Goal: Task Accomplishment & Management: Complete application form

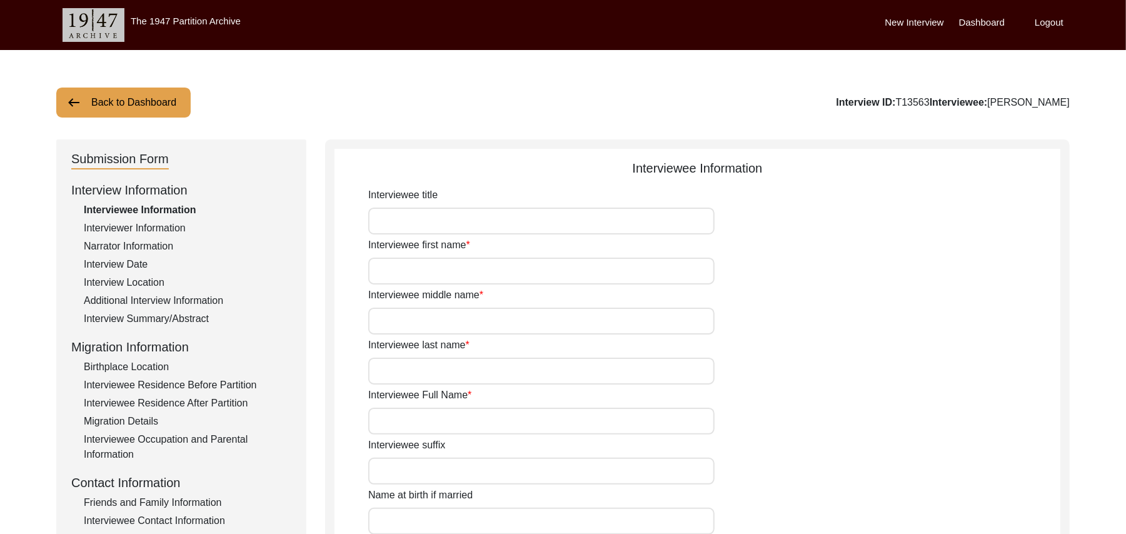
click at [196, 316] on div "Interview Summary/Abstract" at bounding box center [188, 318] width 208 height 15
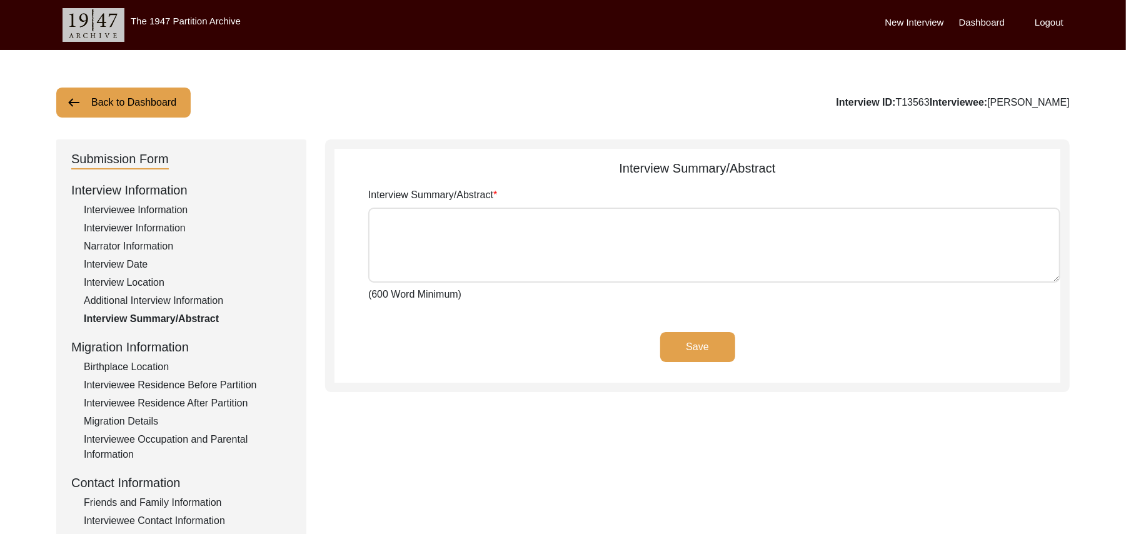
click at [386, 225] on textarea "Interview Summary/Abstract" at bounding box center [714, 245] width 692 height 75
paste textarea "[PERSON_NAME] [PERSON_NAME] [PERSON_NAME] son of [PERSON_NAME] was born at the …"
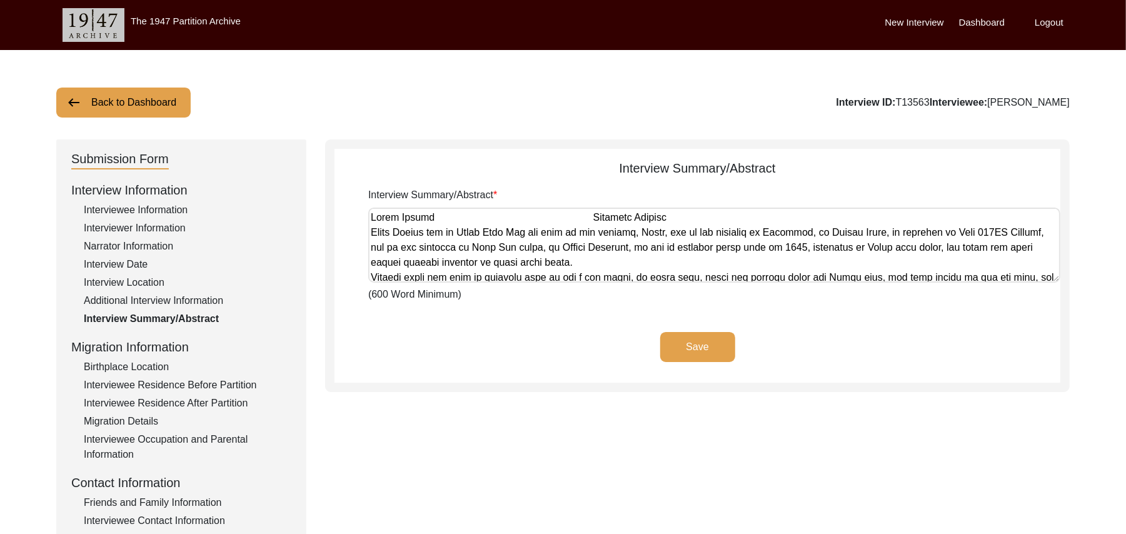
scroll to position [1352, 0]
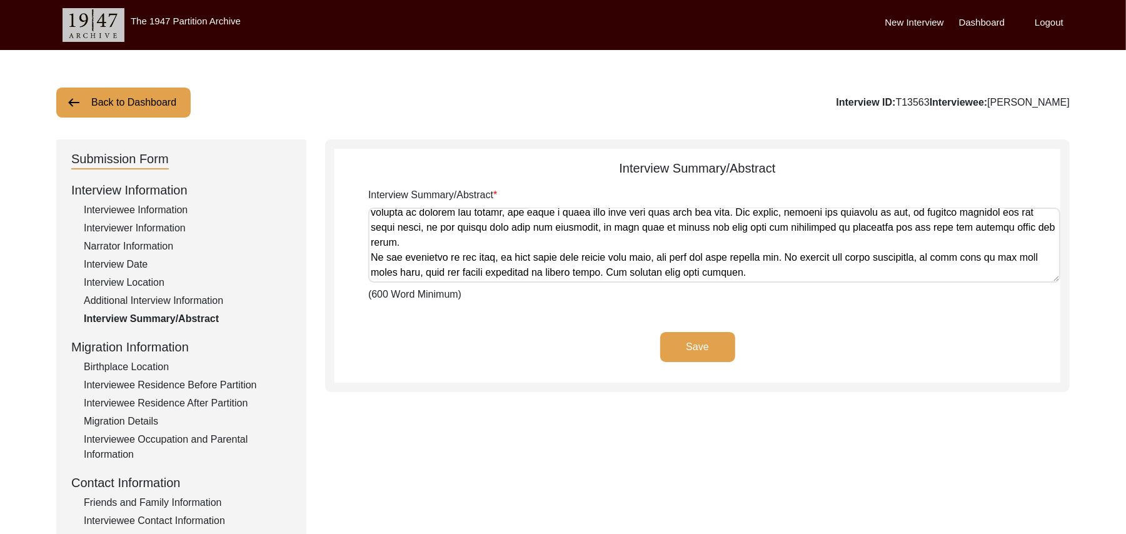
type textarea "[PERSON_NAME] [PERSON_NAME] [PERSON_NAME] son of [PERSON_NAME] was born at the …"
click at [673, 341] on button "Save" at bounding box center [697, 347] width 75 height 30
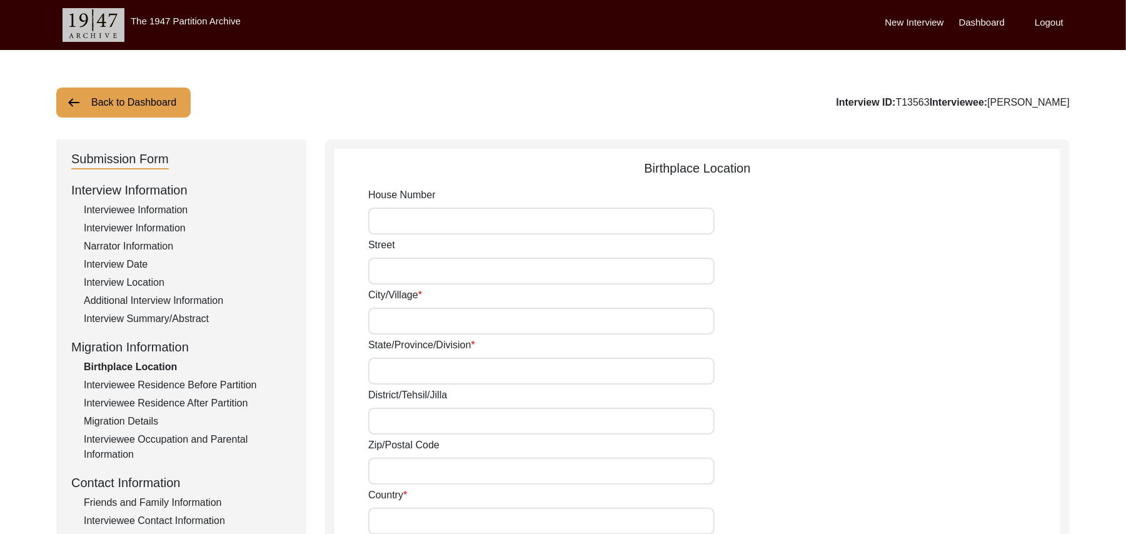
type input "N/A"
type input "Majra"
type input "[GEOGRAPHIC_DATA]"
type input "Ludhiana/ Samrala"
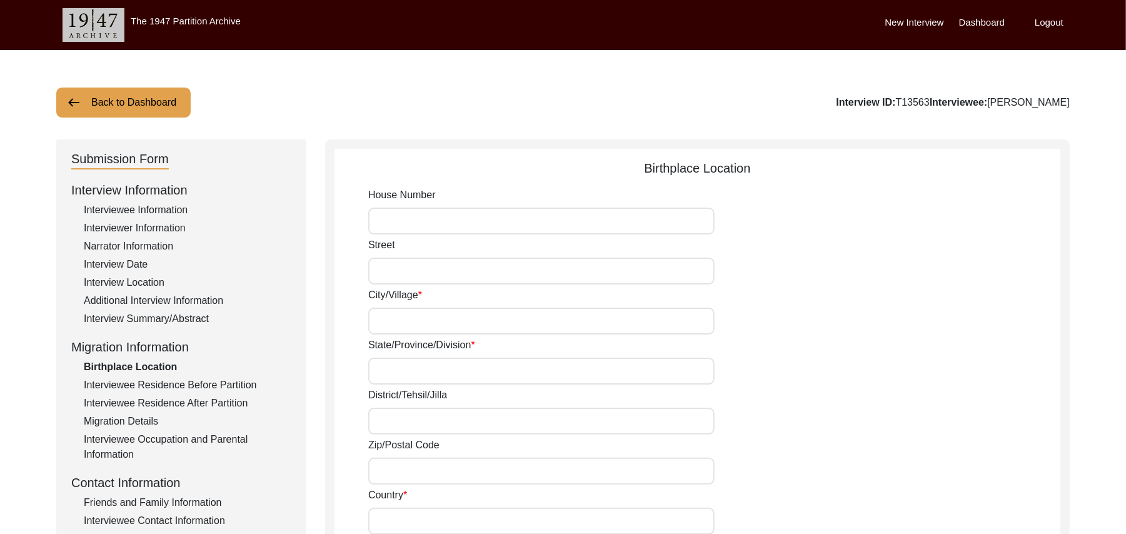
type input "141114"
type input "[GEOGRAPHIC_DATA]"
type input "Majra"
type input "[GEOGRAPHIC_DATA], [GEOGRAPHIC_DATA], [GEOGRAPHIC_DATA]"
type input "N/A"
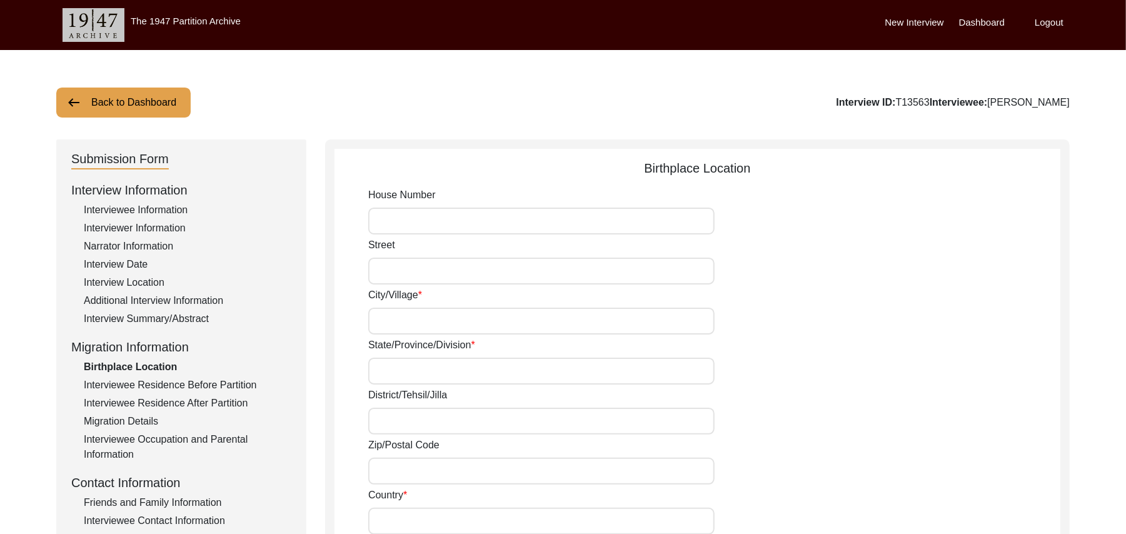
type input "N/A"
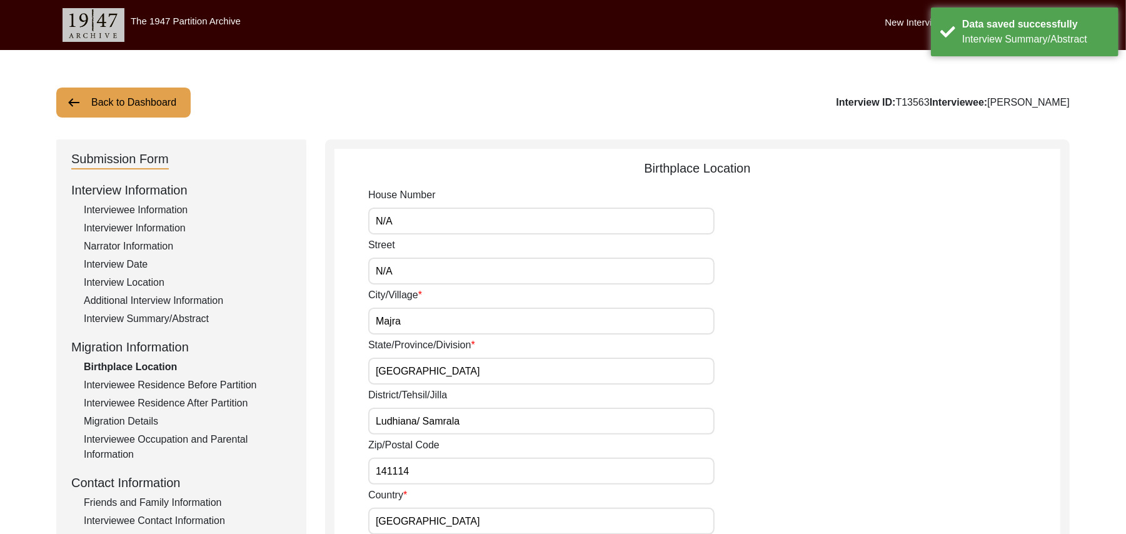
click at [171, 210] on div "Interviewee Information" at bounding box center [188, 210] width 208 height 15
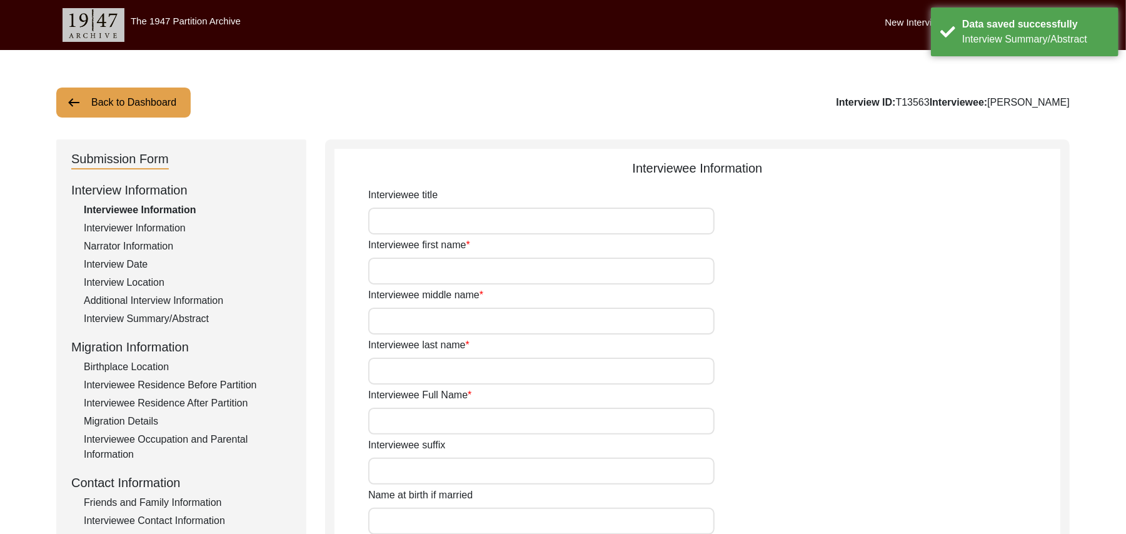
type input "Mr"
type input "[PERSON_NAME]"
type input "Hameed"
type input "N/A"
type input "[PERSON_NAME]"
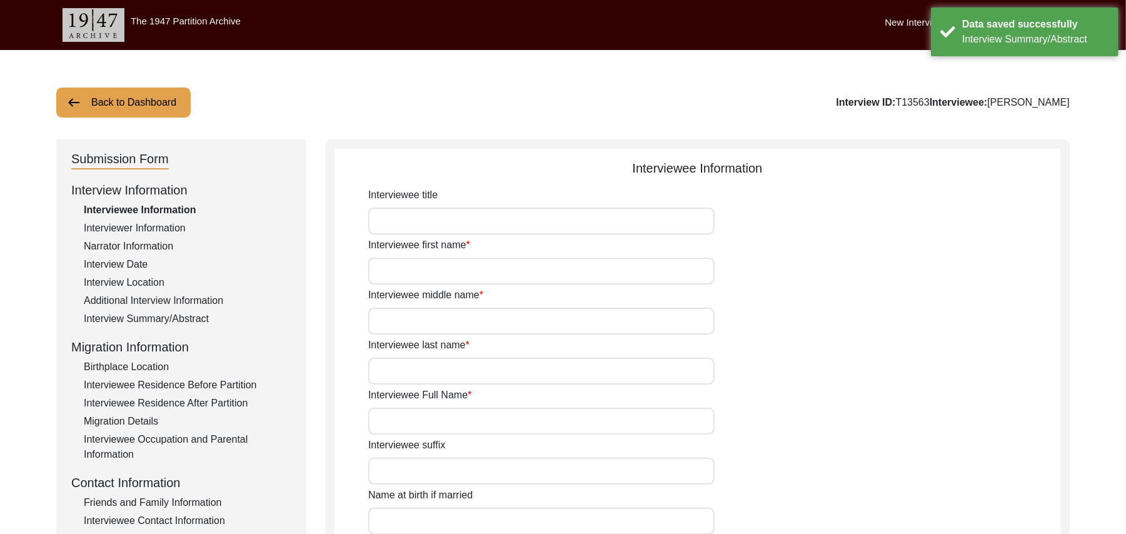
type input "N/A"
type input "[PERSON_NAME]"
type input "1935"
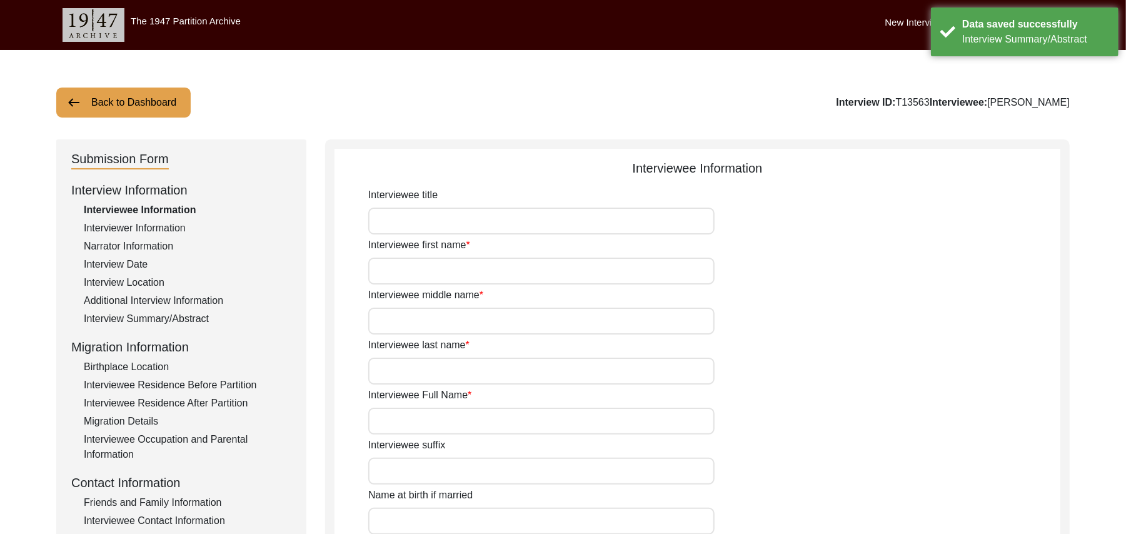
type input "91Years"
type input "[DEMOGRAPHIC_DATA]"
type input "N/A"
type textarea "N/A"
type input "Punjabi"
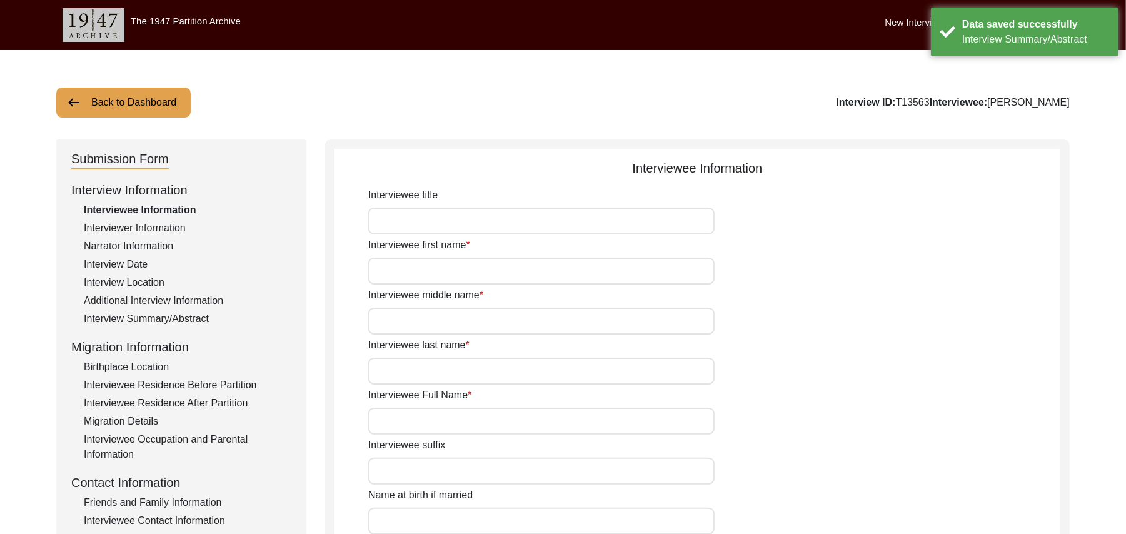
type input "Malwai"
type input "[DEMOGRAPHIC_DATA]"
type input "Jut Dhilon"
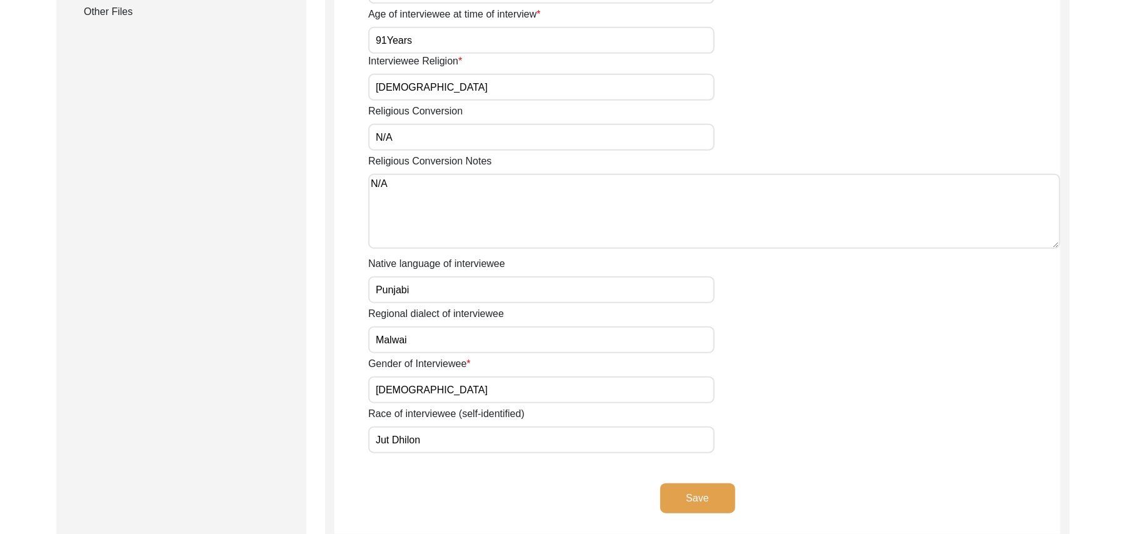
scroll to position [733, 0]
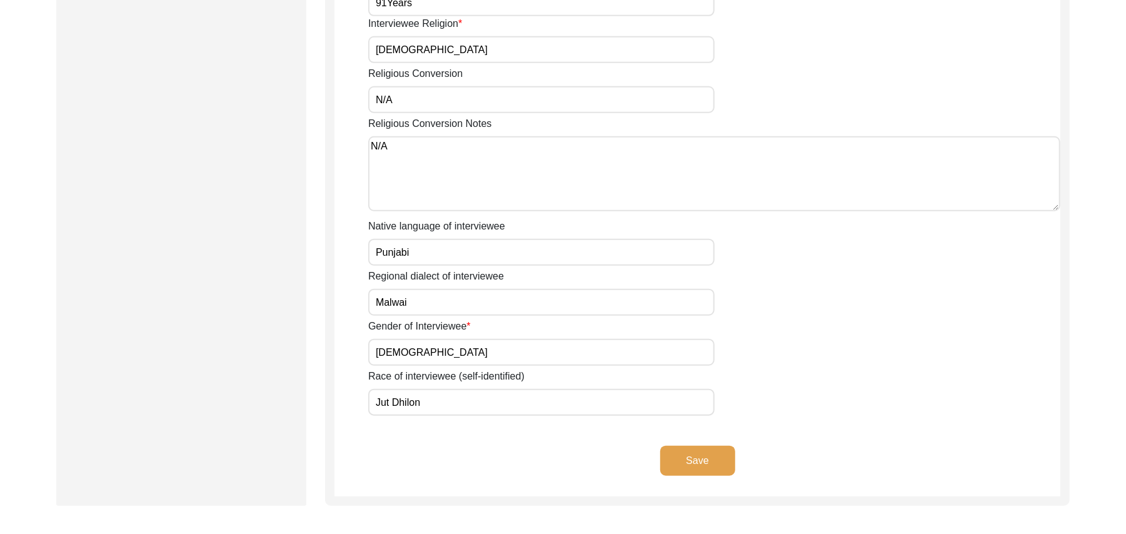
click at [703, 446] on button "Save" at bounding box center [697, 461] width 75 height 30
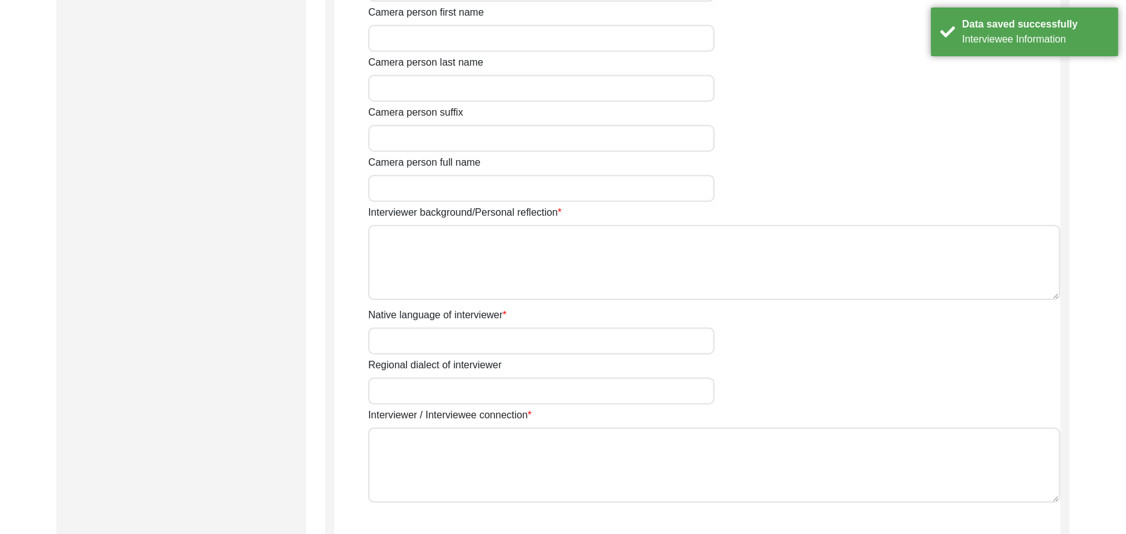
type input "Mr"
type input "[DEMOGRAPHIC_DATA]"
type input "[PERSON_NAME]"
type input "N/A"
type input "[PERSON_NAME]"
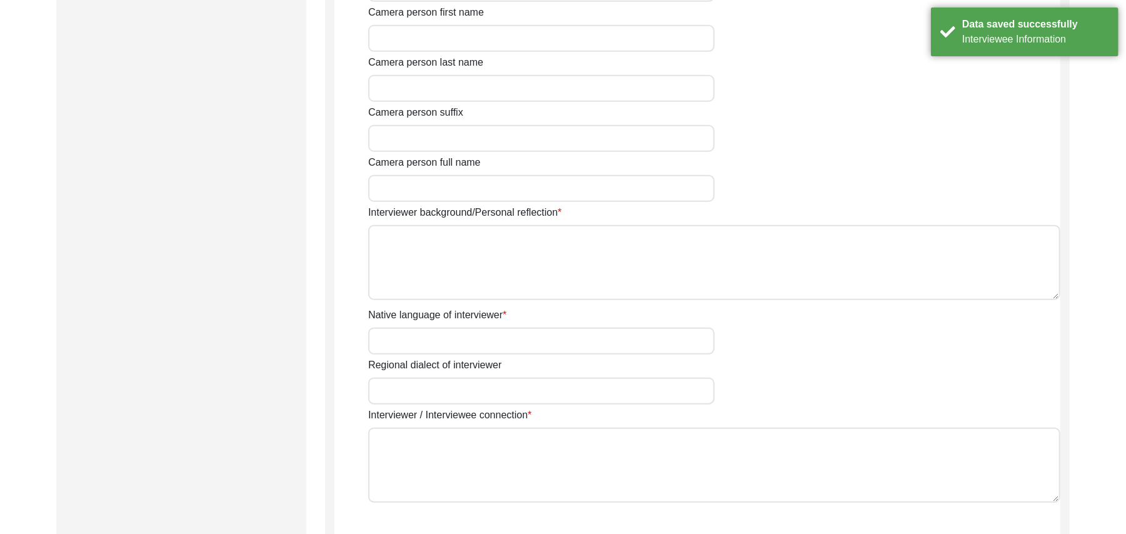
type input "[DEMOGRAPHIC_DATA]"
type input "[DATE]"
type input "[GEOGRAPHIC_DATA], [GEOGRAPHIC_DATA], [GEOGRAPHIC_DATA]"
type input "Retired Govt Servant"
type input "Mr"
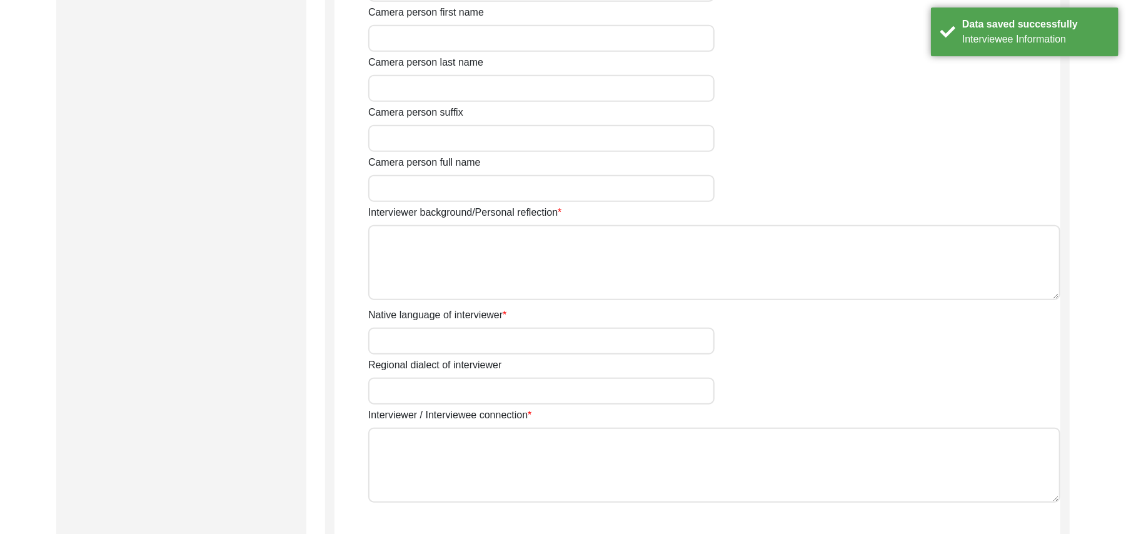
type input "[DEMOGRAPHIC_DATA]"
type input "[PERSON_NAME]"
type input "N/A"
type input "[PERSON_NAME]"
type textarea "A graduate in the subjects of education and [DEMOGRAPHIC_DATA] history."
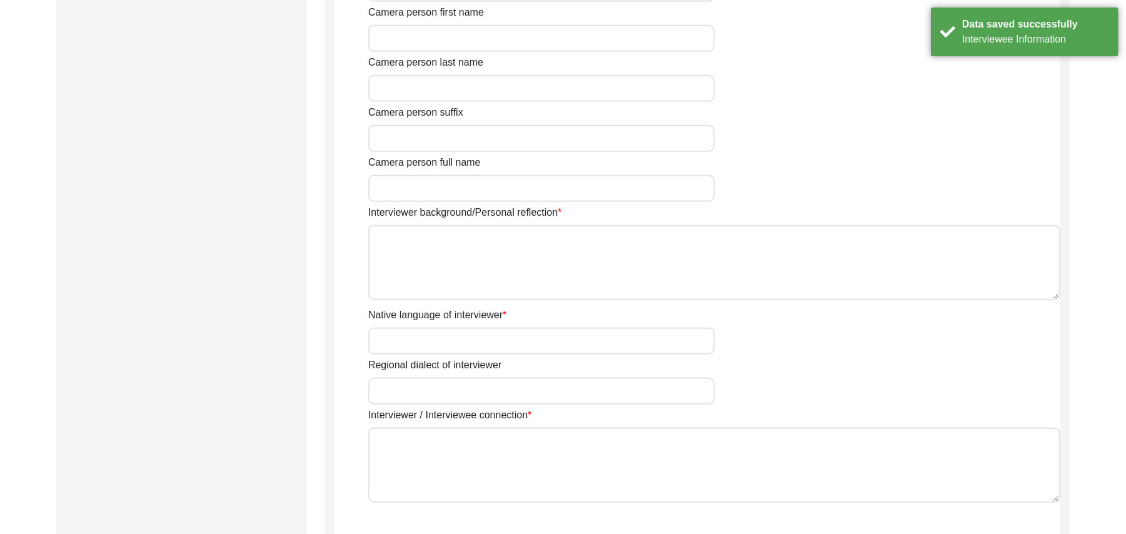
type input "Punjabi"
type input "Malwai"
type textarea "N/A"
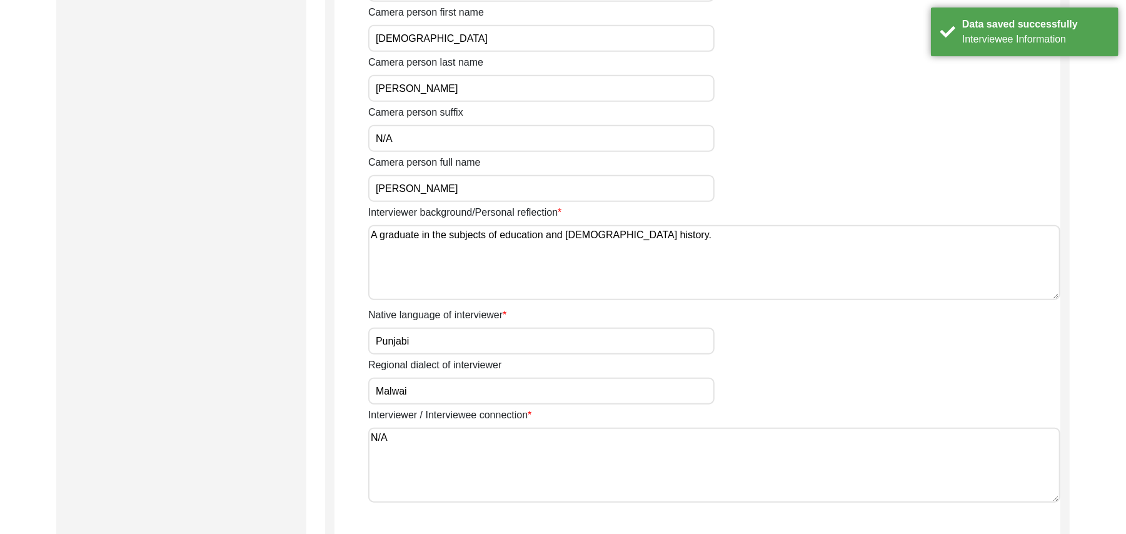
scroll to position [974, 0]
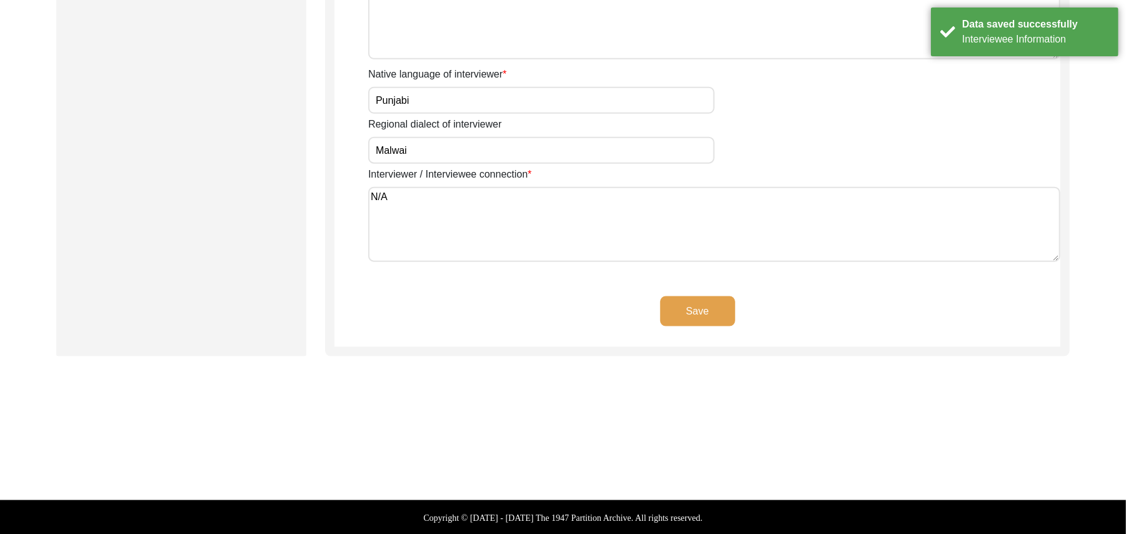
click at [721, 306] on button "Save" at bounding box center [697, 311] width 75 height 30
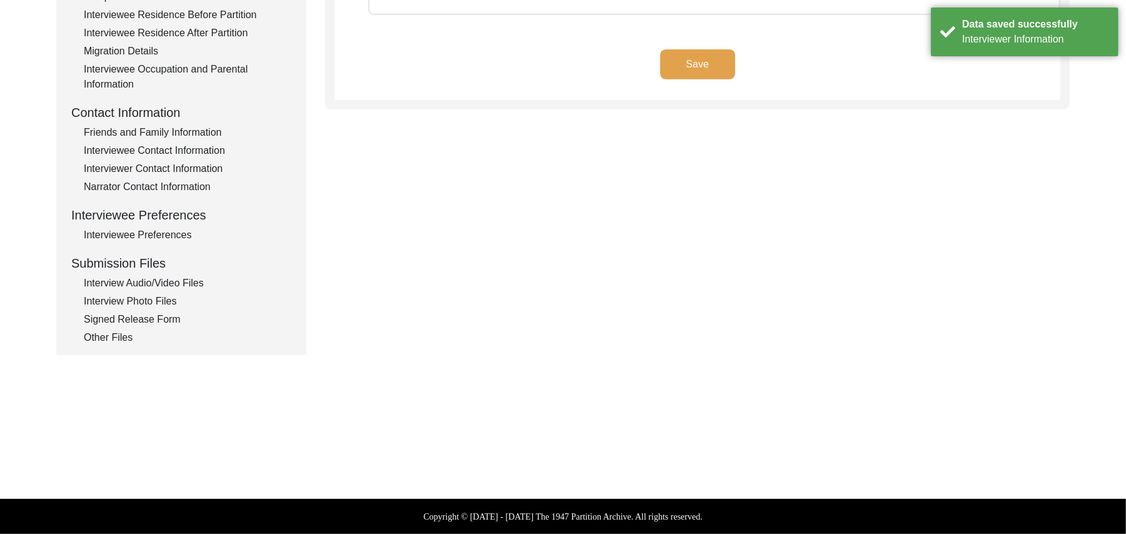
scroll to position [369, 0]
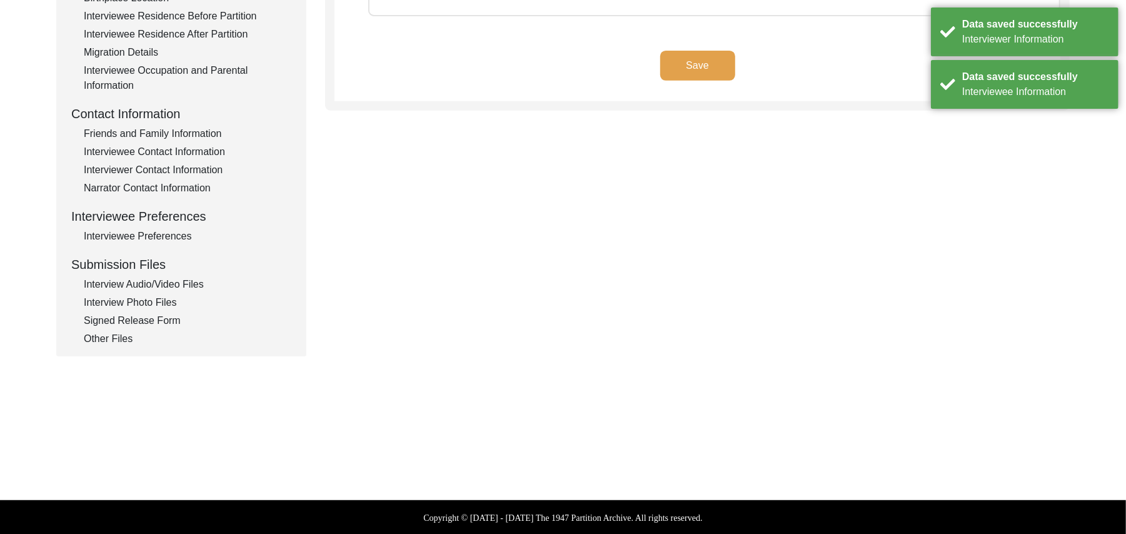
type textarea "N/A"
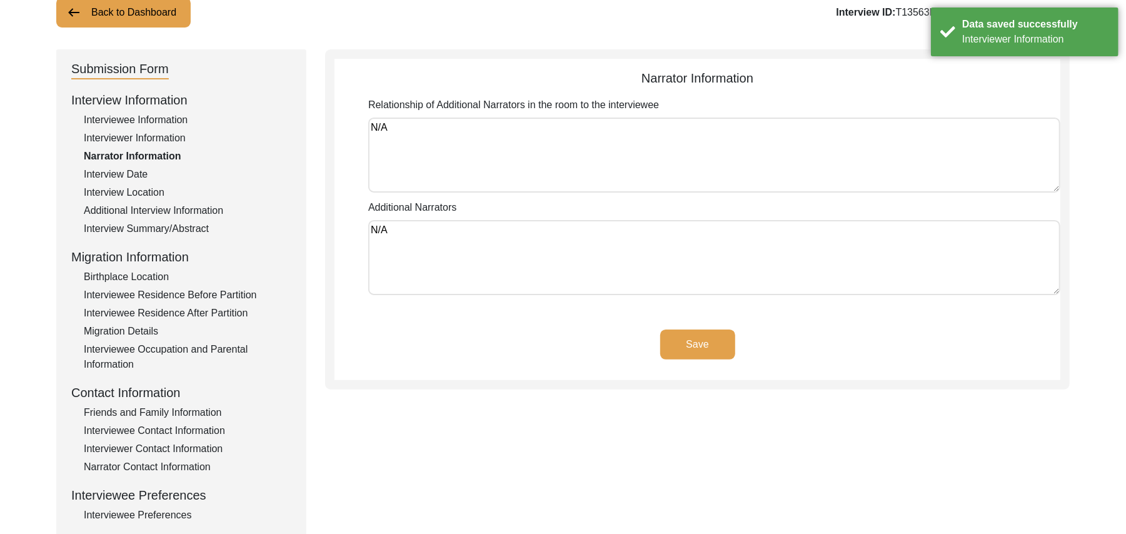
scroll to position [70, 0]
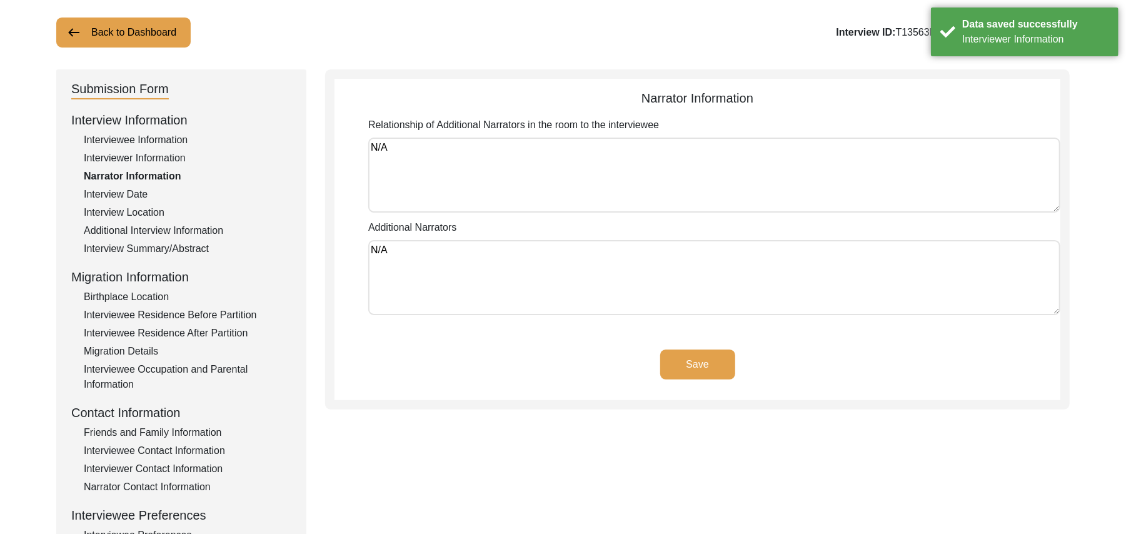
click at [710, 360] on button "Save" at bounding box center [697, 364] width 75 height 30
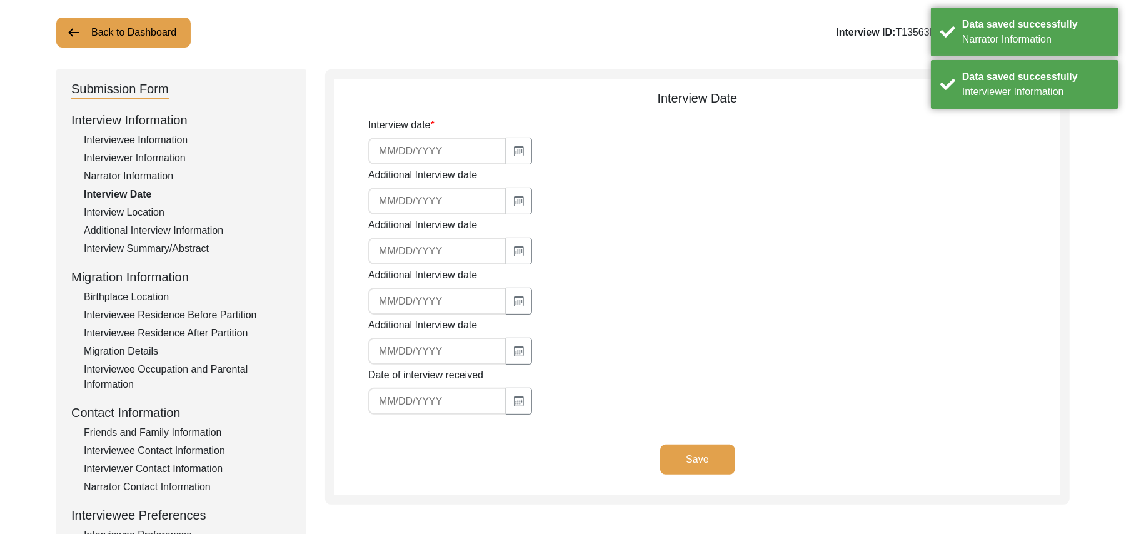
type input "[DATE]"
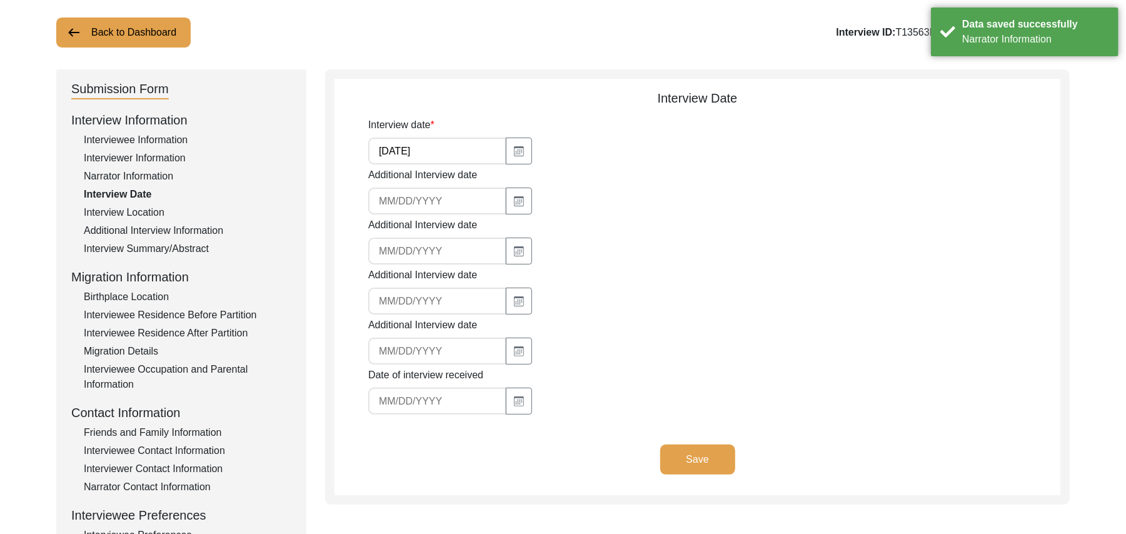
click at [709, 453] on button "Save" at bounding box center [697, 460] width 75 height 30
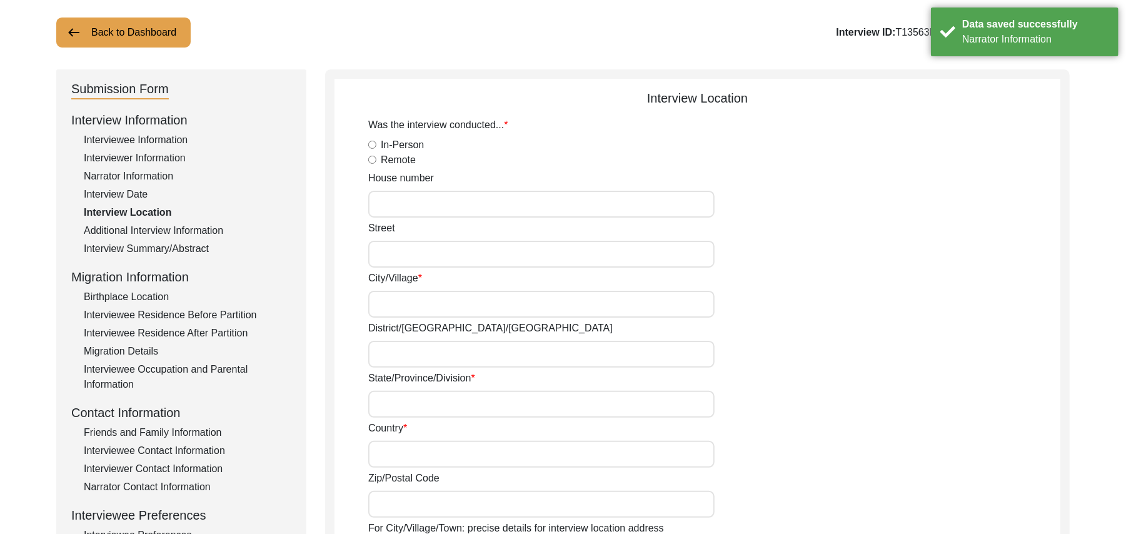
radio input "true"
type input "N/A"
type input "Chak 327JB"
type input "[PERSON_NAME]/ [PERSON_NAME]"
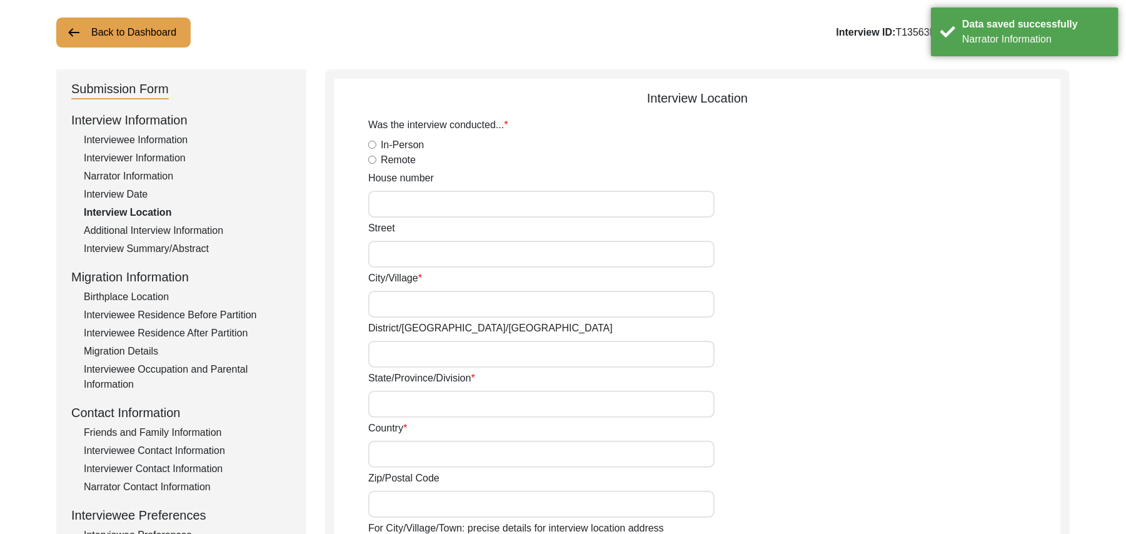
type input "[GEOGRAPHIC_DATA]"
type input "36050"
type input "Chak 327JB"
type input "Chak 327JB, [GEOGRAPHIC_DATA], [GEOGRAPHIC_DATA]"
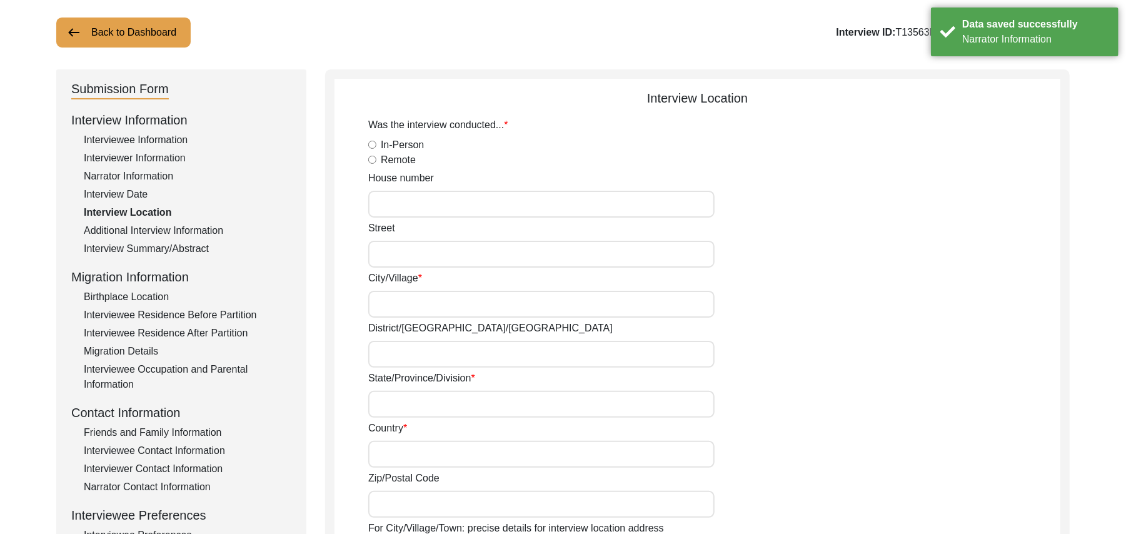
type input "N/A"
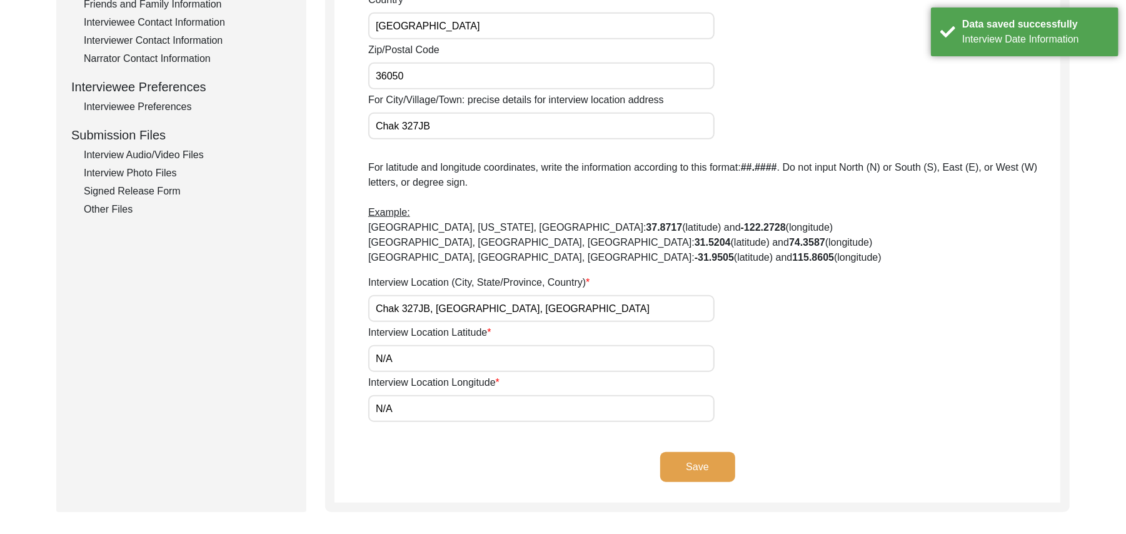
scroll to position [576, 0]
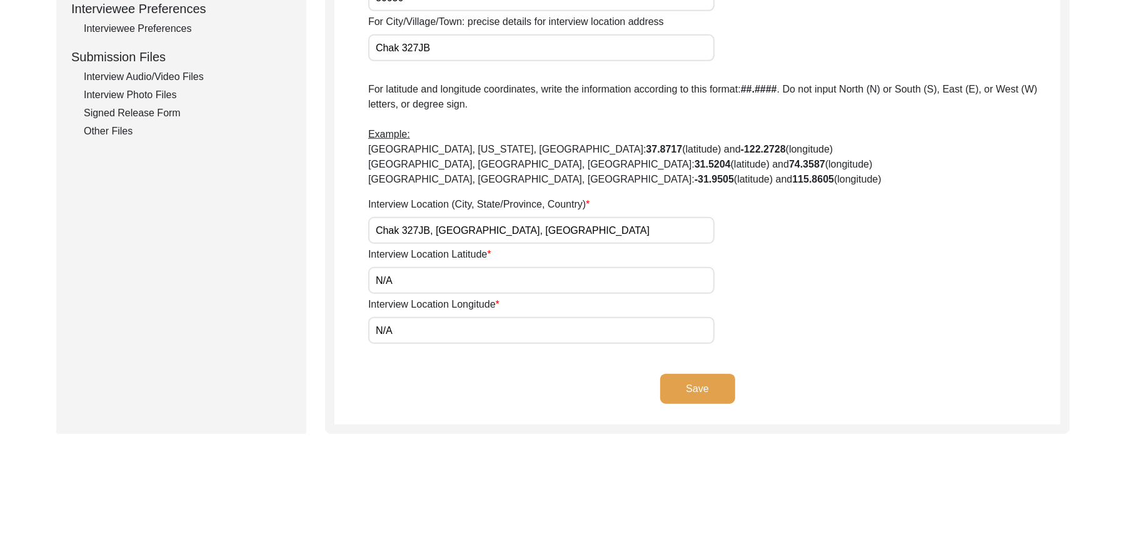
click at [716, 386] on button "Save" at bounding box center [697, 389] width 75 height 30
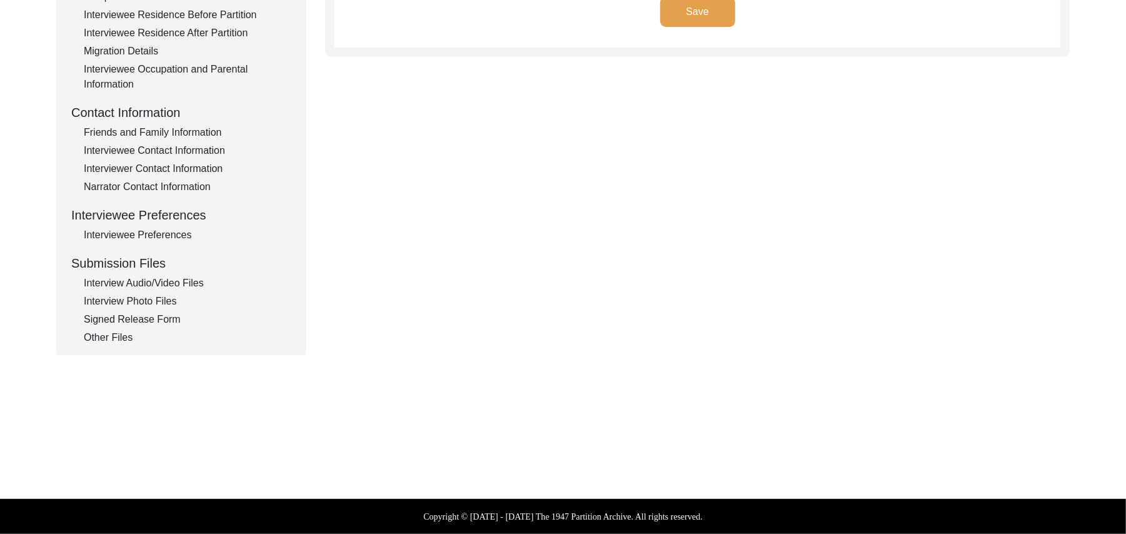
scroll to position [369, 0]
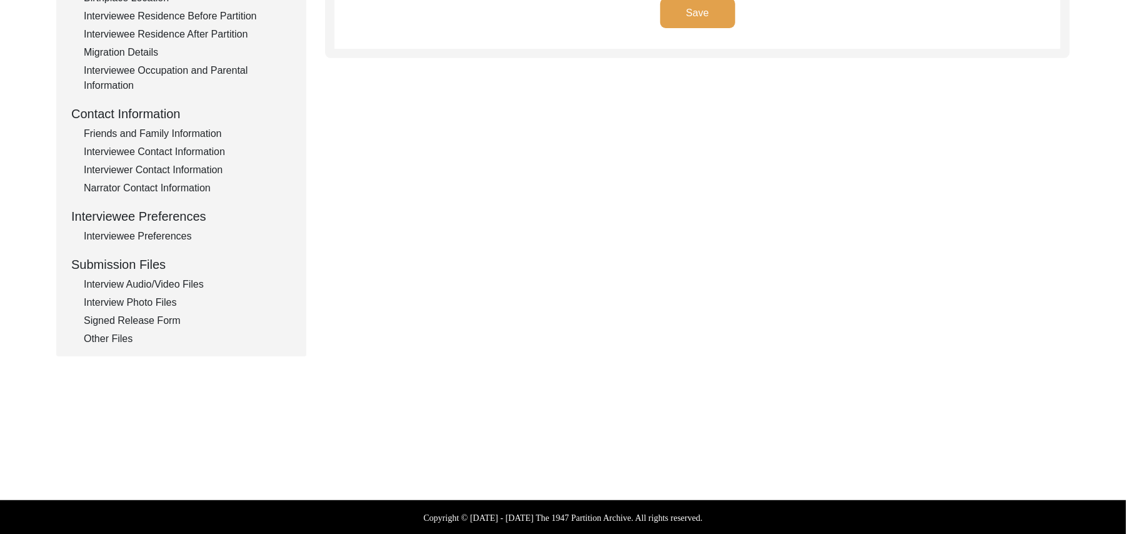
type input "Punjabi"
type textarea "N/A"
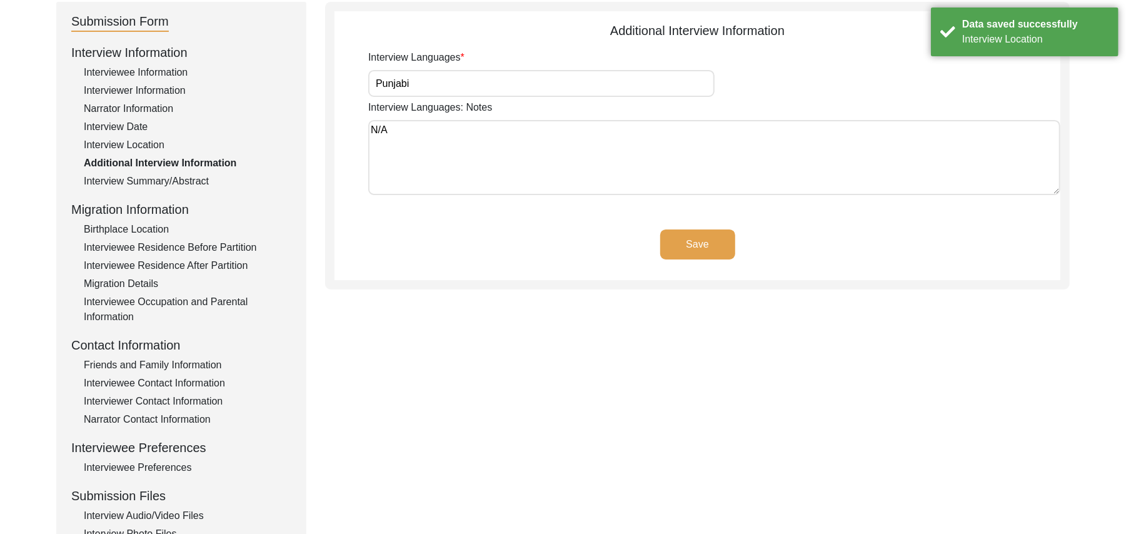
scroll to position [116, 0]
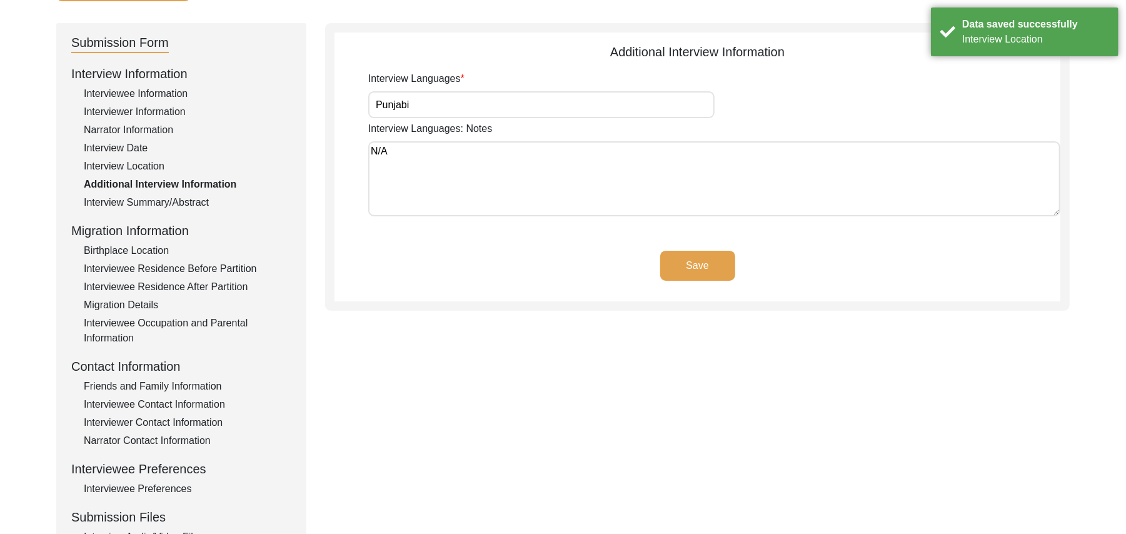
click at [715, 261] on button "Save" at bounding box center [697, 266] width 75 height 30
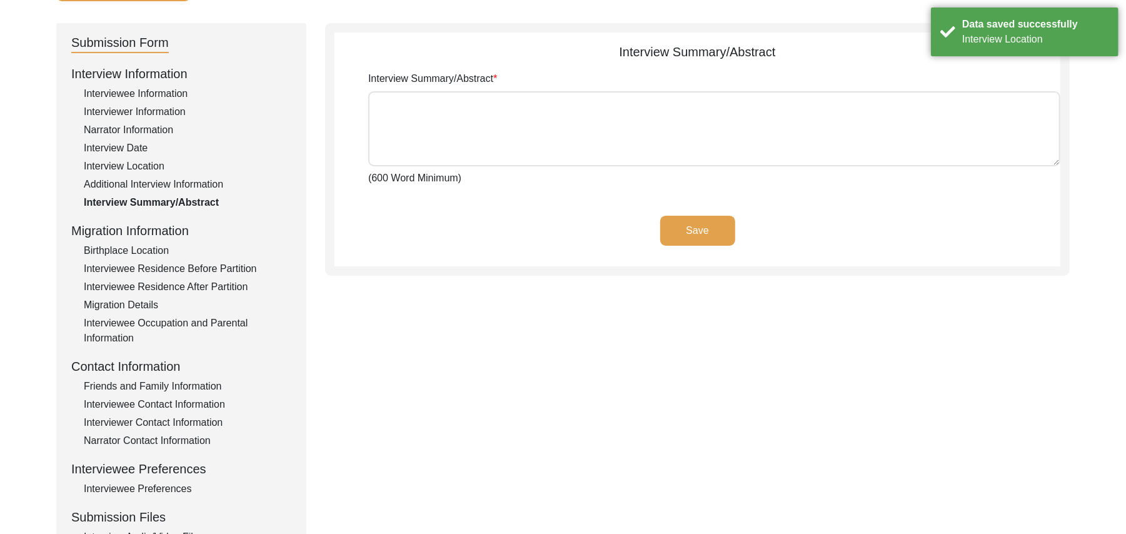
type textarea "[PERSON_NAME] [PERSON_NAME] [PERSON_NAME] son of [PERSON_NAME] was born at the …"
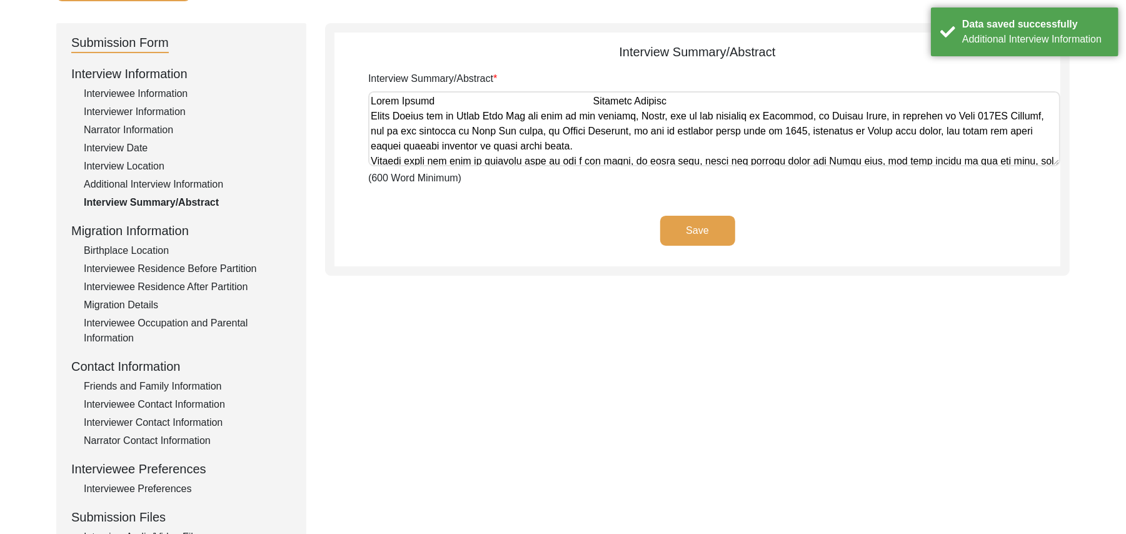
click at [703, 224] on button "Save" at bounding box center [697, 231] width 75 height 30
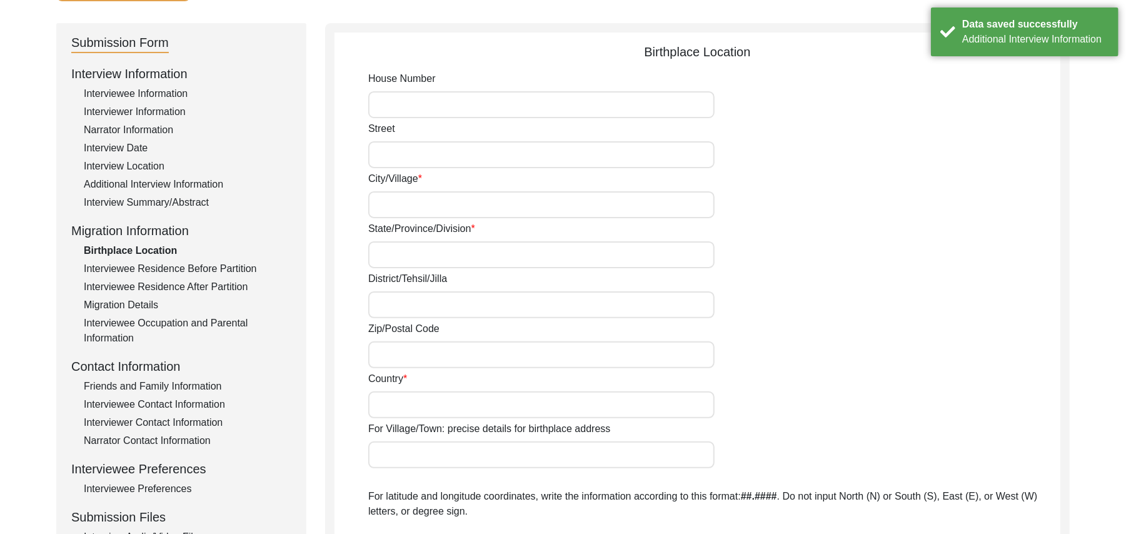
type input "N/A"
type input "Majra"
type input "[GEOGRAPHIC_DATA]"
type input "Ludhiana/ Samrala"
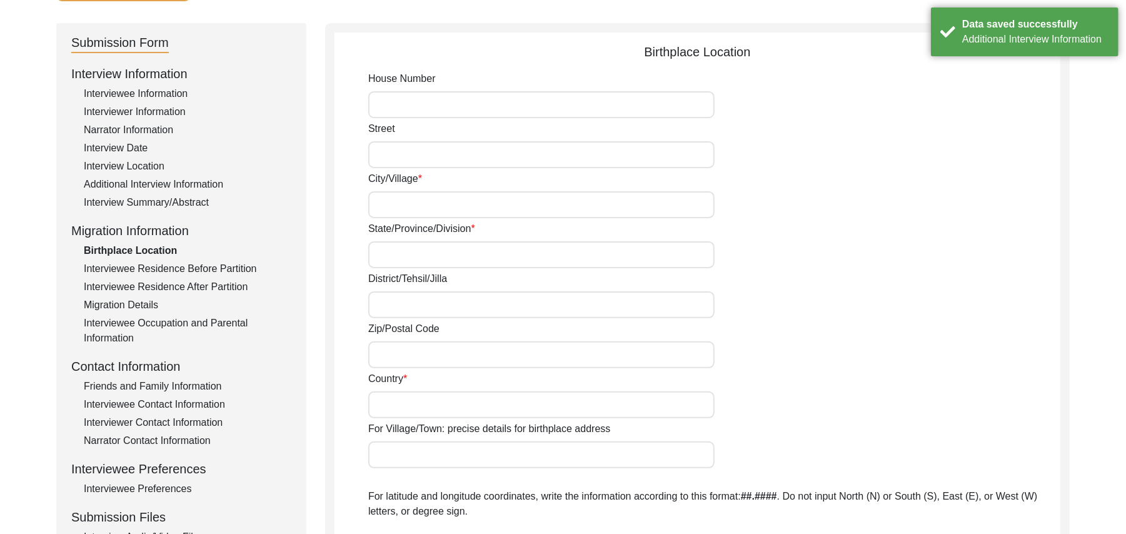
type input "141114"
type input "[GEOGRAPHIC_DATA]"
type input "Majra"
type input "[GEOGRAPHIC_DATA], [GEOGRAPHIC_DATA], [GEOGRAPHIC_DATA]"
type input "N/A"
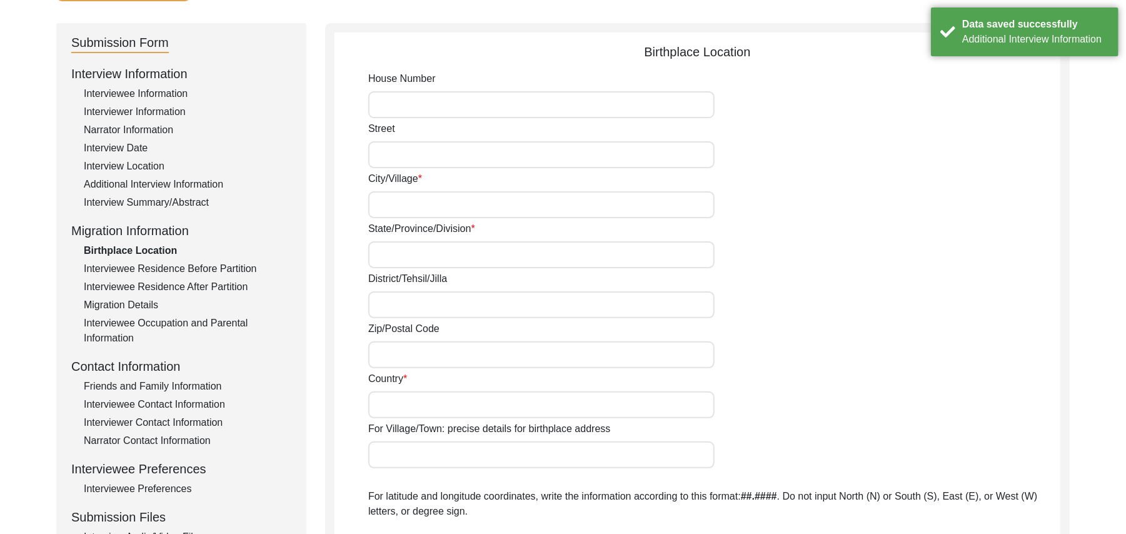
type input "N/A"
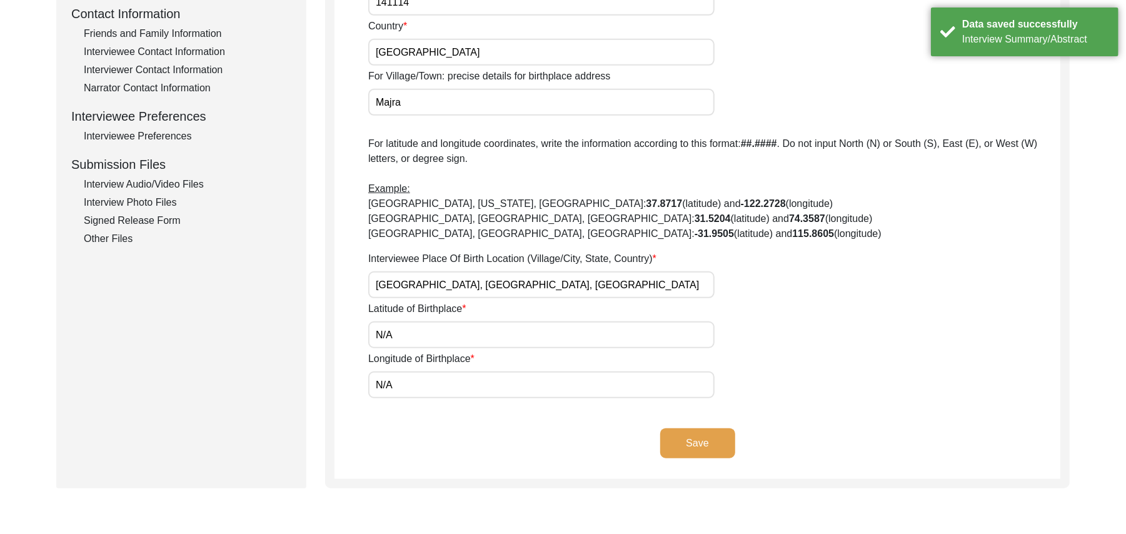
scroll to position [496, 0]
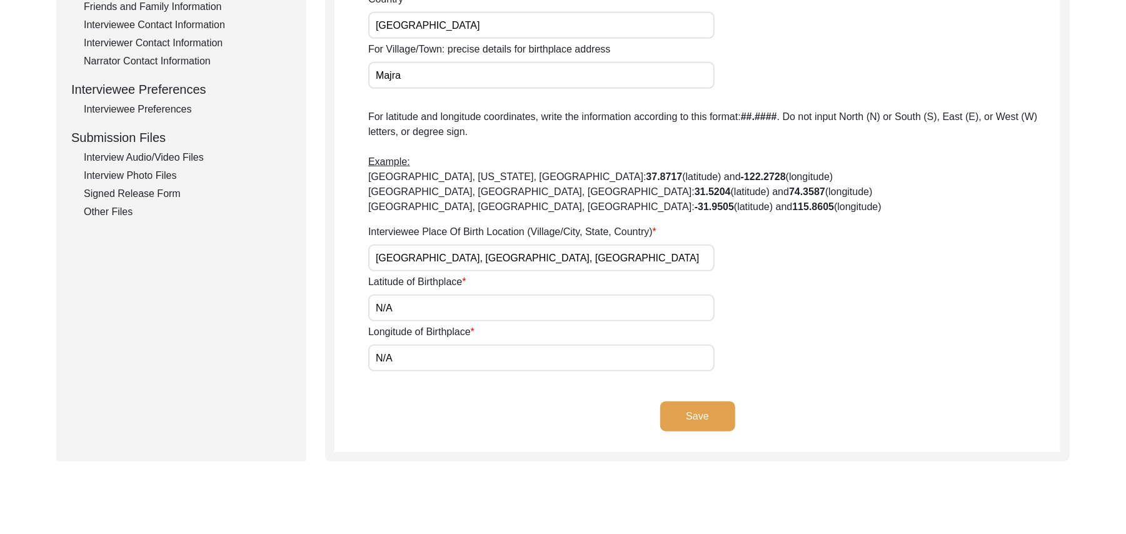
click at [708, 411] on button "Save" at bounding box center [697, 416] width 75 height 30
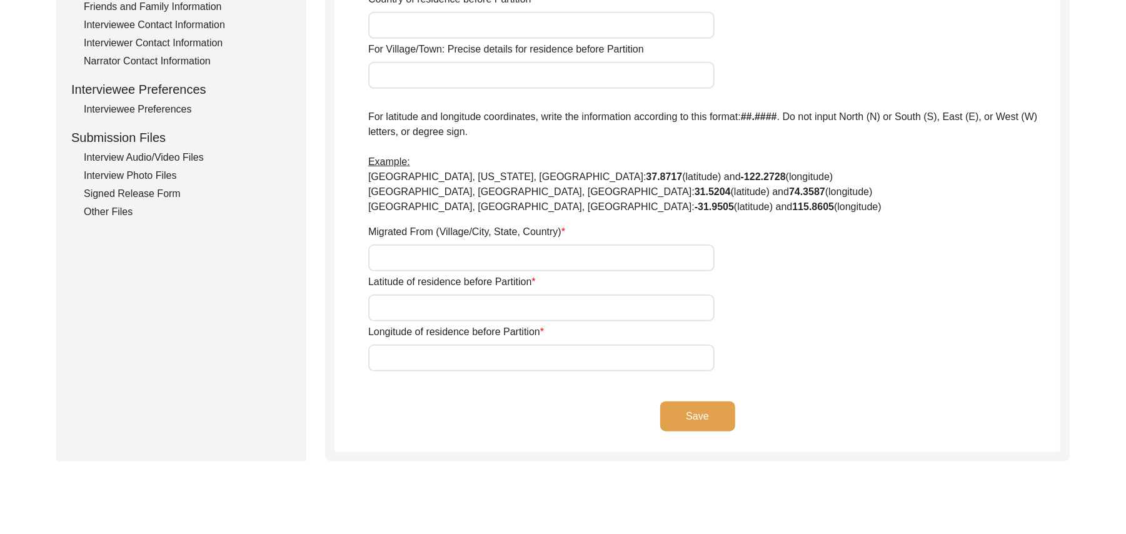
type input "N/A"
type input "Majra"
type input "[GEOGRAPHIC_DATA]"
type input "Ludhiana/ Samrala"
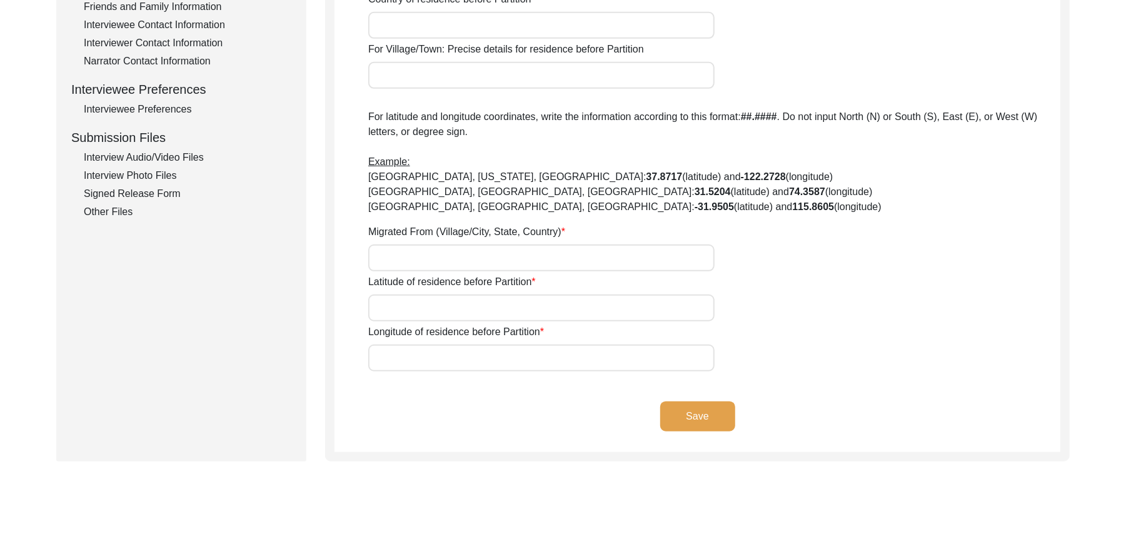
type input "141114"
type input "[GEOGRAPHIC_DATA]"
type input "Majra"
type input "[GEOGRAPHIC_DATA], [GEOGRAPHIC_DATA], [GEOGRAPHIC_DATA]"
type input "N/A"
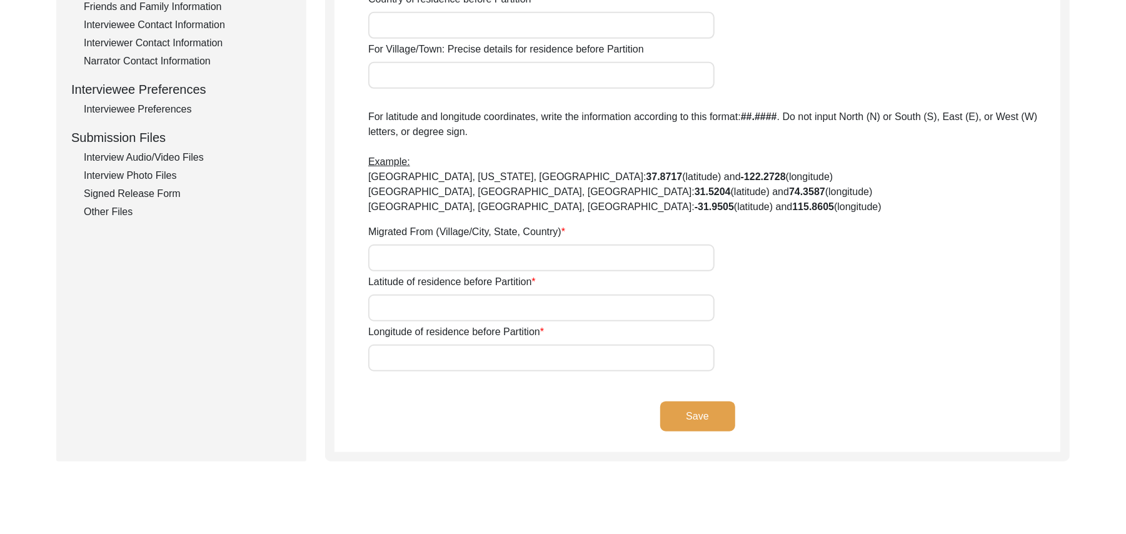
type input "N/A"
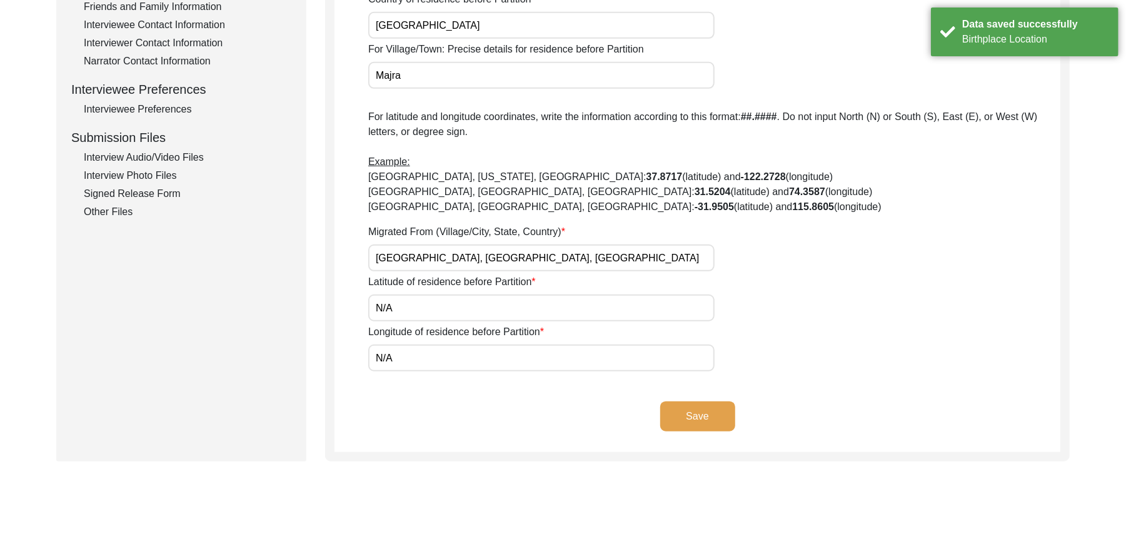
click at [708, 411] on button "Save" at bounding box center [697, 416] width 75 height 30
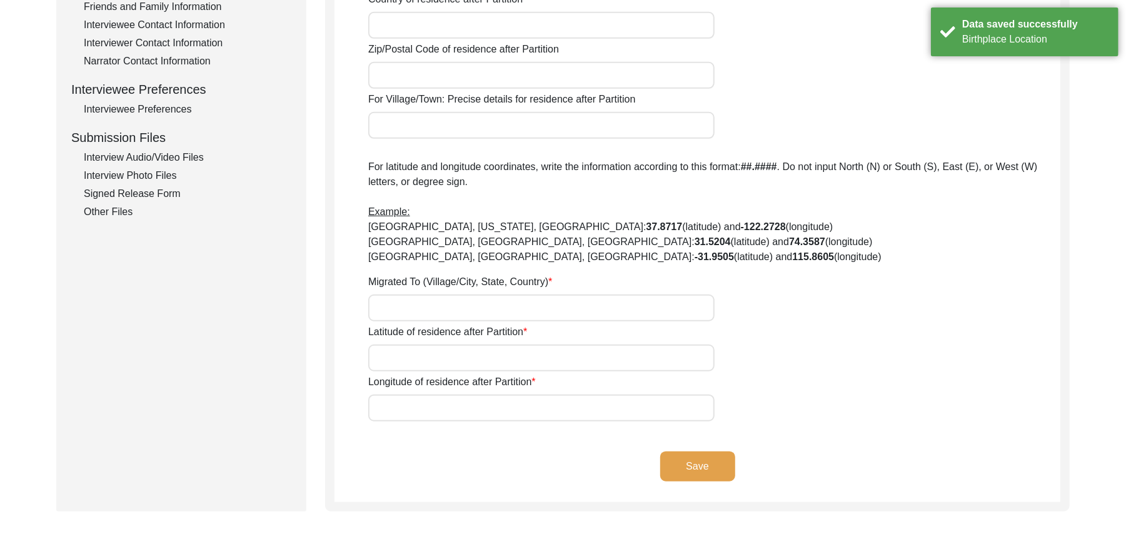
type input "Yes"
type input "N/A"
type input "Chak 327JB"
type input "[PERSON_NAME]/ [PERSON_NAME]"
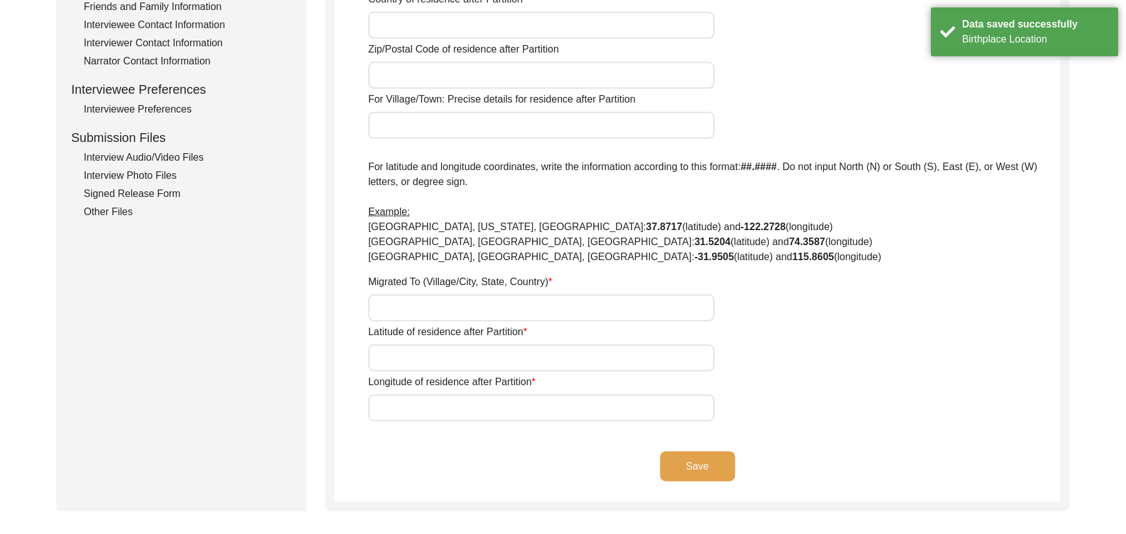
type input "[GEOGRAPHIC_DATA]"
type input "36050"
type input "Chak 327JB"
type input "Chak 327JB [GEOGRAPHIC_DATA], [GEOGRAPHIC_DATA], [GEOGRAPHIC_DATA]"
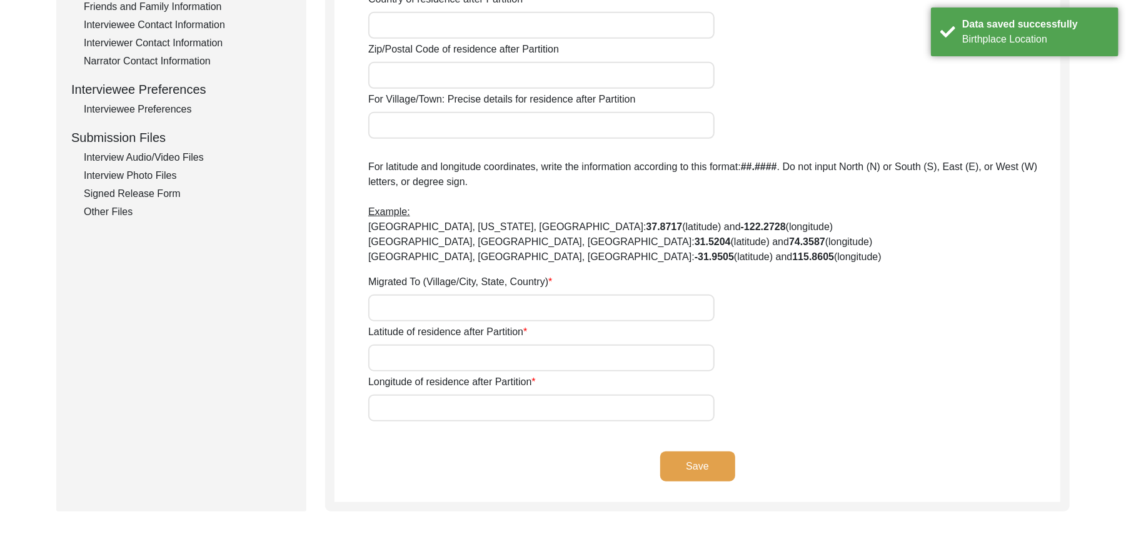
type input "N/A"
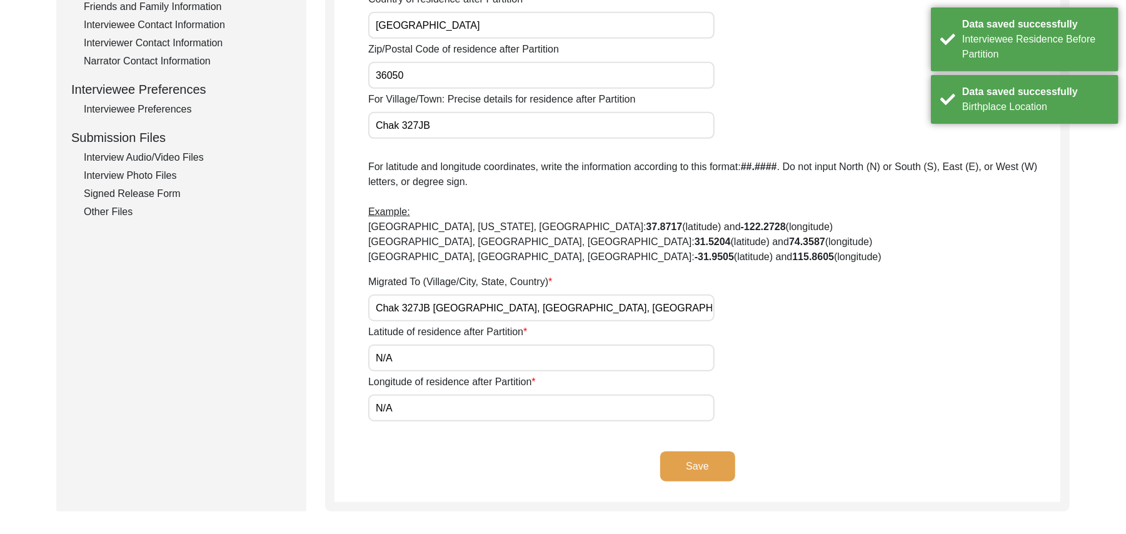
click at [693, 461] on button "Save" at bounding box center [697, 466] width 75 height 30
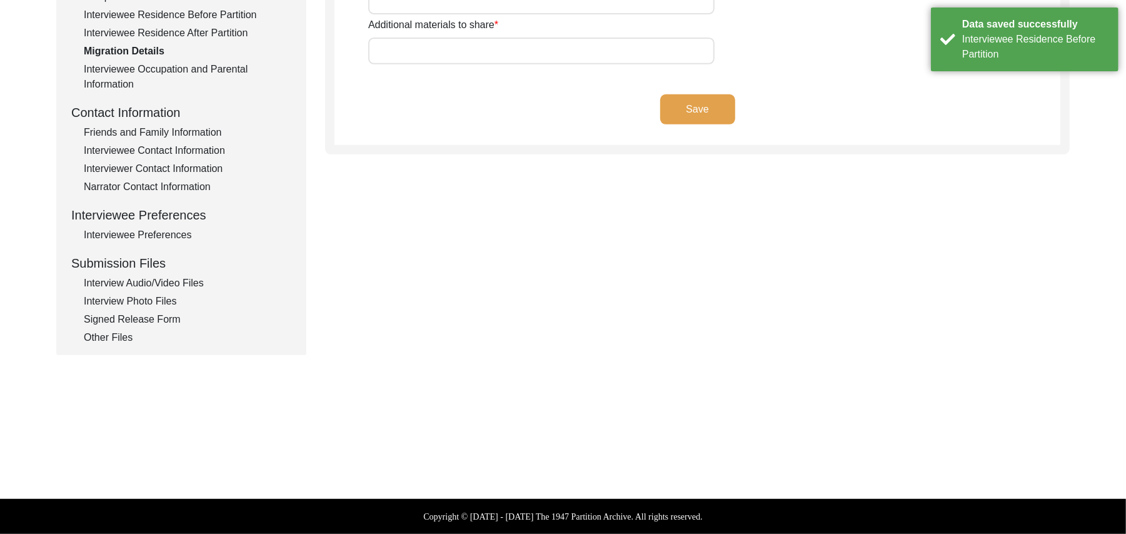
scroll to position [369, 0]
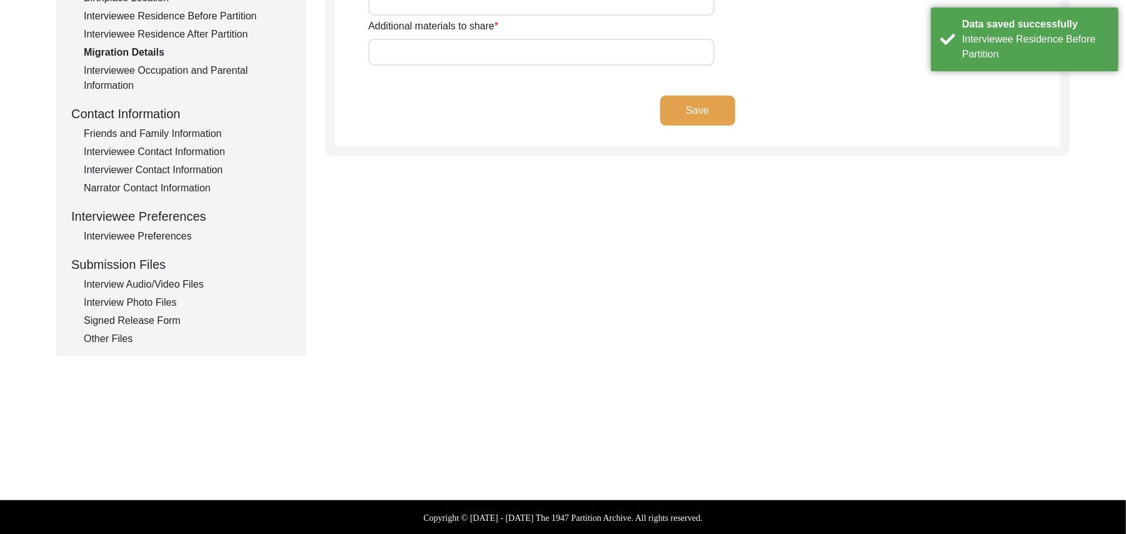
type input "Land, Home, Animals"
type input "Land, Home"
type input "Wagah"
type input "[GEOGRAPHIC_DATA], [GEOGRAPHIC_DATA], [GEOGRAPHIC_DATA], [GEOGRAPHIC_DATA]"
type input "N/A"
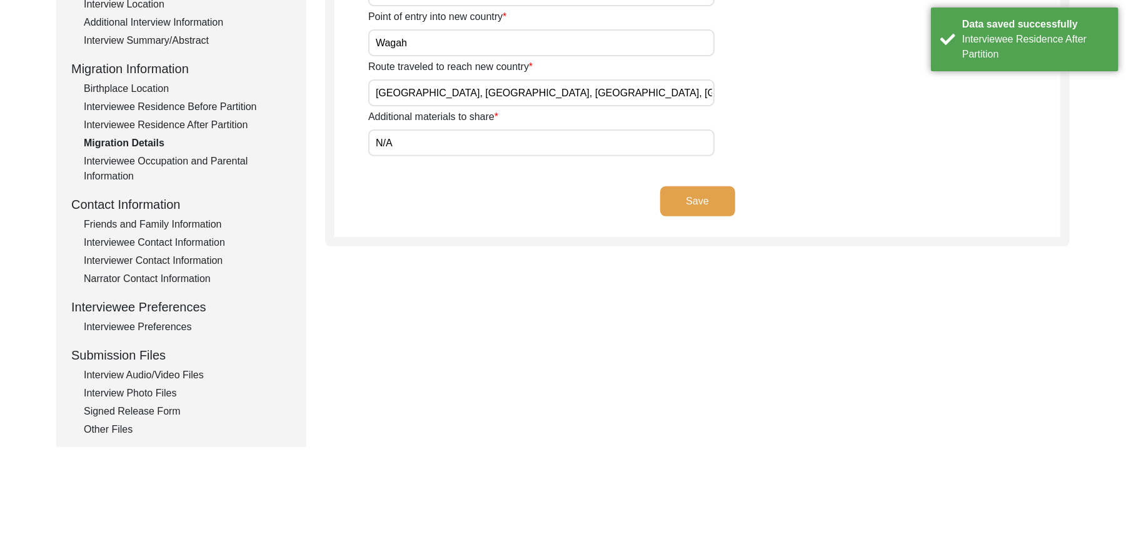
scroll to position [156, 0]
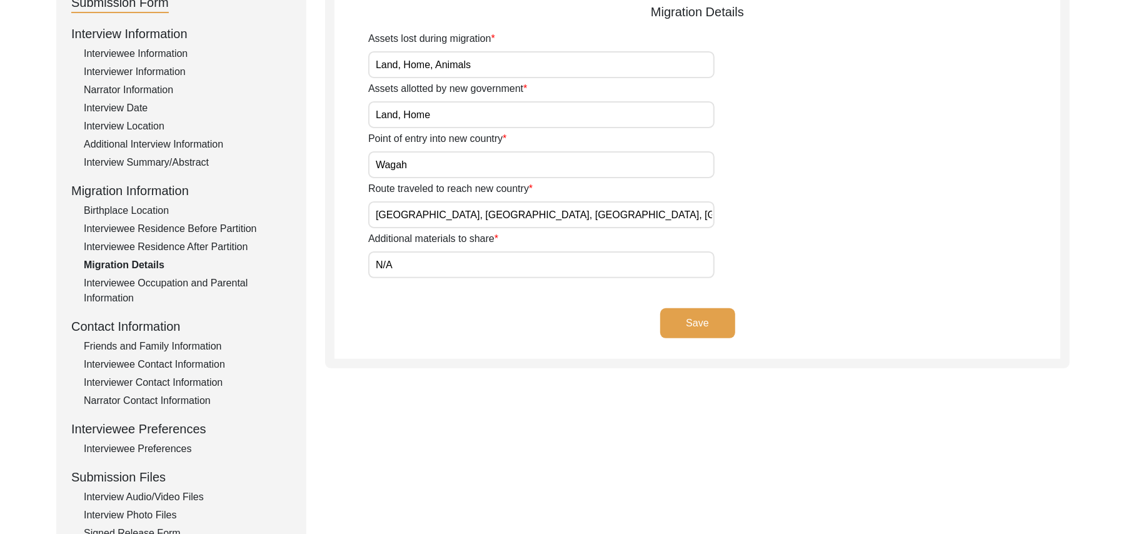
click at [693, 313] on button "Save" at bounding box center [697, 323] width 75 height 30
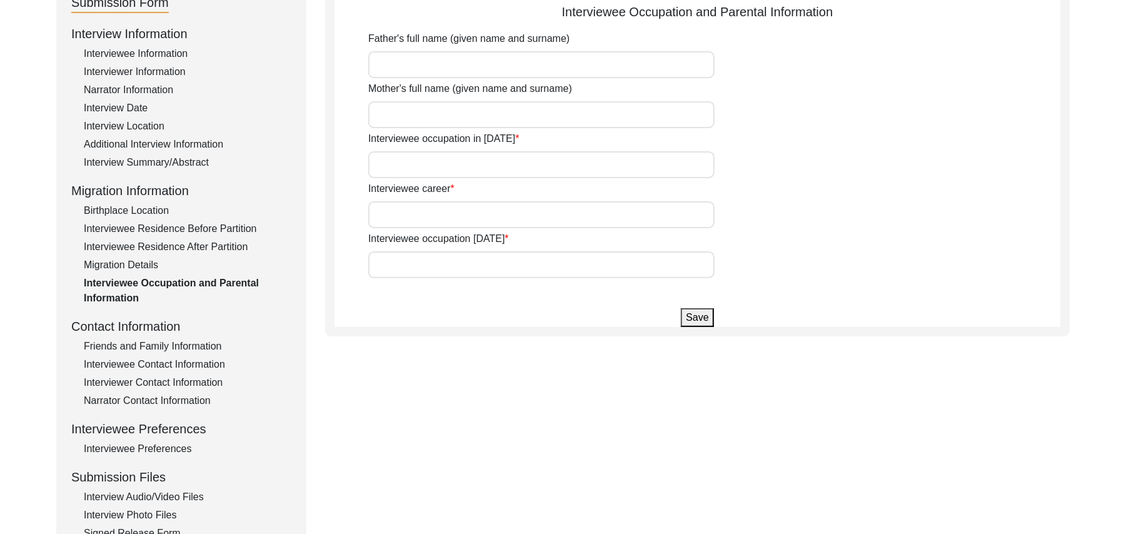
type input "[PERSON_NAME]"
type input "House Boy"
type input "Farmer"
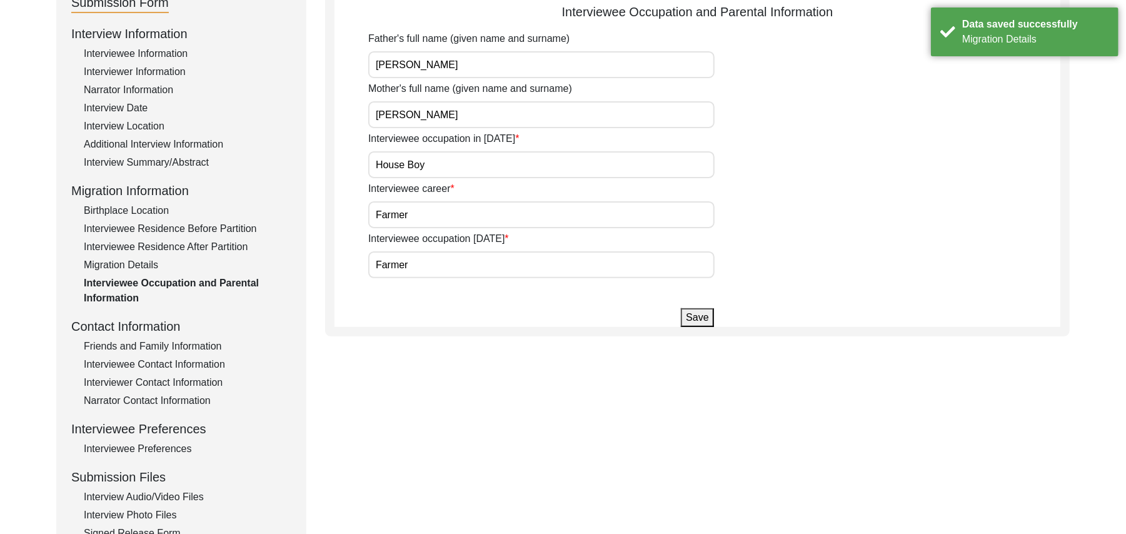
click at [693, 311] on button "Save" at bounding box center [697, 317] width 33 height 19
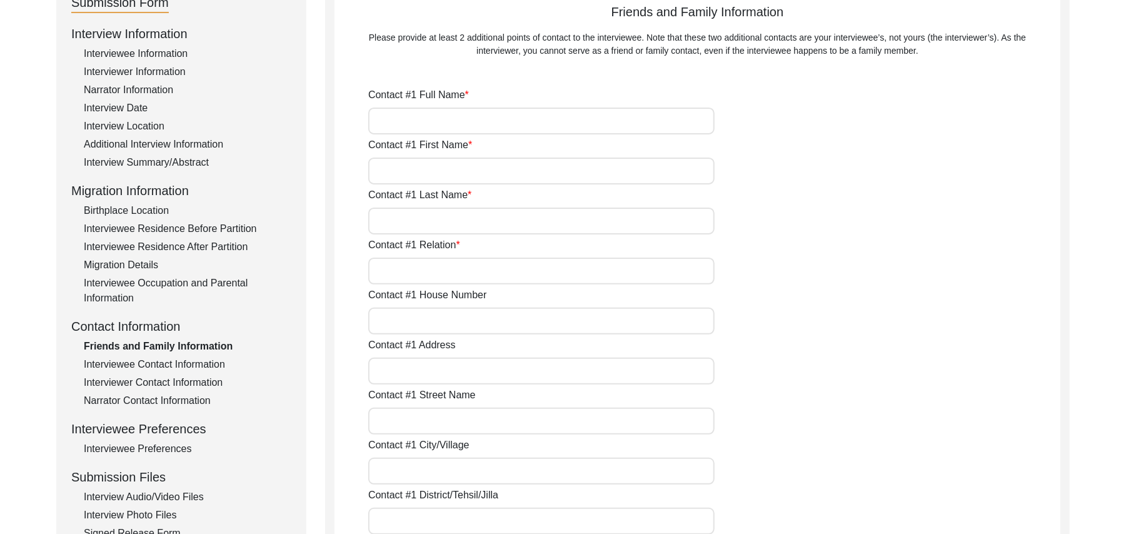
click at [498, 123] on input "Contact #1 Full Name" at bounding box center [541, 121] width 346 height 27
type input "[PERSON_NAME]"
click at [475, 171] on input "Contact #1 First Name" at bounding box center [541, 171] width 346 height 27
type input "[DEMOGRAPHIC_DATA]"
click at [445, 225] on input "Contact #1 Last Name" at bounding box center [541, 221] width 346 height 27
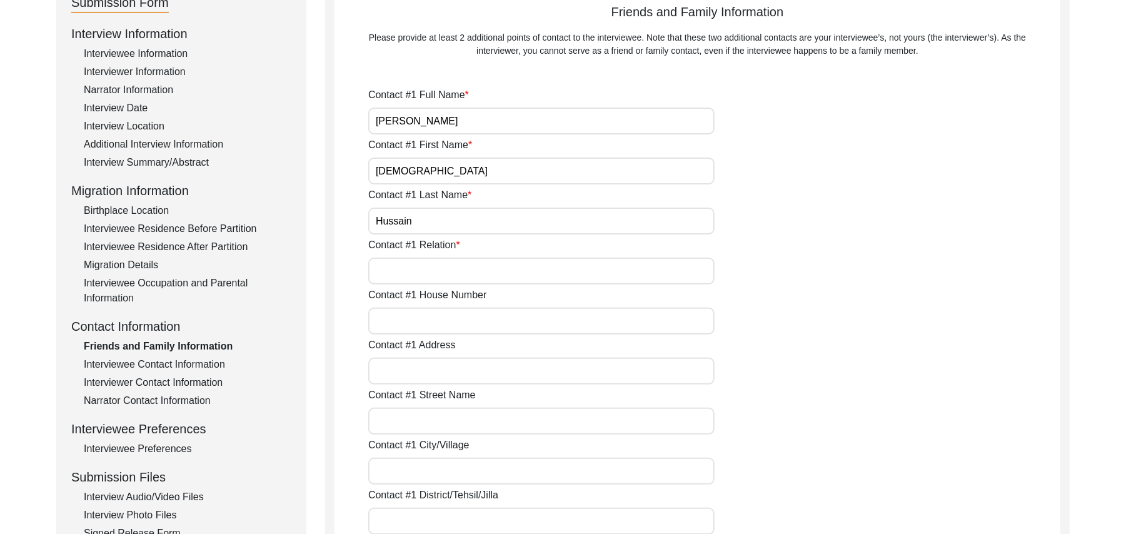
type input "Hussain"
click at [434, 271] on input "Contact #1 Relation" at bounding box center [541, 271] width 346 height 27
type input "Son"
click at [428, 321] on input "Contact #1 House Number" at bounding box center [541, 321] width 346 height 27
type input "N/A"
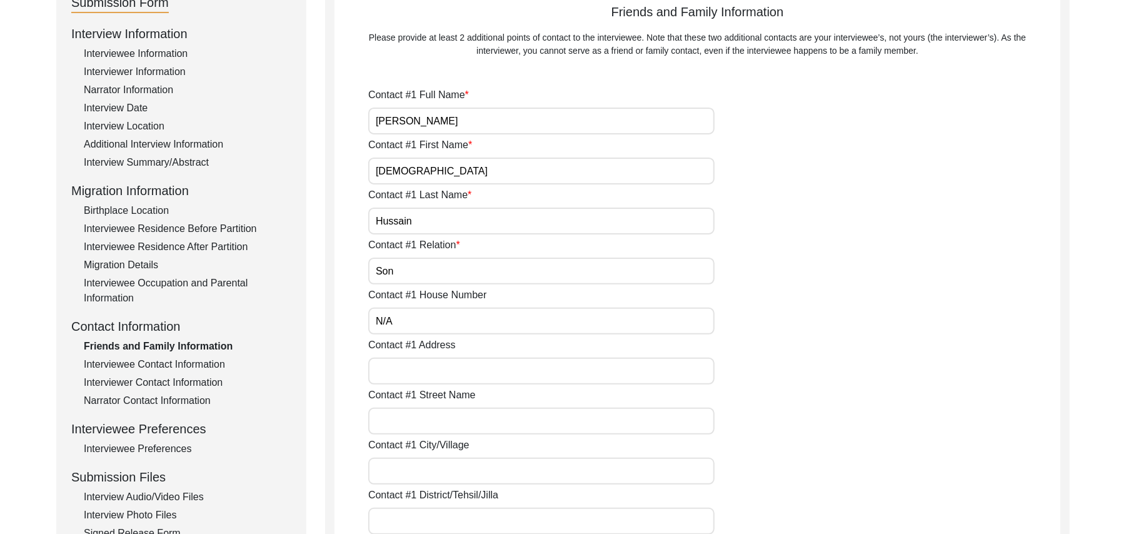
click at [426, 381] on input "Contact #1 Address" at bounding box center [541, 371] width 346 height 27
type input "Chak 327JB"
click at [426, 426] on input "Contact #1 Street Name" at bounding box center [541, 421] width 346 height 27
paste input "N/A"
type input "N/A"
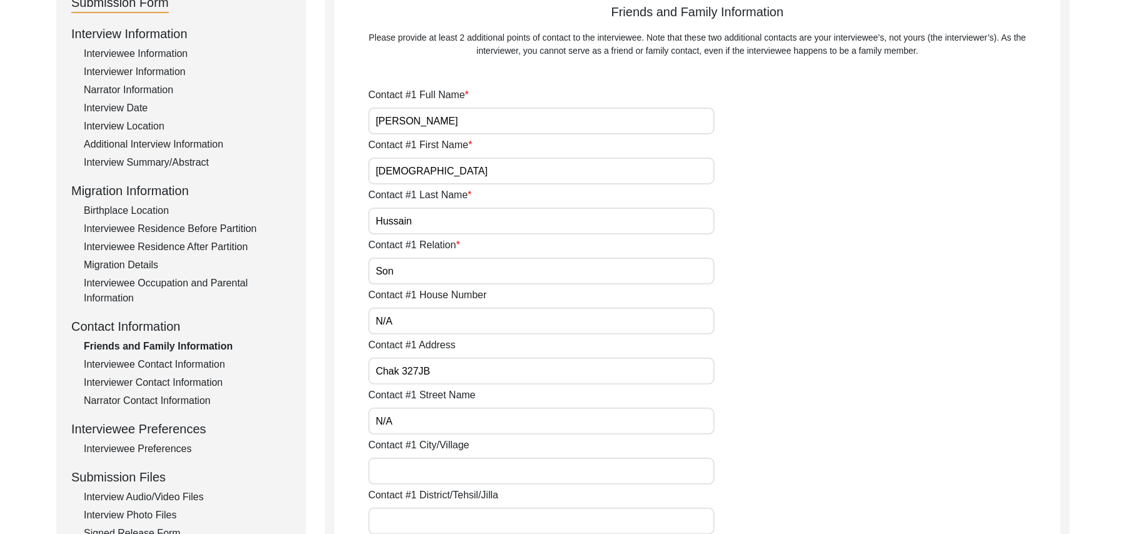
click at [433, 470] on input "Contact #1 City/Village" at bounding box center [541, 471] width 346 height 27
type input "Chak 327JB"
click at [436, 518] on input "Contact #1 District/Tehsil/Jilla" at bounding box center [541, 521] width 346 height 27
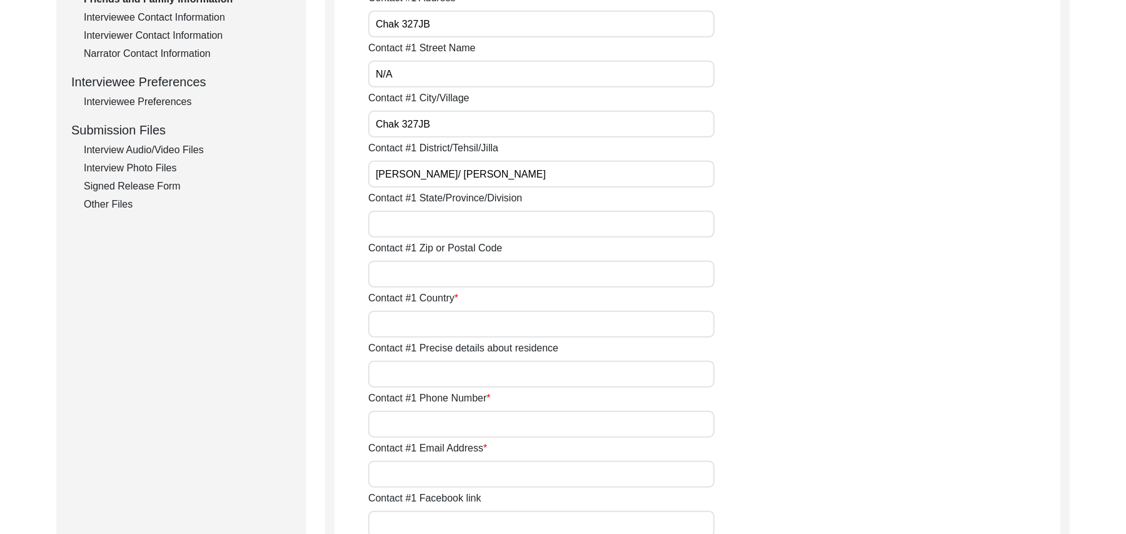
scroll to position [559, 0]
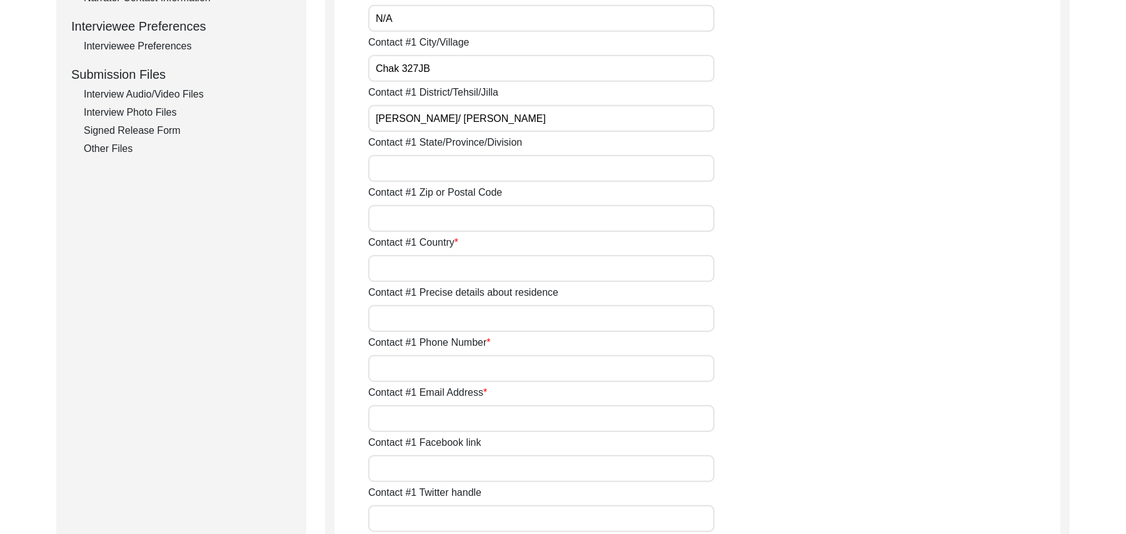
type input "[PERSON_NAME]/ [PERSON_NAME]"
click at [451, 171] on input "Contact #1 State/Province/Division" at bounding box center [541, 168] width 346 height 27
type input "[GEOGRAPHIC_DATA]"
click at [425, 225] on input "Contact #1 Zip or Postal Code" at bounding box center [541, 218] width 346 height 27
type input "36050"
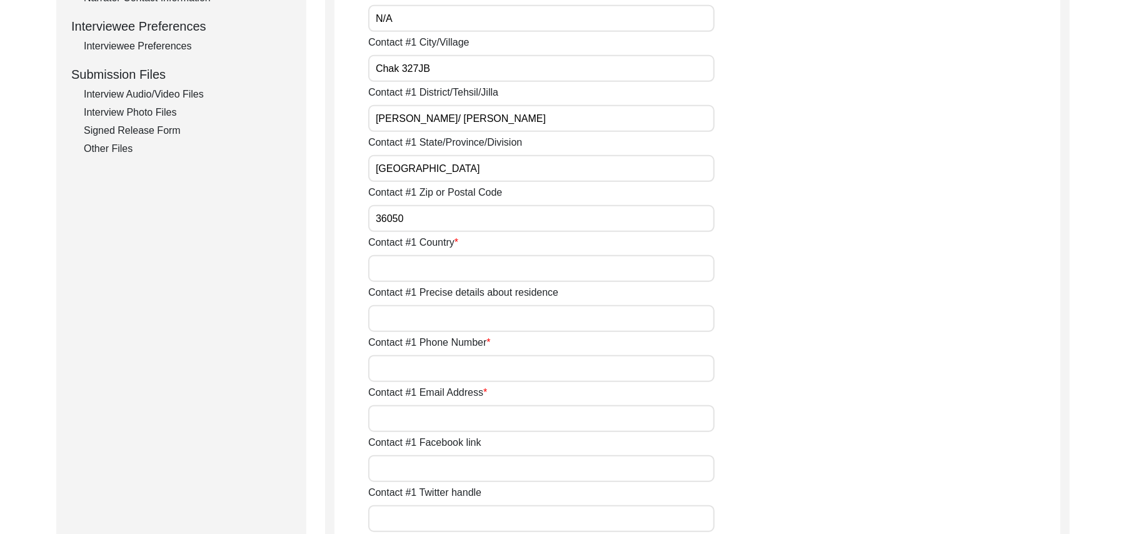
click at [413, 271] on input "Contact #1 Country" at bounding box center [541, 268] width 346 height 27
type input "[GEOGRAPHIC_DATA]"
click at [416, 318] on input "Contact #1 Precise details about residence" at bounding box center [541, 318] width 346 height 27
type input "Chak 327JB"
click at [434, 371] on input "Contact #1 Phone Number" at bounding box center [541, 368] width 346 height 27
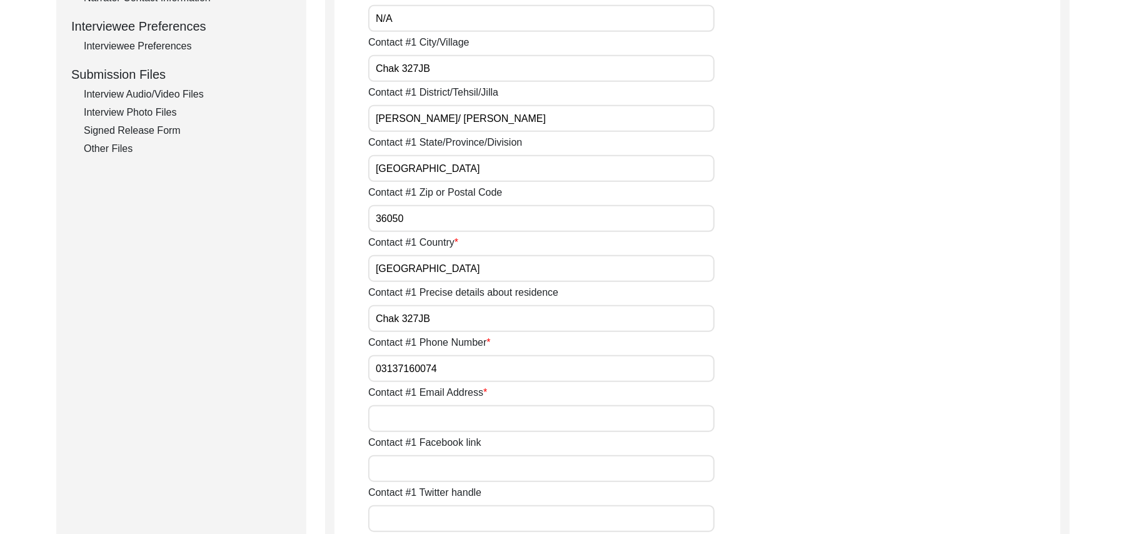
type input "03137160074"
click at [433, 420] on input "Contact #1 Email Address" at bounding box center [541, 418] width 346 height 27
paste input "N/A"
type input "N/A"
click at [423, 469] on input "Contact #1 Facebook link" at bounding box center [541, 468] width 346 height 27
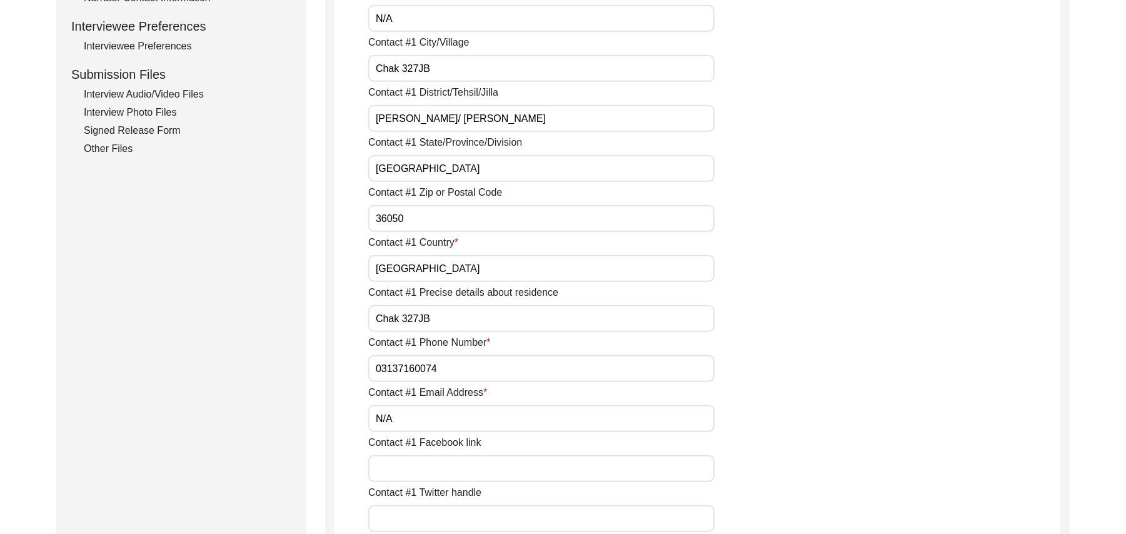
paste input "N/A"
type input "N/A"
click at [421, 516] on input "Contact #1 Twitter handle" at bounding box center [541, 518] width 346 height 27
paste input "N/A"
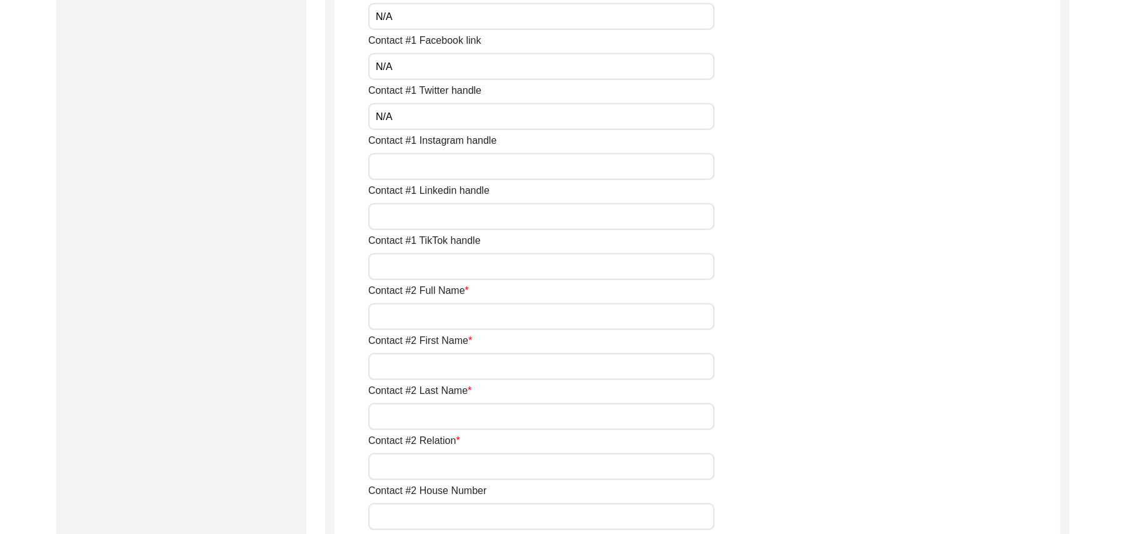
scroll to position [1028, 0]
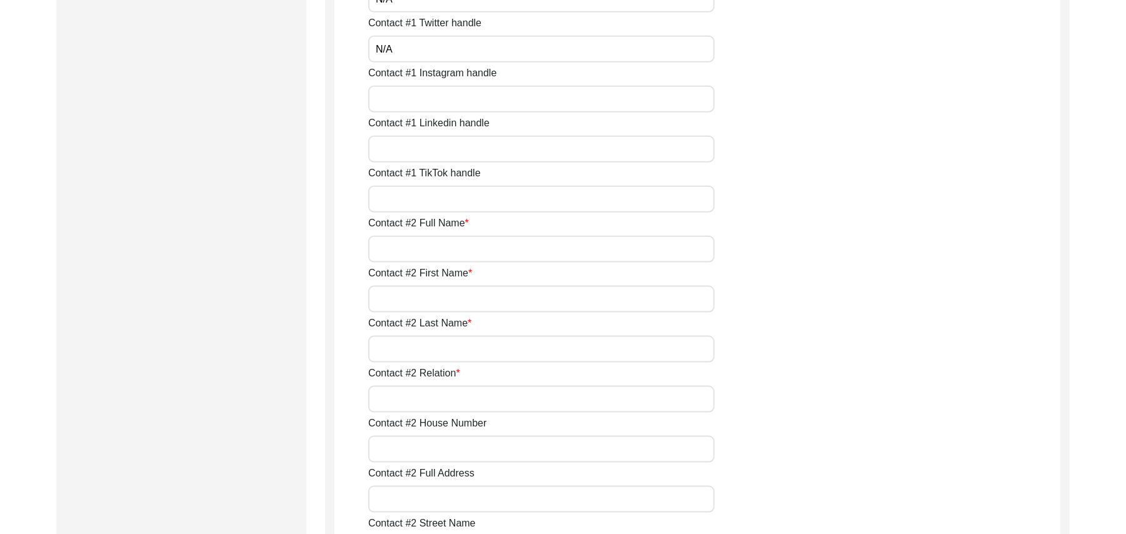
type input "N/A"
click at [465, 101] on input "Contact #1 Instagram handle" at bounding box center [541, 99] width 346 height 27
paste input "N/A"
type input "N/A"
click at [439, 145] on input "Contact #1 Linkedin handle" at bounding box center [541, 149] width 346 height 27
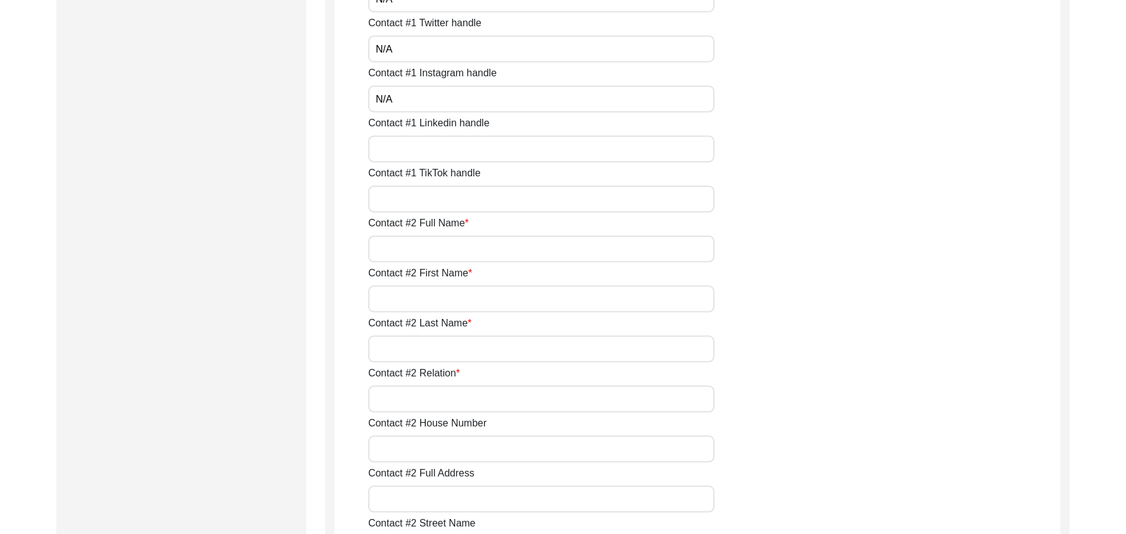
paste input "N/A"
type input "N/A"
click at [428, 198] on input "Contact #1 TikTok handle" at bounding box center [541, 199] width 346 height 27
paste input "N/A"
type input "N/A"
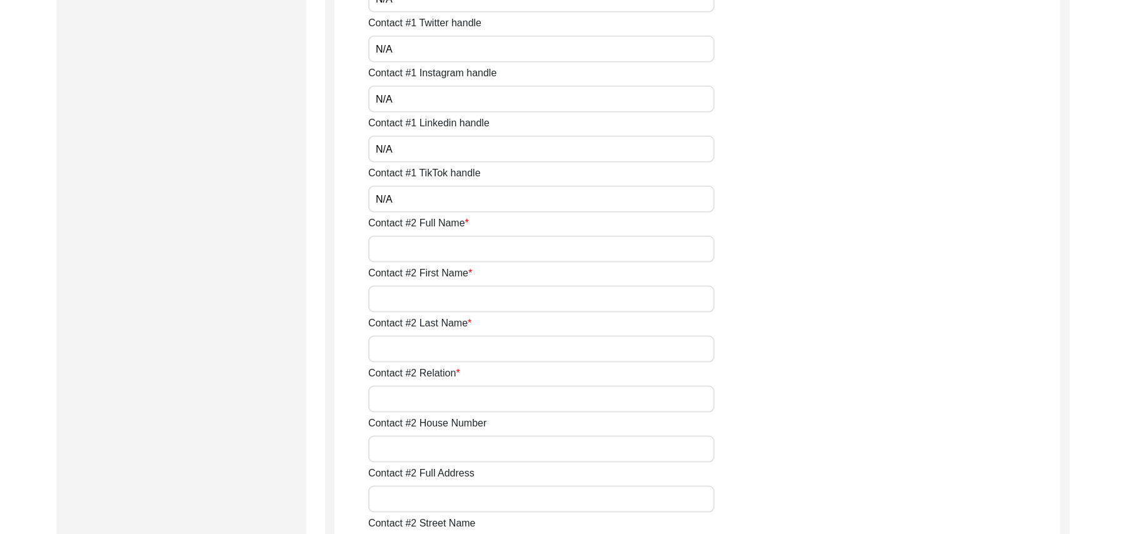
click at [426, 246] on input "Contact #2 Full Name" at bounding box center [541, 249] width 346 height 27
type input "[PERSON_NAME]"
click at [445, 296] on input "Contact #2 First Name" at bounding box center [541, 299] width 346 height 27
type input "[PERSON_NAME]"
click at [424, 348] on input "Contact #2 Last Name" at bounding box center [541, 349] width 346 height 27
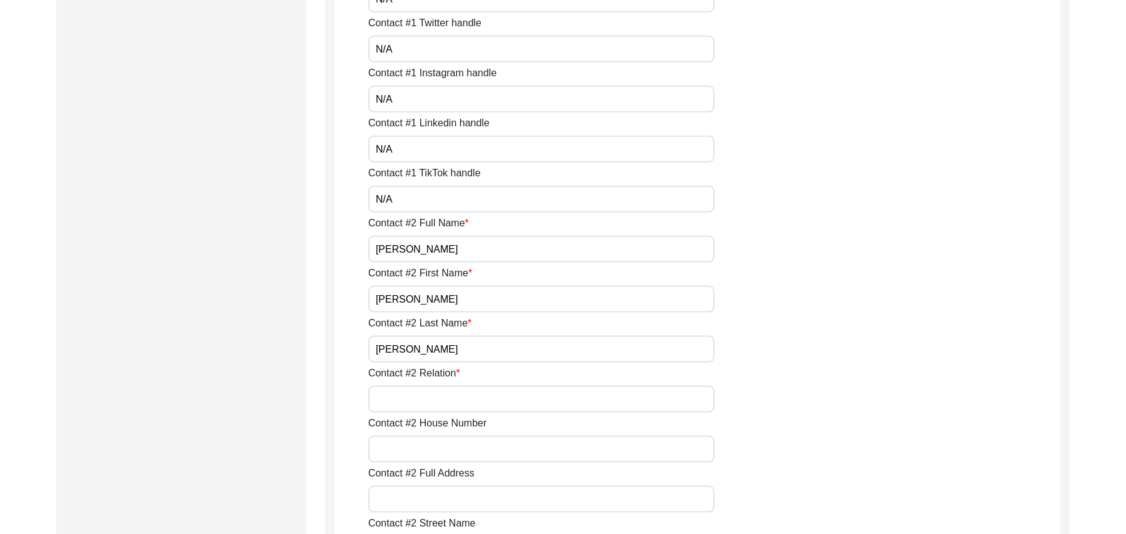
type input "[PERSON_NAME]"
click at [426, 399] on input "Contact #2 Relation" at bounding box center [541, 399] width 346 height 27
type input "Son"
click at [431, 450] on input "Contact #2 House Number" at bounding box center [541, 449] width 346 height 27
paste input "N/A"
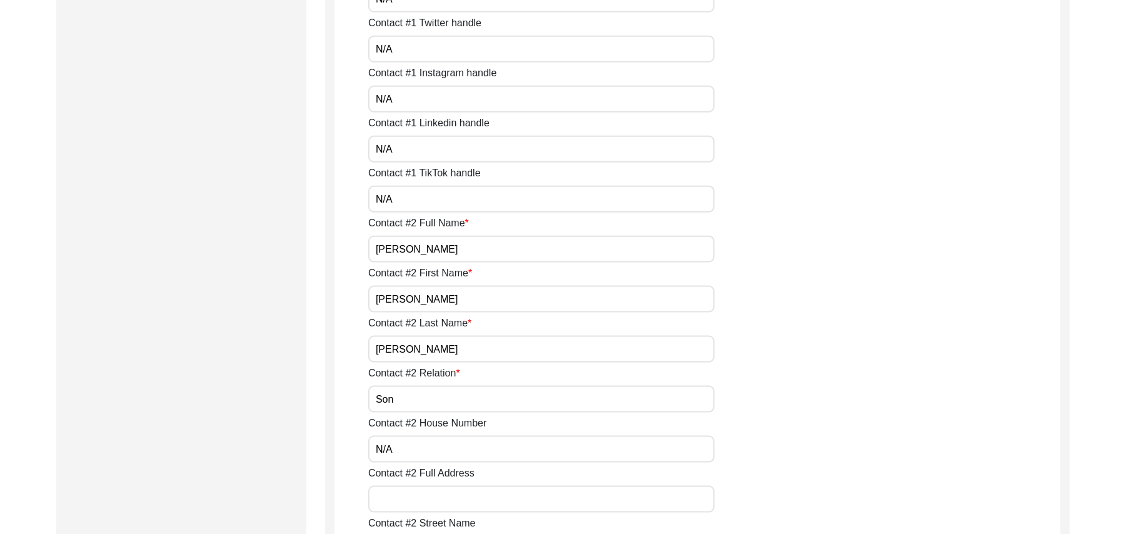
type input "N/A"
click at [428, 500] on input "Contact #2 Full Address" at bounding box center [541, 499] width 346 height 27
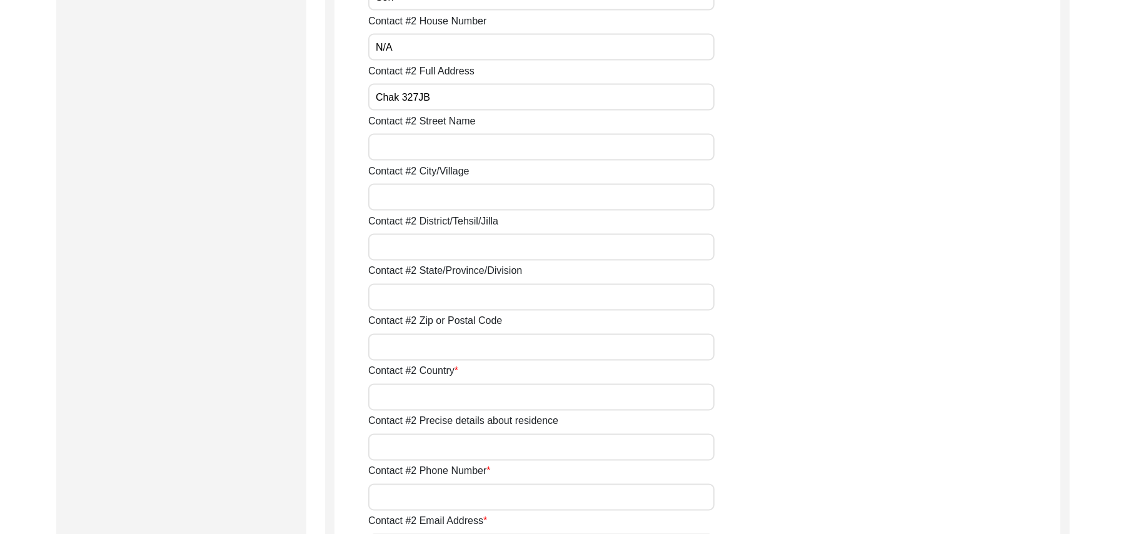
scroll to position [1509, 0]
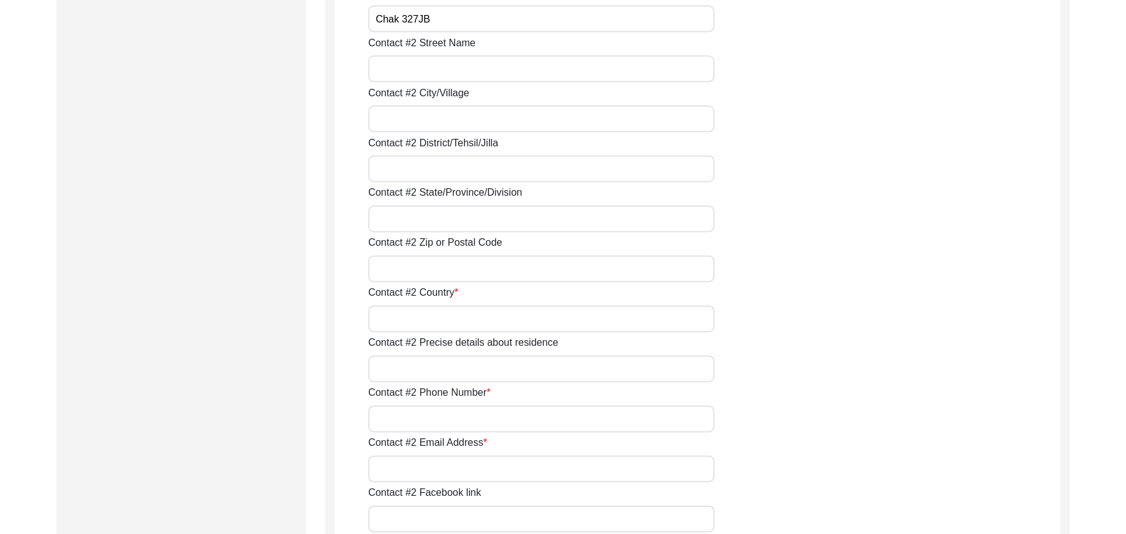
type input "Chak 327JB"
click at [414, 66] on input "Contact #2 Street Name" at bounding box center [541, 69] width 346 height 27
paste input "N/A"
type input "N/A"
click at [416, 116] on input "Contact #2 City/Village" at bounding box center [541, 119] width 346 height 27
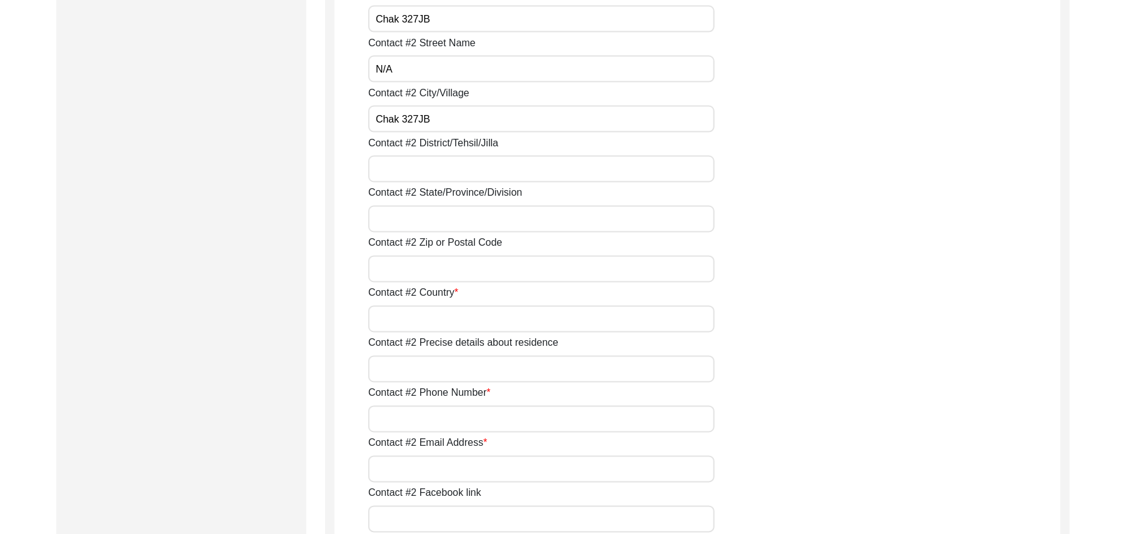
type input "Chak 327JB"
click at [429, 170] on input "Contact #2 District/Tehsil/Jilla" at bounding box center [541, 169] width 346 height 27
type input "[PERSON_NAME]/ [PERSON_NAME]"
click at [428, 215] on input "Contact #2 State/Province/Division" at bounding box center [541, 219] width 346 height 27
type input "[GEOGRAPHIC_DATA]"
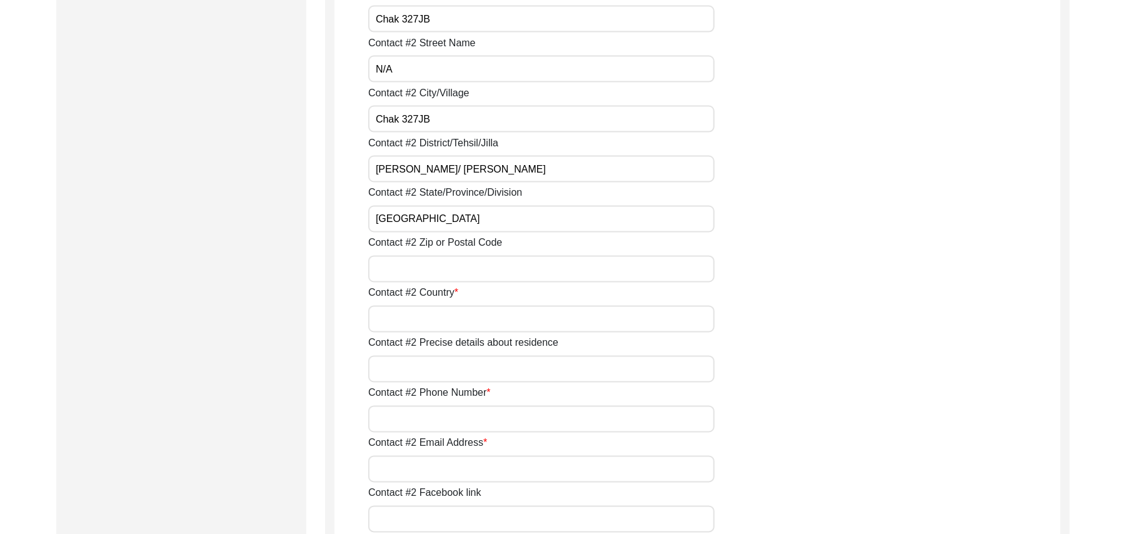
click at [425, 271] on input "Contact #2 Zip or Postal Code" at bounding box center [541, 269] width 346 height 27
type input "36050"
click at [426, 319] on input "Contact #2 Country" at bounding box center [541, 319] width 346 height 27
type input "[GEOGRAPHIC_DATA]"
click at [428, 373] on input "Contact #2 Precise details about residence" at bounding box center [541, 369] width 346 height 27
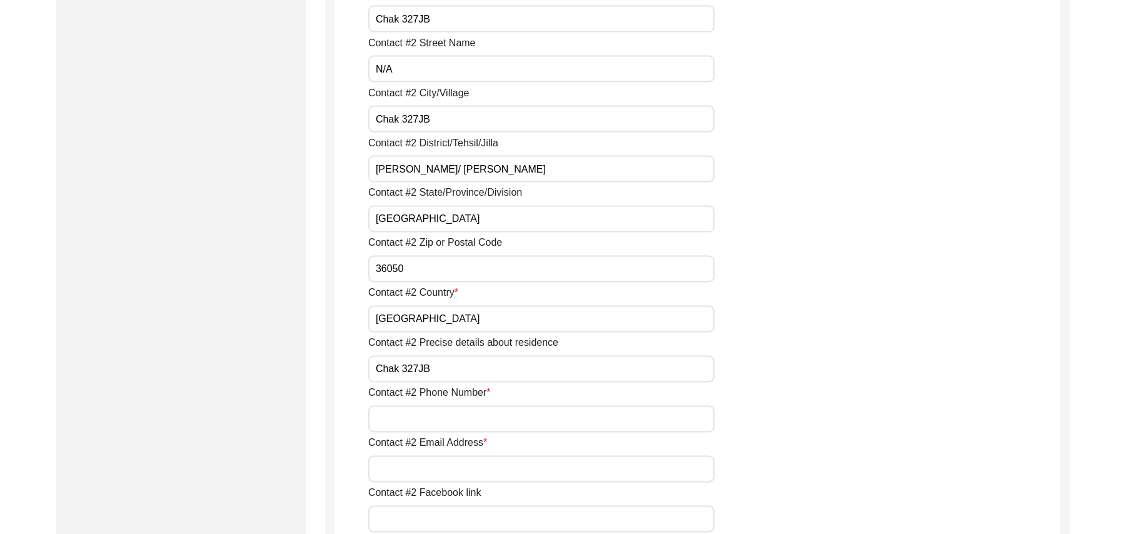
type input "Chak 327JB"
click at [426, 423] on input "Contact #2 Phone Number" at bounding box center [541, 419] width 346 height 27
type input "0319-6894525"
click at [426, 471] on input "Contact #2 Email Address" at bounding box center [541, 469] width 346 height 27
click at [425, 471] on input "Contact #2 Email Address" at bounding box center [541, 469] width 346 height 27
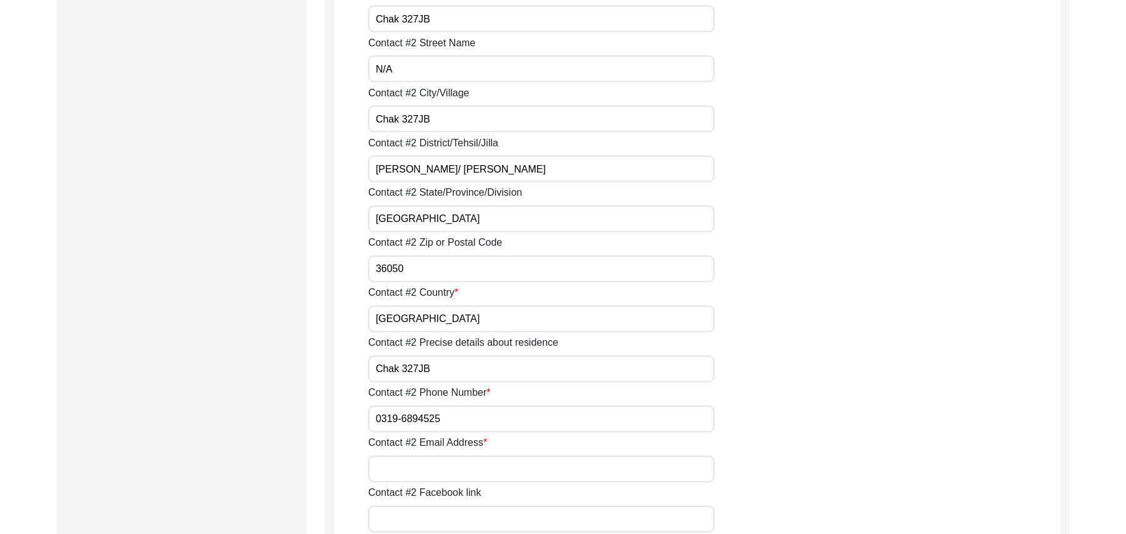
paste input "N/A"
type input "N/A"
click at [418, 521] on input "Contact #2 Facebook link" at bounding box center [541, 519] width 346 height 27
paste input "N/A"
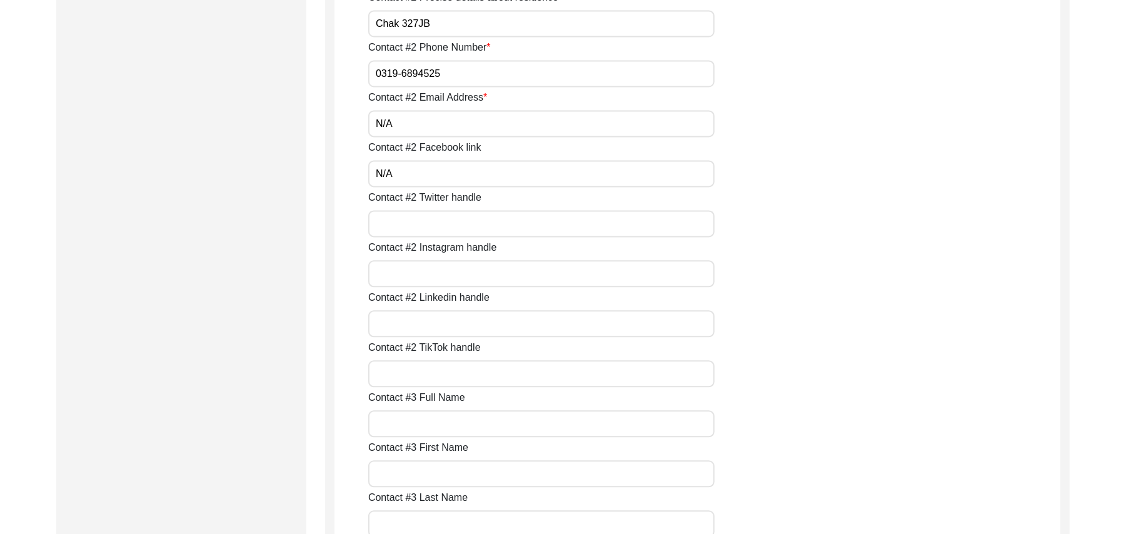
scroll to position [1933, 0]
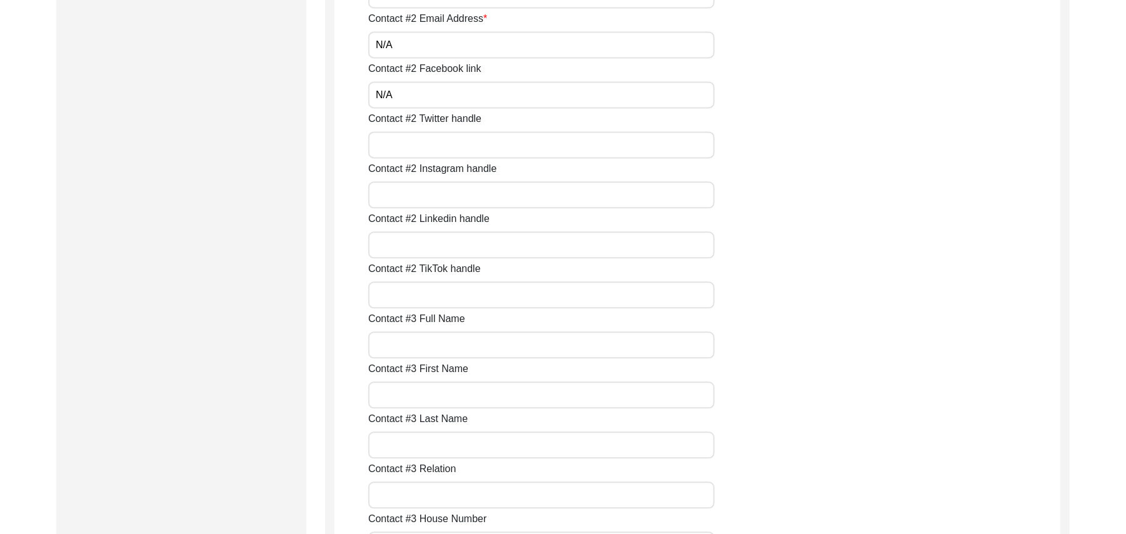
type input "N/A"
click at [459, 146] on input "Contact #2 Twitter handle" at bounding box center [541, 144] width 346 height 27
paste input "N/A"
type input "N/A"
click at [434, 196] on input "Contact #2 Instagram handle" at bounding box center [541, 194] width 346 height 27
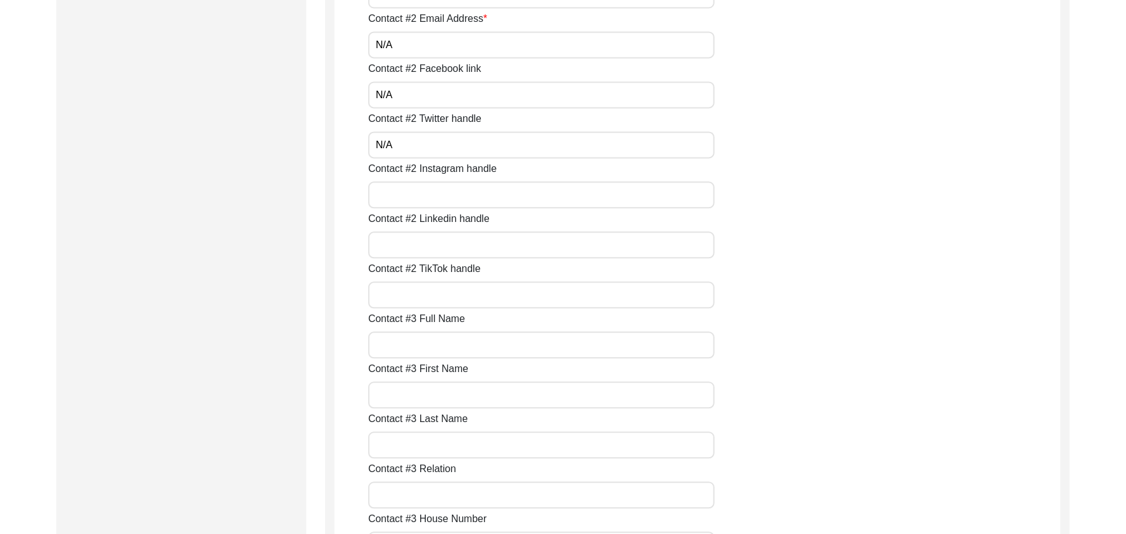
paste input "N/A"
type input "N/A"
click at [425, 243] on input "Contact #2 Linkedin handle" at bounding box center [541, 244] width 346 height 27
paste input "N/A"
type input "N/A"
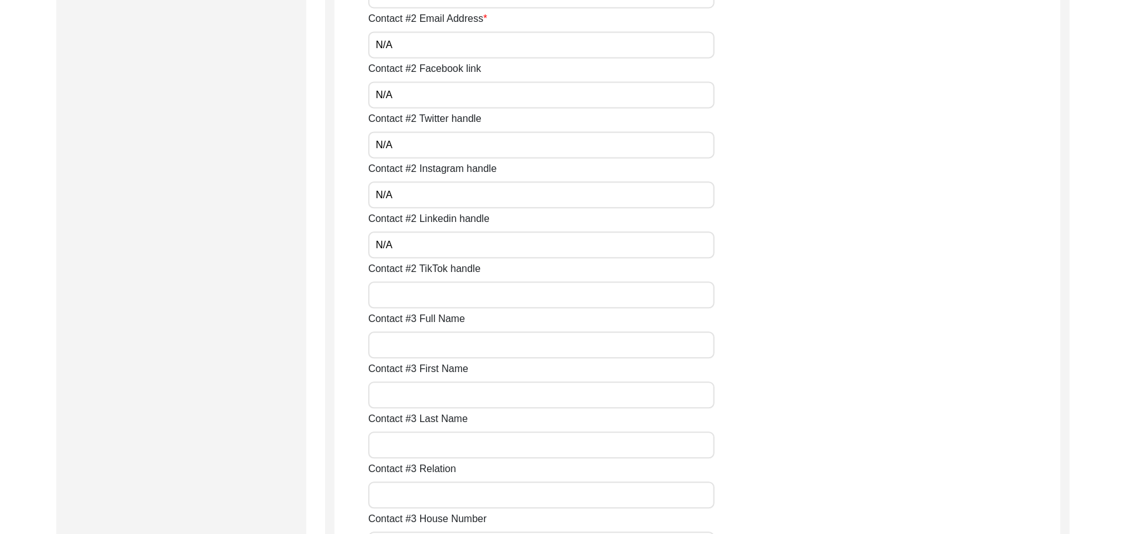
click at [414, 295] on input "Contact #2 TikTok handle" at bounding box center [541, 294] width 346 height 27
paste input "N/A"
type input "N/A"
click at [403, 345] on input "Contact #3 Full Name" at bounding box center [541, 344] width 346 height 27
paste input "N/A"
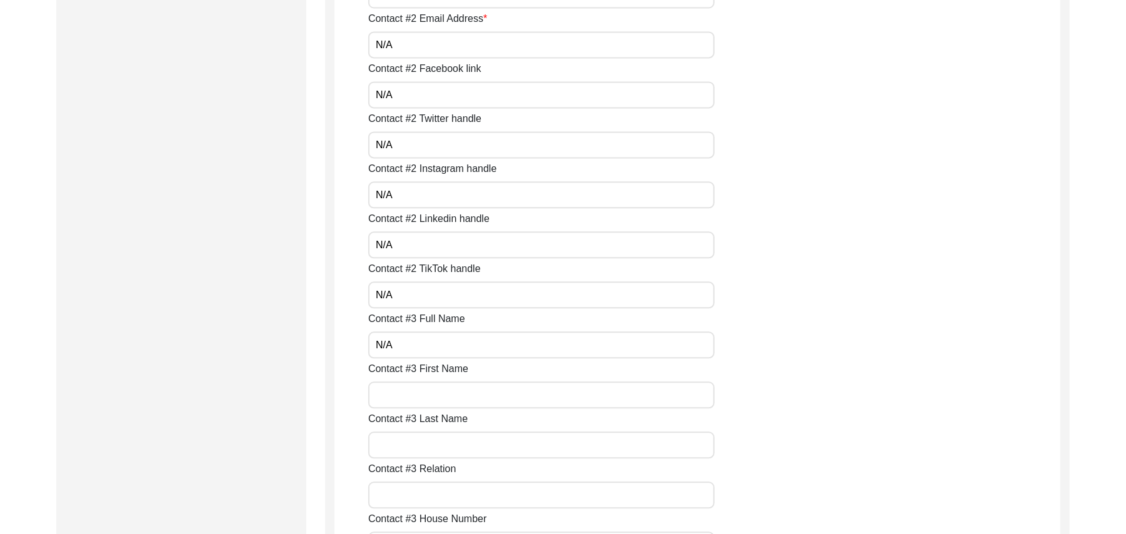
type input "N/A"
click at [401, 389] on input "Contact #3 First Name" at bounding box center [541, 394] width 346 height 27
paste input "N/A"
type input "N/A"
click at [396, 446] on input "Contact #3 Last Name" at bounding box center [541, 444] width 346 height 27
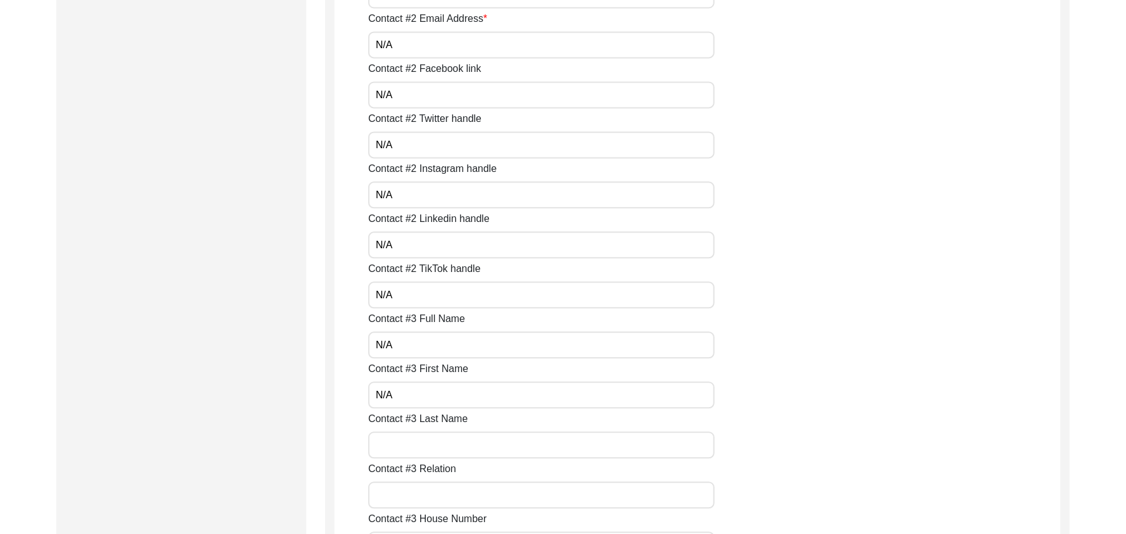
paste input "N/A"
type input "N/A"
click at [401, 496] on input "Contact #3 Relation" at bounding box center [541, 494] width 346 height 27
paste input "N/A"
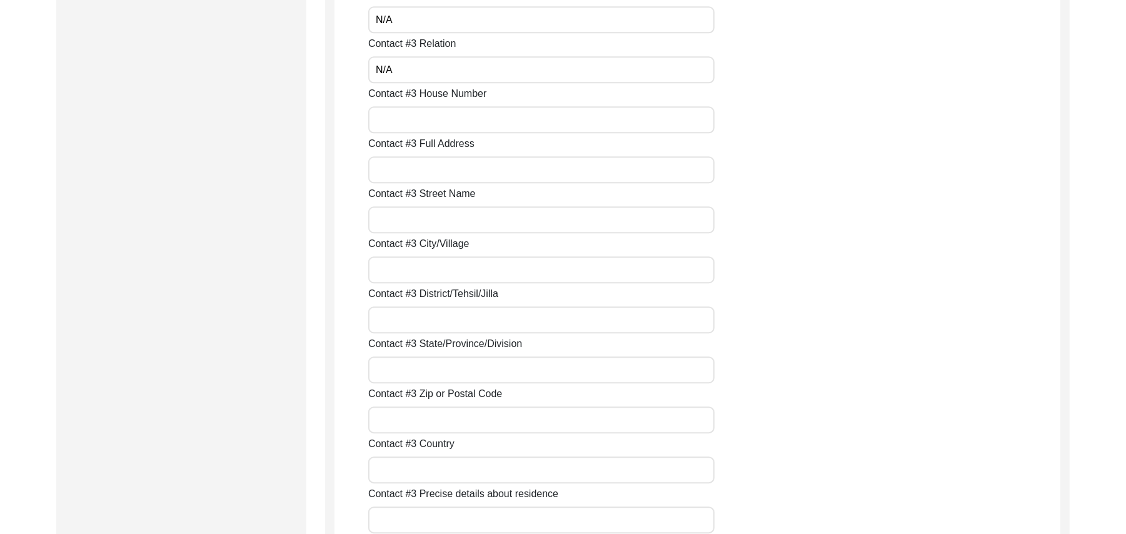
scroll to position [2380, 0]
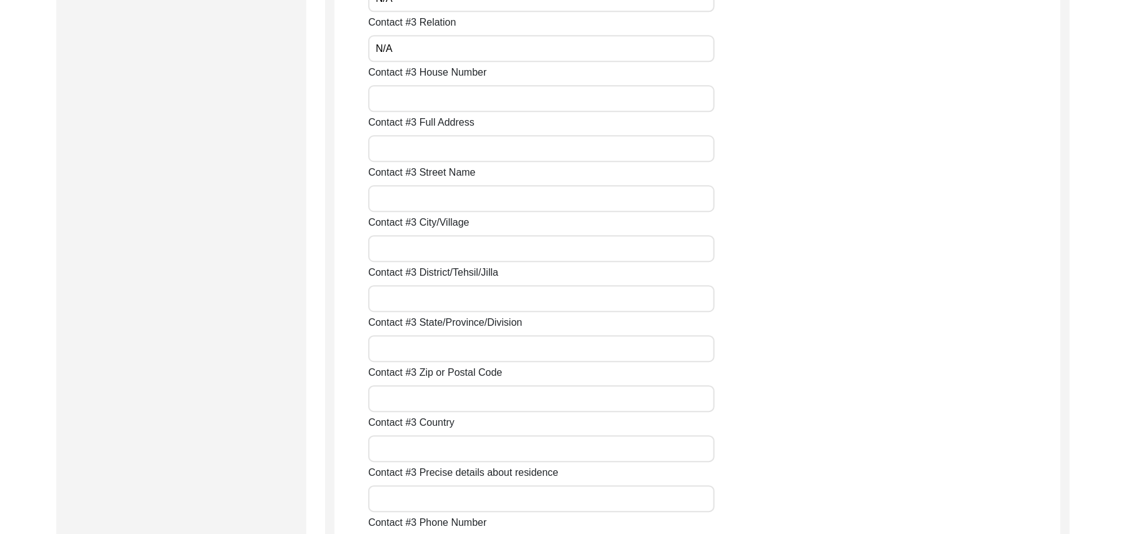
type input "N/A"
click at [431, 101] on input "Contact #3 House Number" at bounding box center [541, 98] width 346 height 27
paste input "N/A"
type input "N/A"
click at [406, 156] on input "Contact #3 Full Address" at bounding box center [541, 148] width 346 height 27
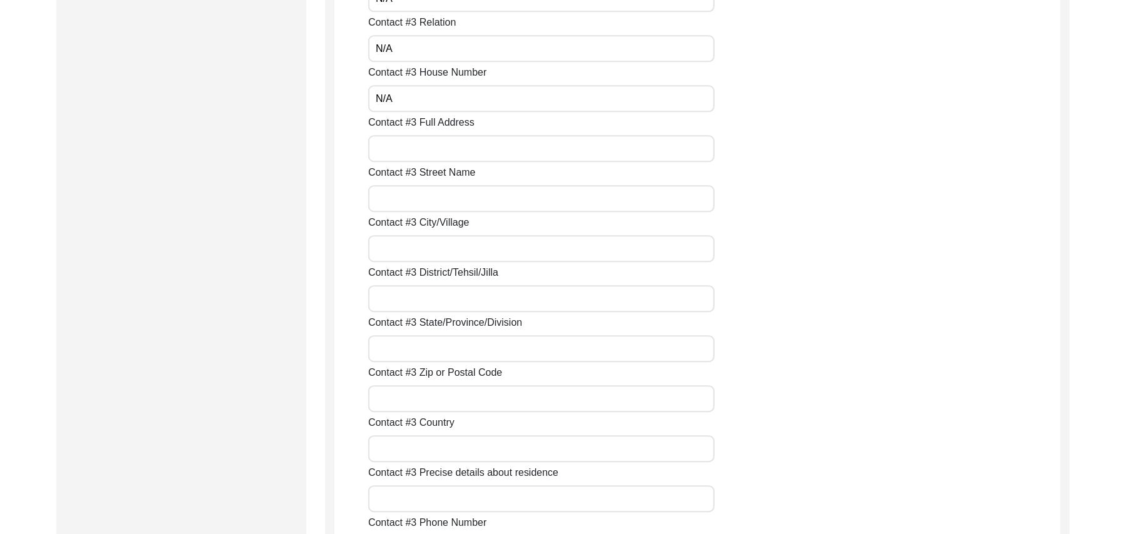
paste input "N/A"
type input "N/A"
click at [394, 201] on input "Contact #3 Street Name" at bounding box center [541, 198] width 346 height 27
paste input "N/A"
type input "N/A"
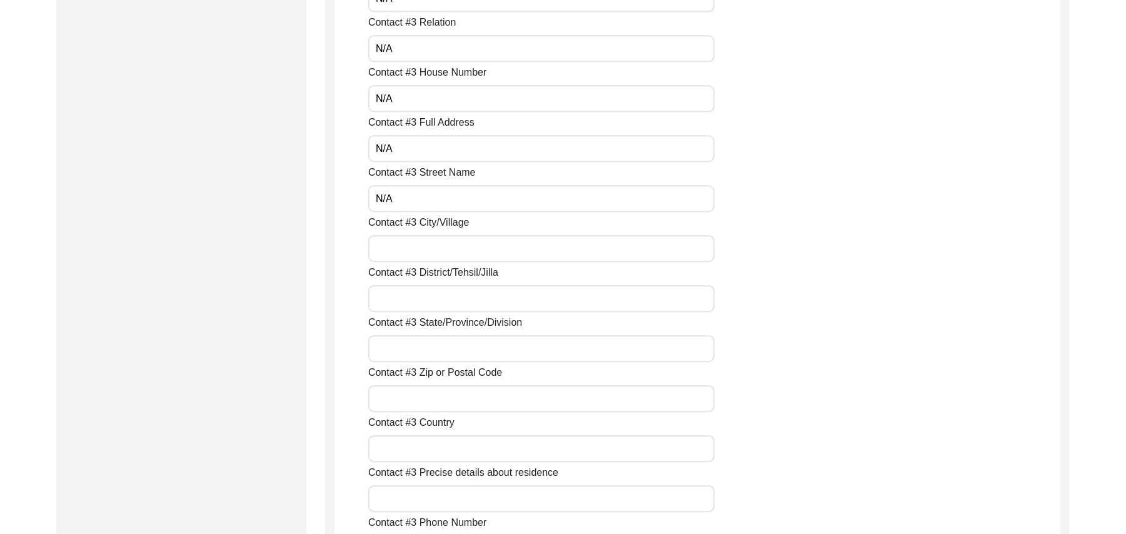
click at [396, 246] on input "Contact #3 City/Village" at bounding box center [541, 248] width 346 height 27
paste input "N/A"
type input "N/A"
click at [393, 300] on input "Contact #3 District/Tehsil/Jilla" at bounding box center [541, 298] width 346 height 27
paste input "N/A"
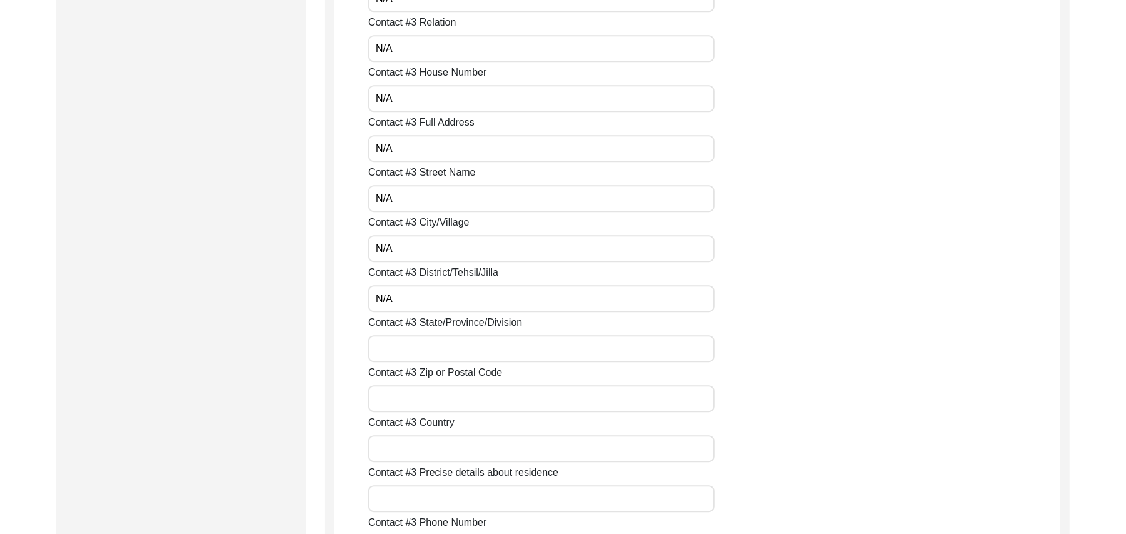
type input "N/A"
click at [391, 350] on input "Contact #3 State/Province/Division" at bounding box center [541, 348] width 346 height 27
paste input "N/A"
type input "N/A"
click at [393, 396] on input "Contact #3 Zip or Postal Code" at bounding box center [541, 398] width 346 height 27
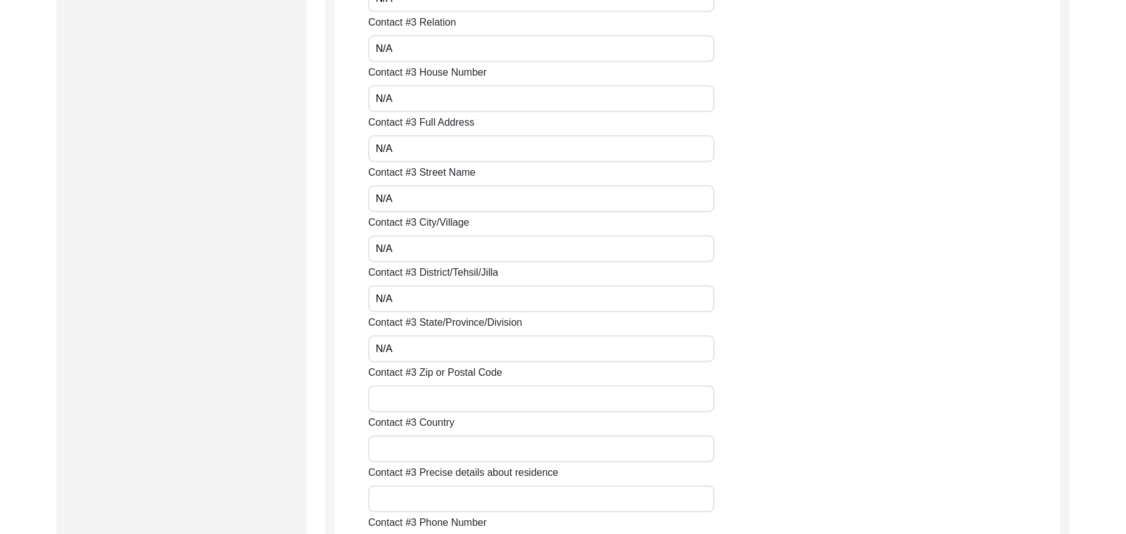
paste input "N/A"
type input "N/A"
click at [400, 449] on input "Contact #3 Country" at bounding box center [541, 448] width 346 height 27
paste input "N/A"
type input "N/A"
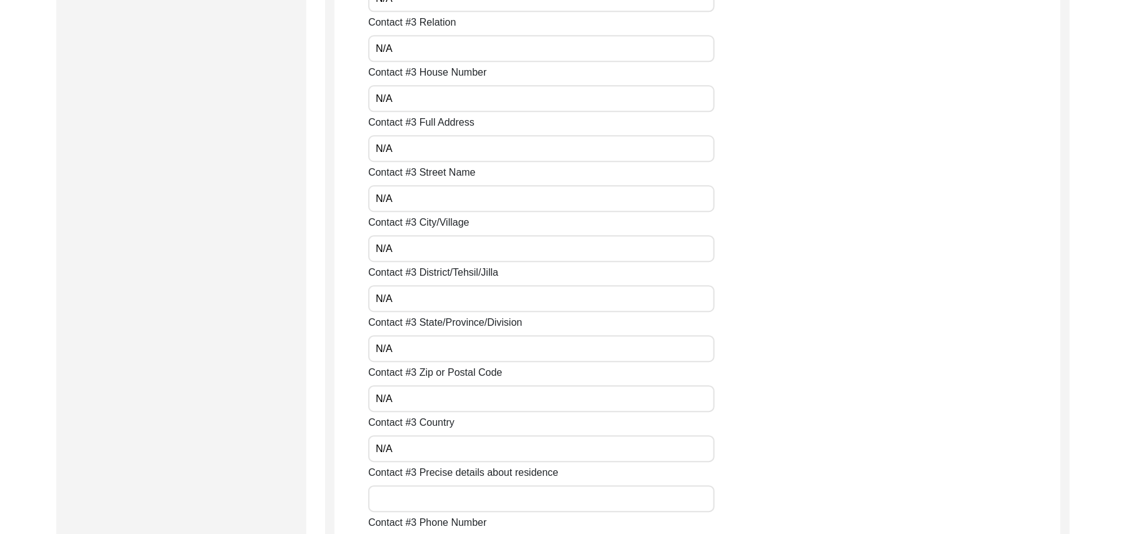
click at [414, 499] on input "Contact #3 Precise details about residence" at bounding box center [541, 498] width 346 height 27
paste input "N/A"
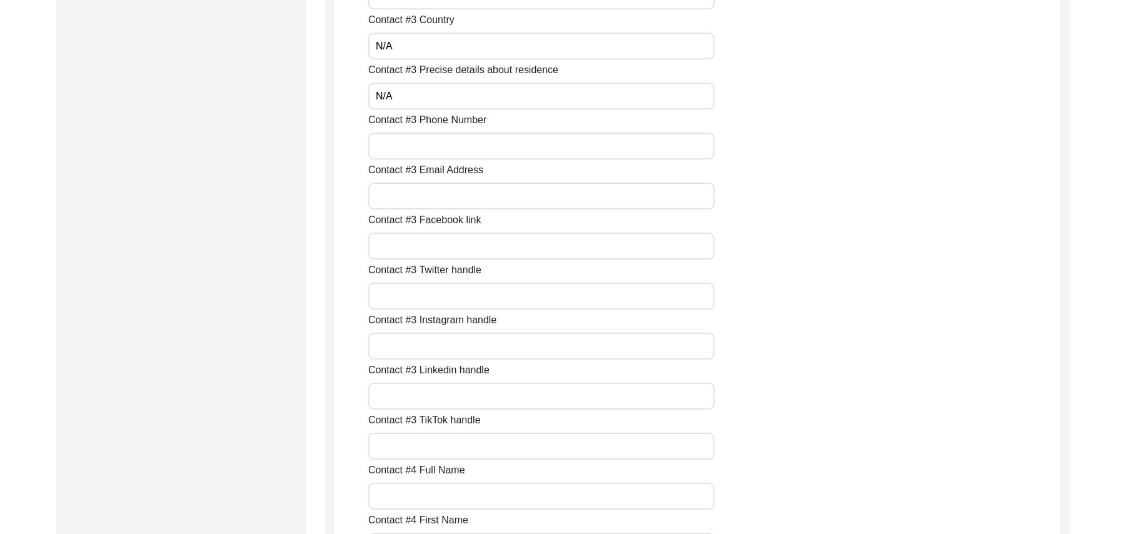
scroll to position [2816, 0]
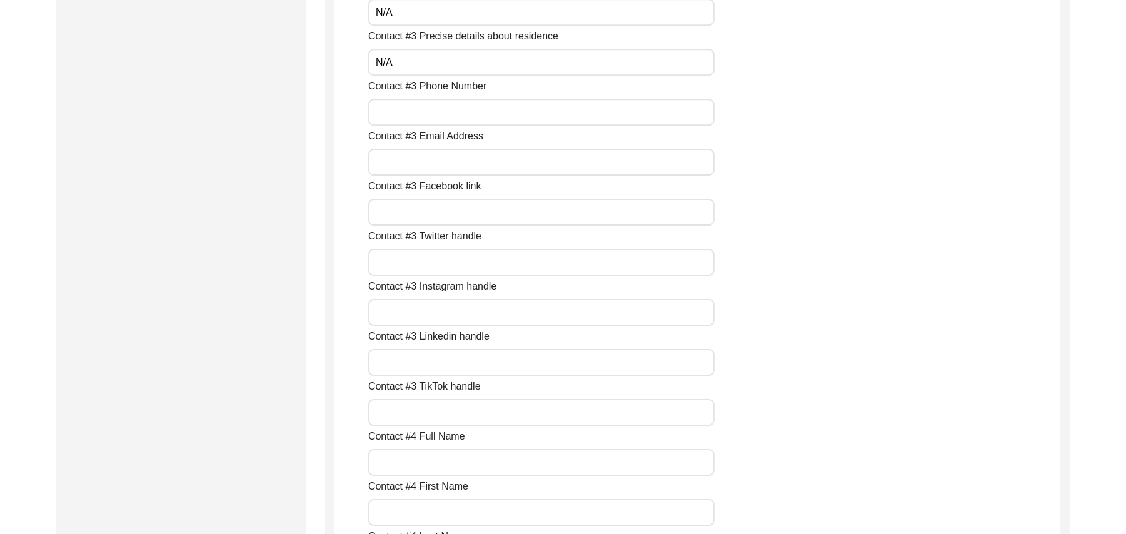
type input "N/A"
click at [443, 116] on input "Contact #3 Phone Number" at bounding box center [541, 112] width 346 height 27
paste input "N/A"
type input "N/A"
click at [433, 161] on input "Contact #3 Email Address" at bounding box center [541, 162] width 346 height 27
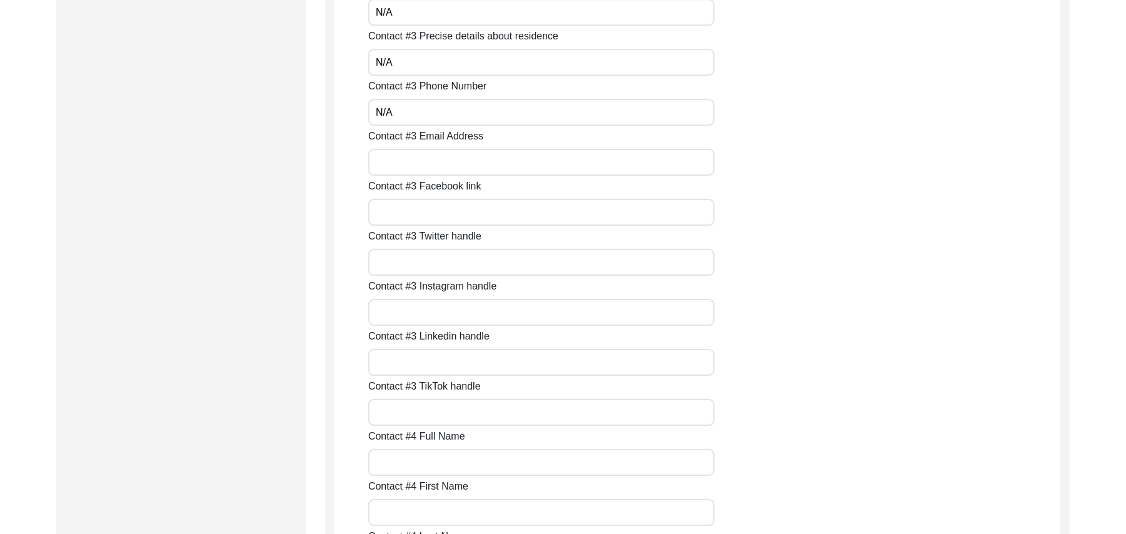
paste input "N/A"
type input "N/A"
click at [418, 218] on input "Contact #3 Facebook link" at bounding box center [541, 212] width 346 height 27
paste input "N/A"
type input "N/A"
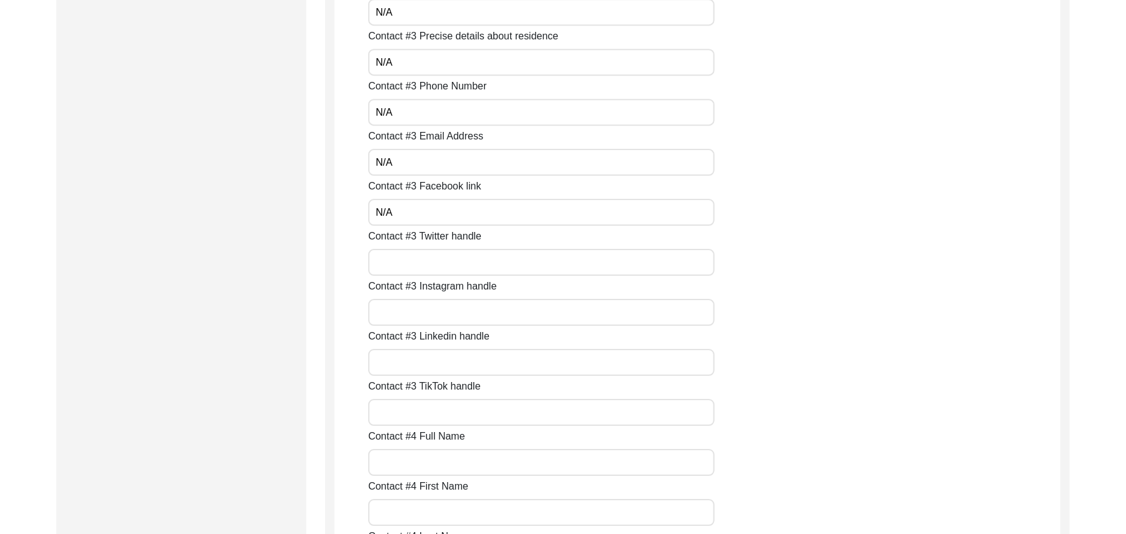
click at [411, 268] on input "Contact #3 Twitter handle" at bounding box center [541, 262] width 346 height 27
paste input "N/A"
type input "N/A"
click at [408, 315] on input "Contact #3 Instagram handle" at bounding box center [541, 312] width 346 height 27
paste input "N/A"
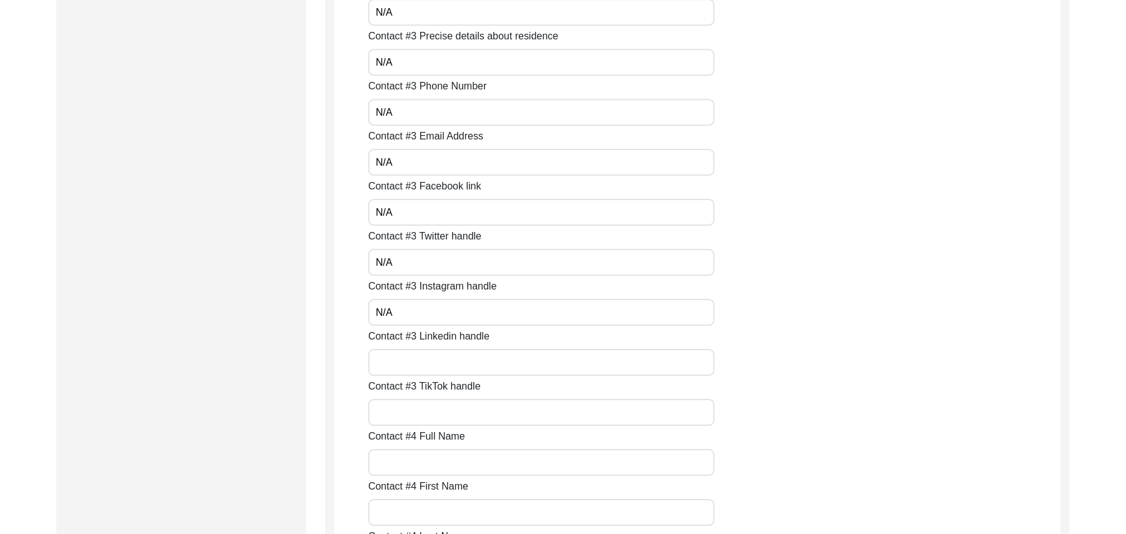
type input "N/A"
click at [406, 358] on input "Contact #3 Linkedin handle" at bounding box center [541, 362] width 346 height 27
paste input "N/A"
type input "N/A"
click at [404, 413] on input "Contact #3 TikTok handle" at bounding box center [541, 412] width 346 height 27
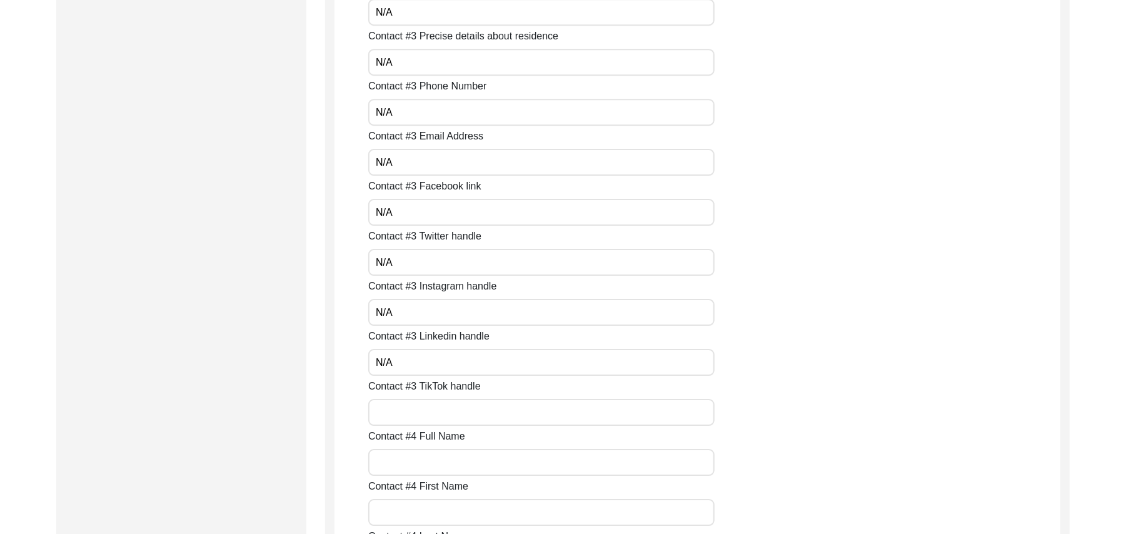
paste input "N/A"
type input "N/A"
click at [408, 464] on input "Contact #4 Full Name" at bounding box center [541, 462] width 346 height 27
paste input "N/A"
type input "N/A"
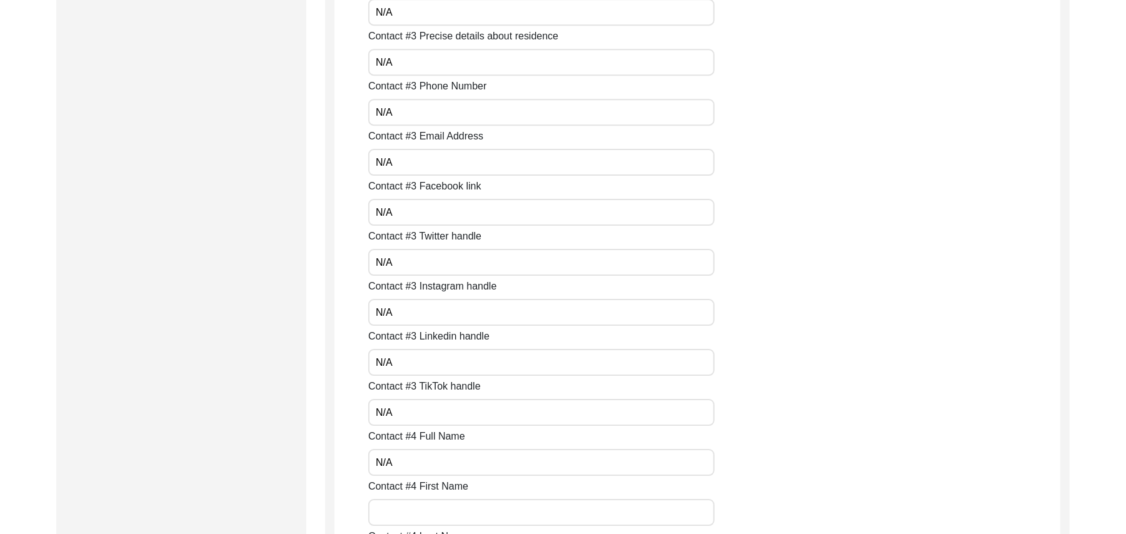
click at [413, 508] on input "Contact #4 First Name" at bounding box center [541, 512] width 346 height 27
paste input "N/A"
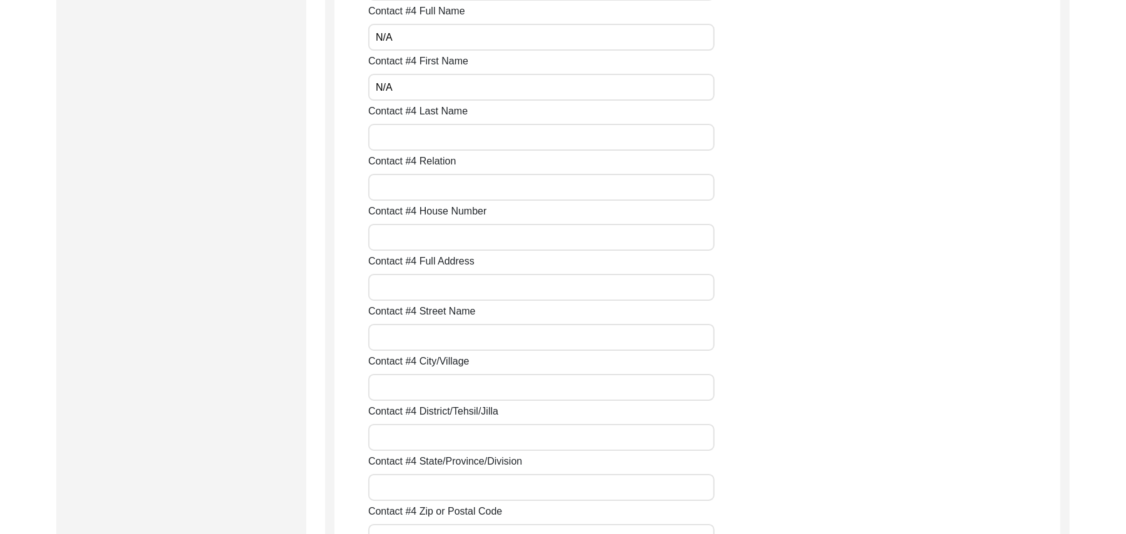
scroll to position [3285, 0]
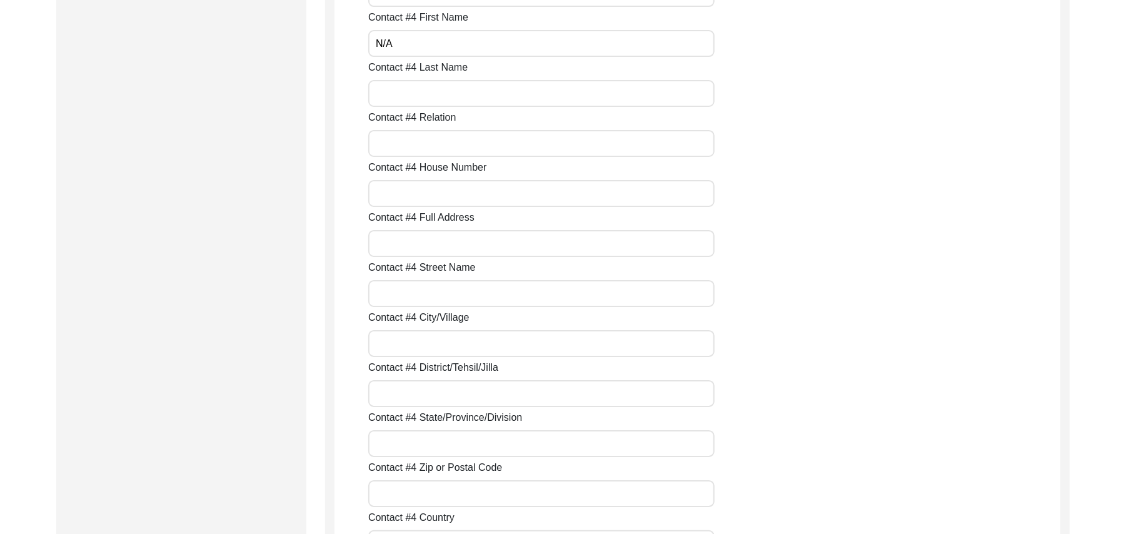
type input "N/A"
click at [406, 96] on input "Contact #4 Last Name" at bounding box center [541, 93] width 346 height 27
paste input "N/A"
type input "N/A"
click at [408, 143] on input "Contact #4 Relation" at bounding box center [541, 143] width 346 height 27
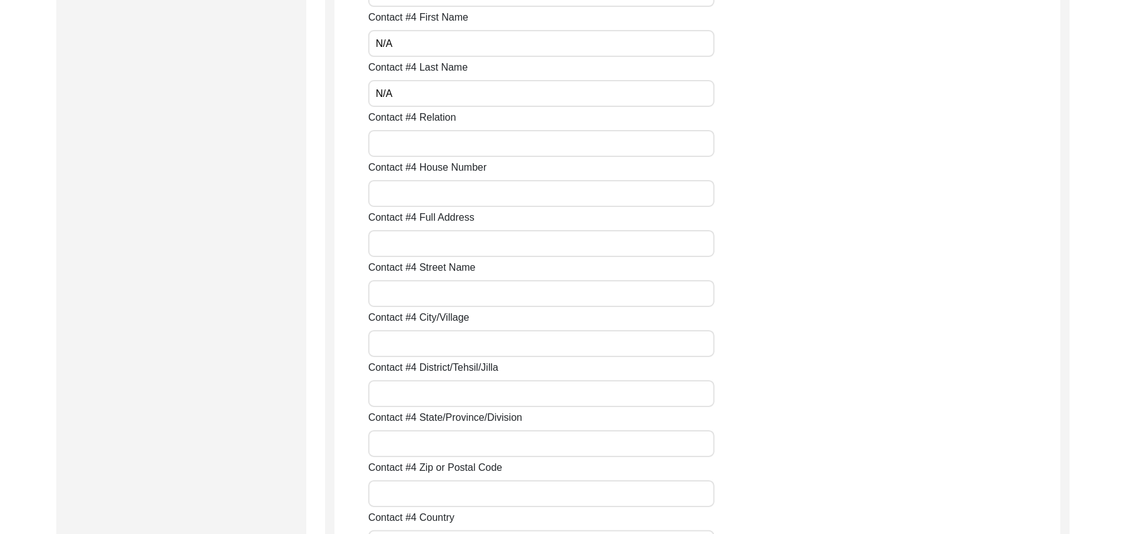
paste input "N/A"
type input "N/A"
click at [414, 196] on input "Contact #4 House Number" at bounding box center [541, 193] width 346 height 27
paste input "N/A"
type input "N/A"
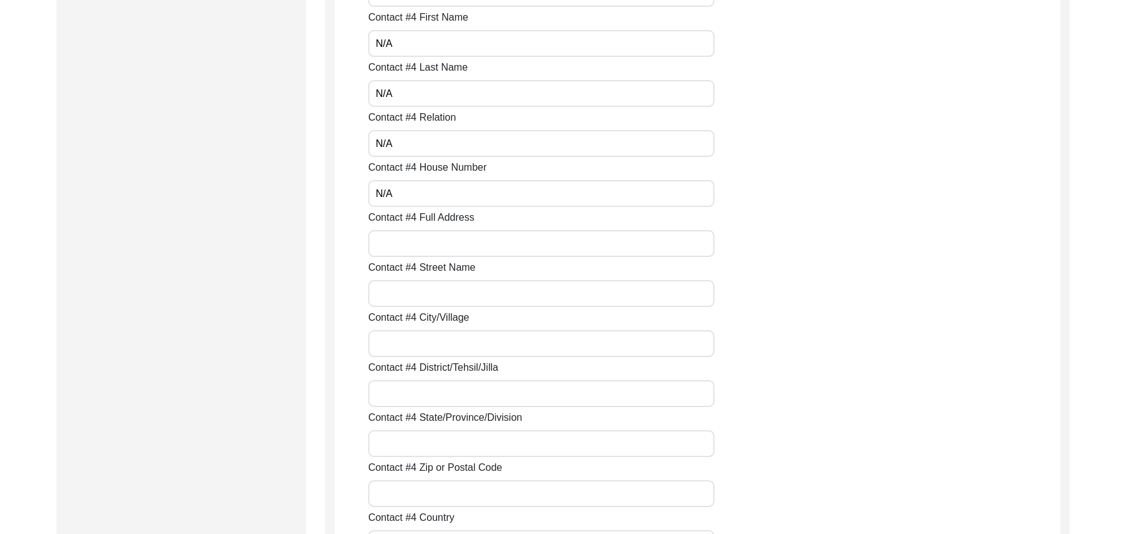
click at [418, 248] on input "Contact #4 Full Address" at bounding box center [541, 243] width 346 height 27
paste input "N/A"
type input "N/A"
click at [420, 291] on input "Contact #4 Street Name" at bounding box center [541, 293] width 346 height 27
paste input "N/A"
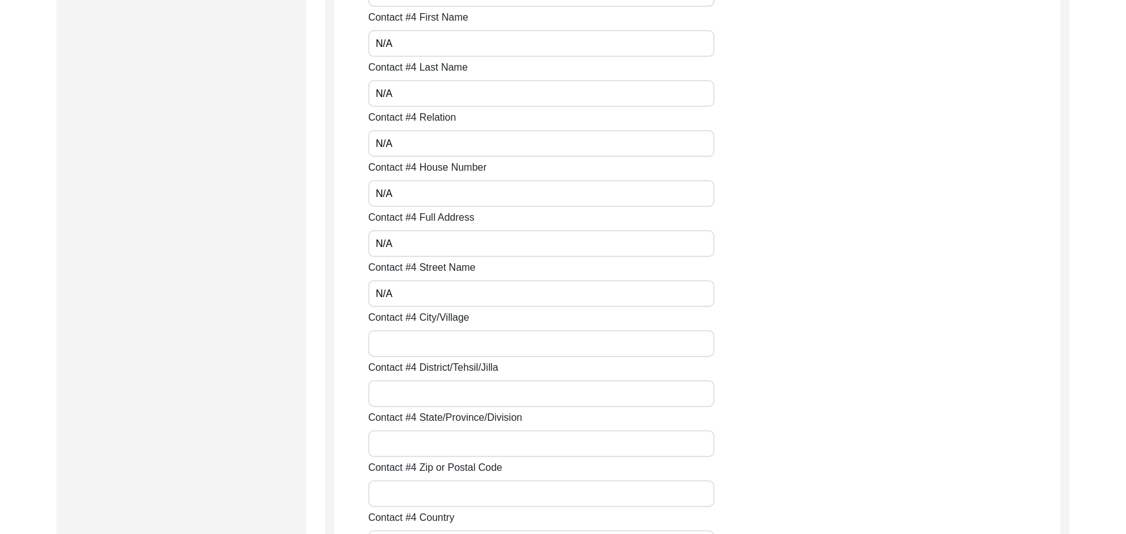
type input "N/A"
click at [419, 344] on input "Contact #4 City/Village" at bounding box center [541, 343] width 346 height 27
paste input "N/A"
type input "N/A"
click at [419, 391] on input "Contact #4 District/Tehsil/Jilla" at bounding box center [541, 393] width 346 height 27
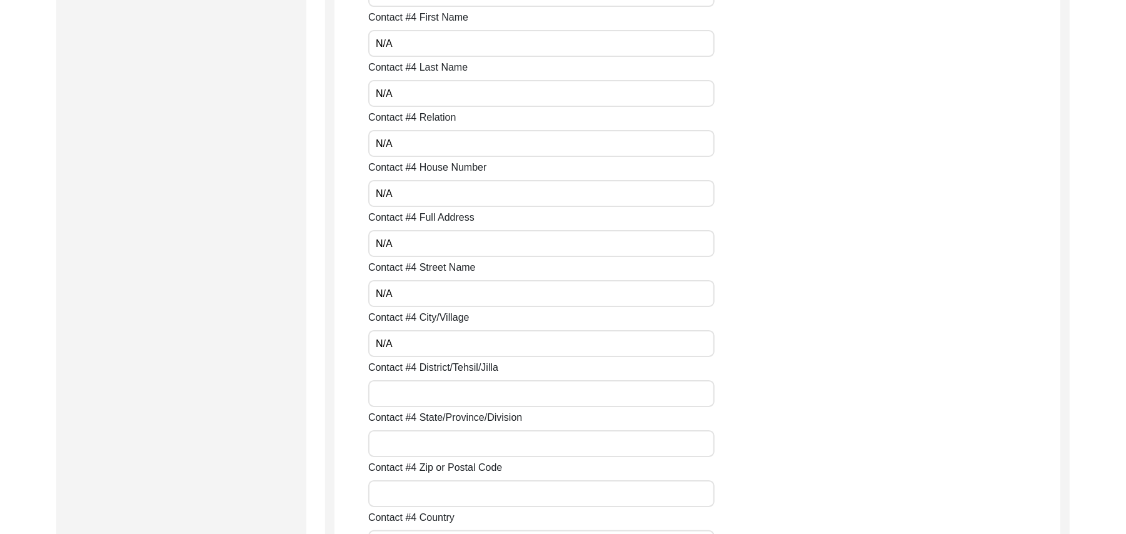
paste input "N/A"
type input "N/A"
click at [418, 444] on input "Contact #4 State/Province/Division" at bounding box center [541, 443] width 346 height 27
paste input "N/A"
type input "N/A"
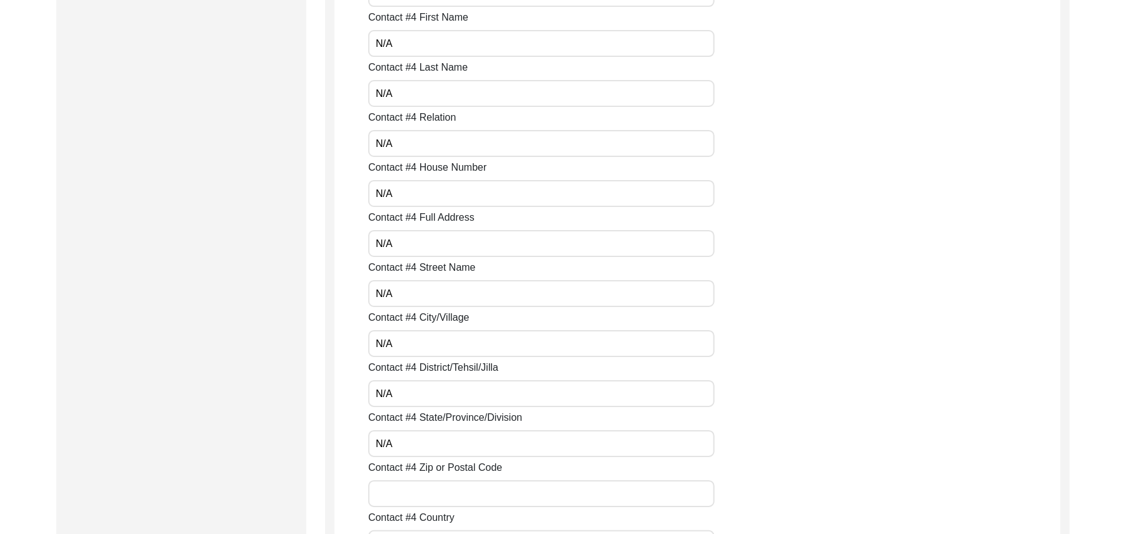
click at [428, 501] on input "Contact #4 Zip or Postal Code" at bounding box center [541, 493] width 346 height 27
paste input "N/A"
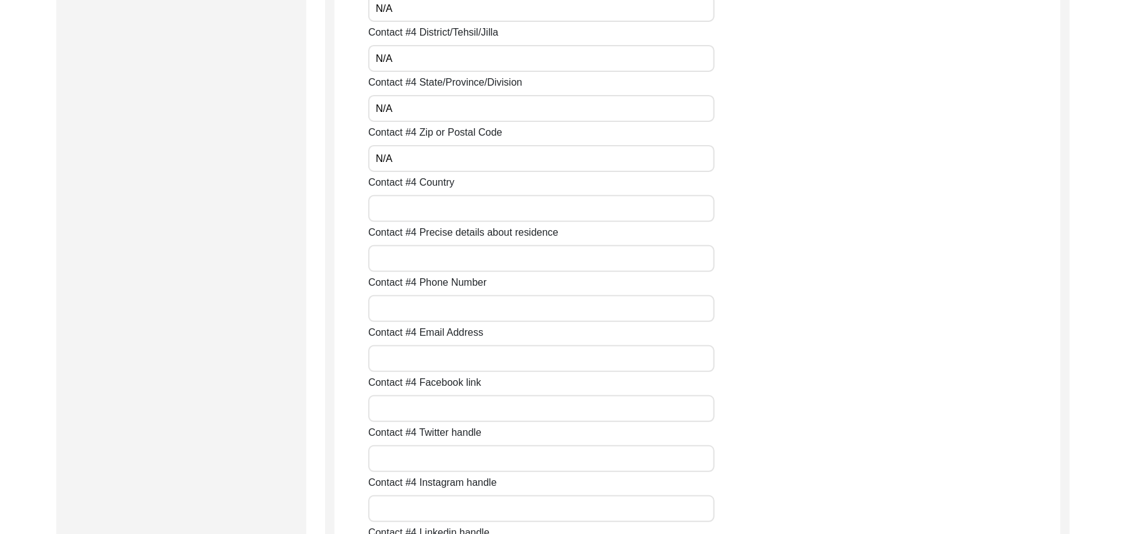
scroll to position [3710, 0]
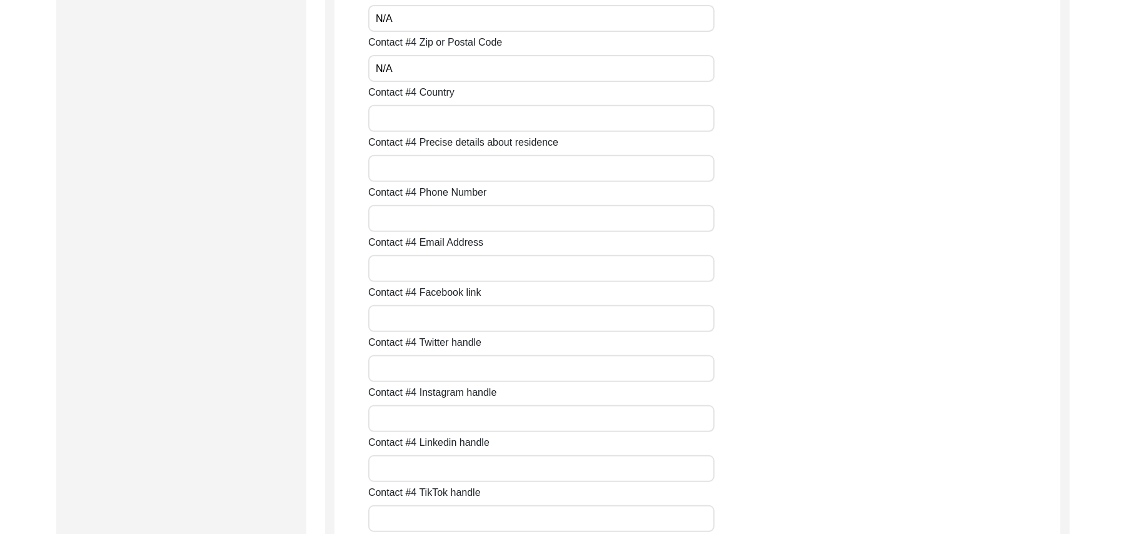
type input "N/A"
click at [409, 125] on input "Contact #4 Country" at bounding box center [541, 118] width 346 height 27
paste input "N/A"
type input "N/A"
click at [414, 176] on input "Contact #4 Precise details about residence" at bounding box center [541, 168] width 346 height 27
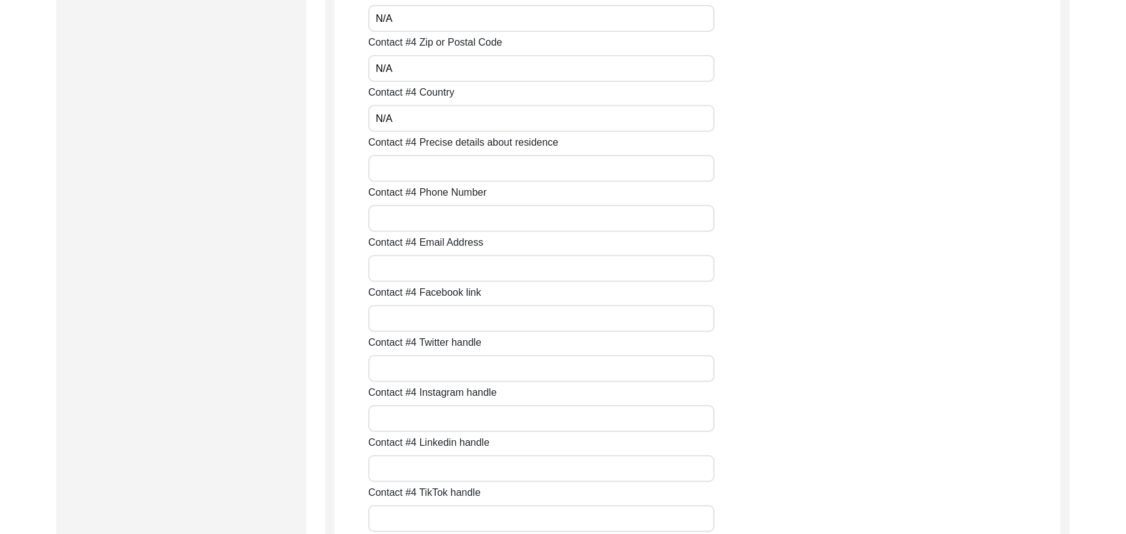
paste input "N/A"
type input "N/A"
click at [418, 220] on input "Contact #4 Phone Number" at bounding box center [541, 218] width 346 height 27
paste input "N/A"
type input "N/A"
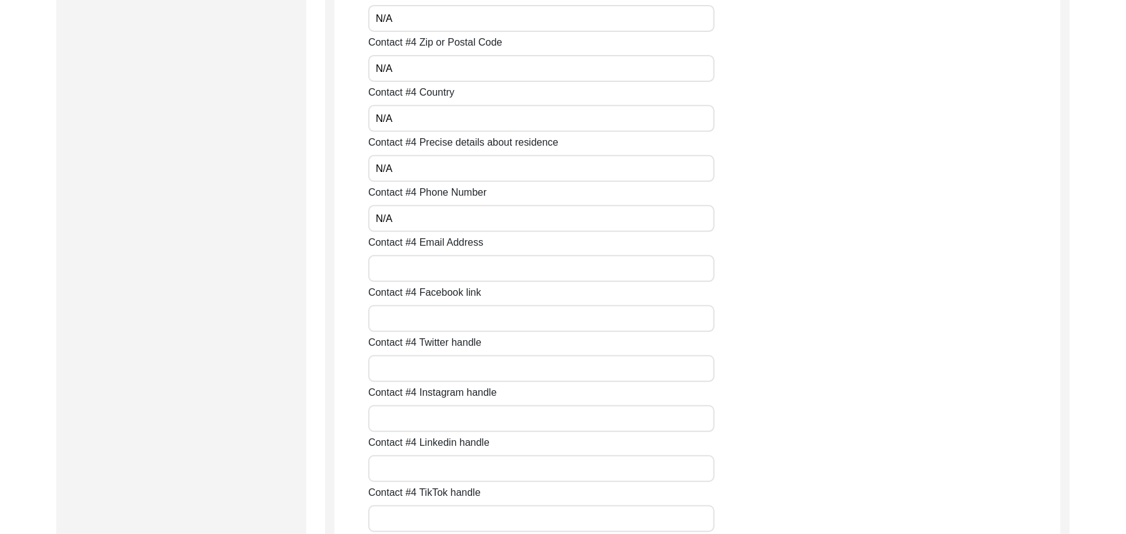
click at [423, 266] on input "Contact #4 Email Address" at bounding box center [541, 268] width 346 height 27
paste input "N/A"
type input "N/A"
click at [420, 316] on input "Contact #4 Facebook link" at bounding box center [541, 318] width 346 height 27
paste input "N/A"
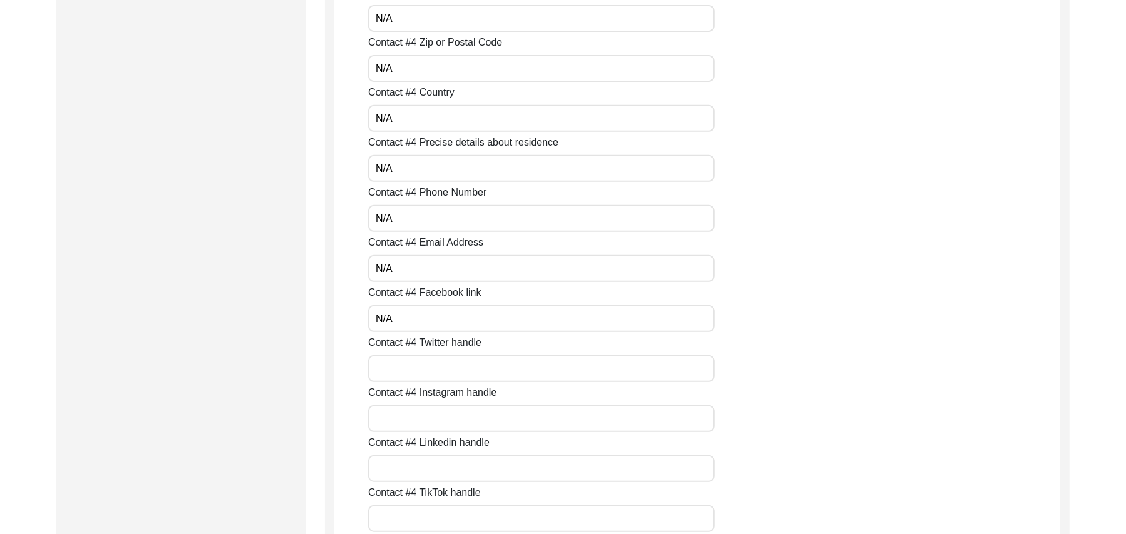
type input "N/A"
click at [429, 369] on input "Contact #4 Twitter handle" at bounding box center [541, 368] width 346 height 27
paste input "N/A"
type input "N/A"
click at [428, 416] on input "Contact #4 Instagram handle" at bounding box center [541, 418] width 346 height 27
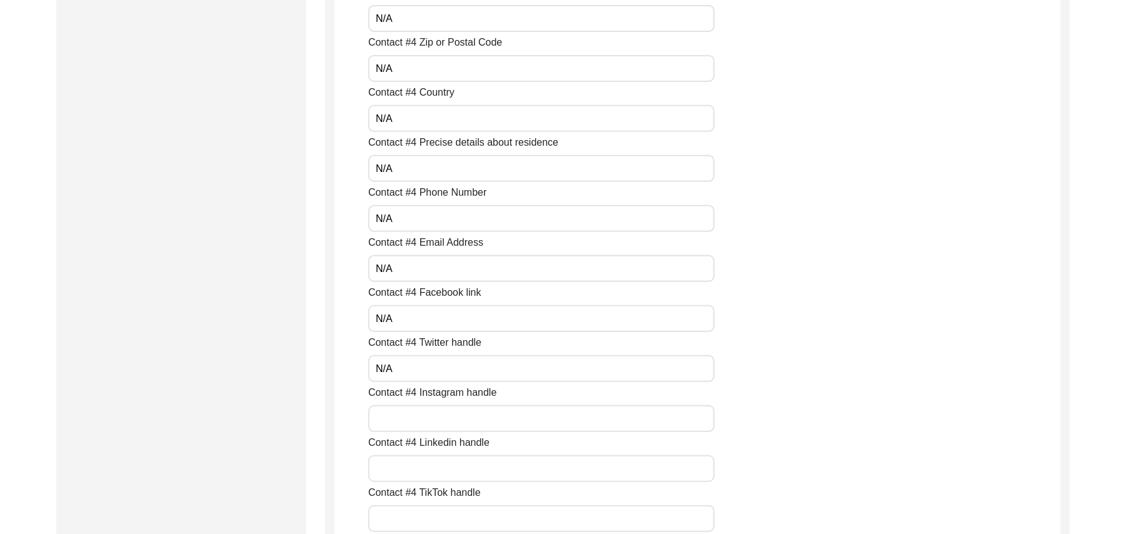
paste input "N/A"
type input "N/A"
click at [429, 469] on input "Contact #4 Linkedin handle" at bounding box center [541, 468] width 346 height 27
paste input "N/A"
type input "N/A"
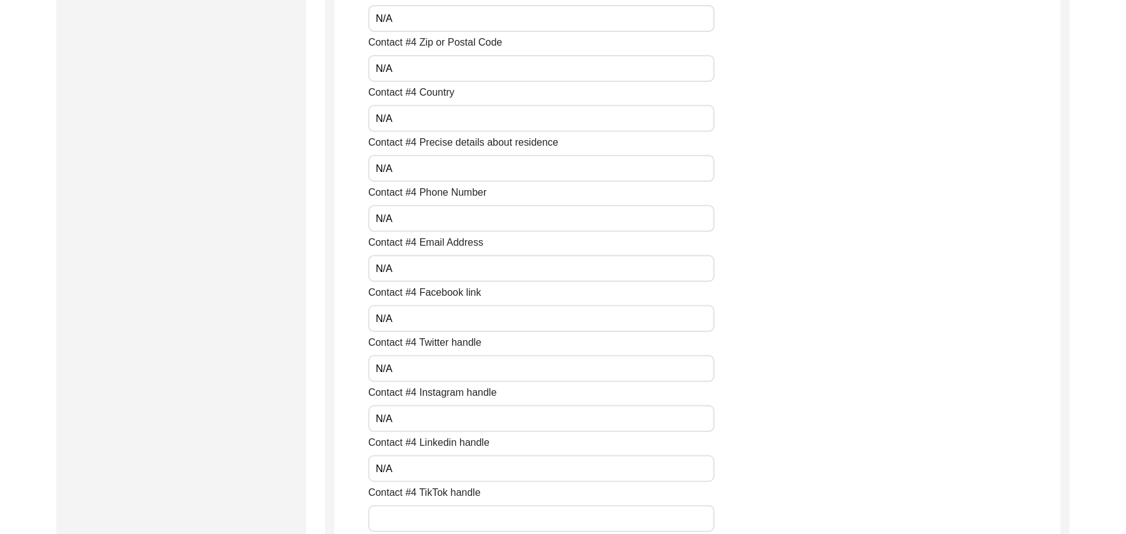
click at [431, 516] on input "Contact #4 TikTok handle" at bounding box center [541, 518] width 346 height 27
paste input "N/A"
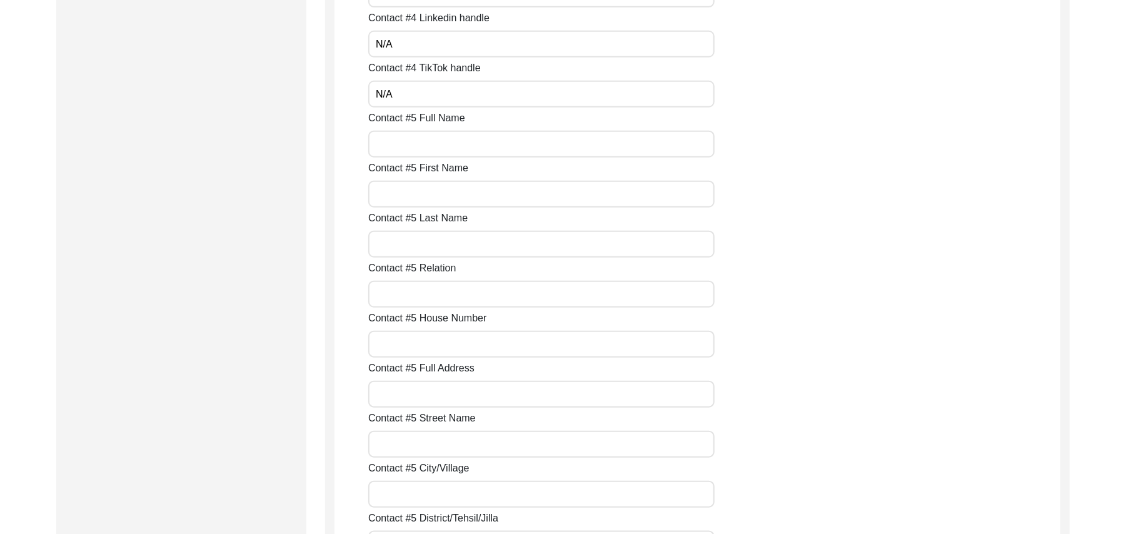
scroll to position [4157, 0]
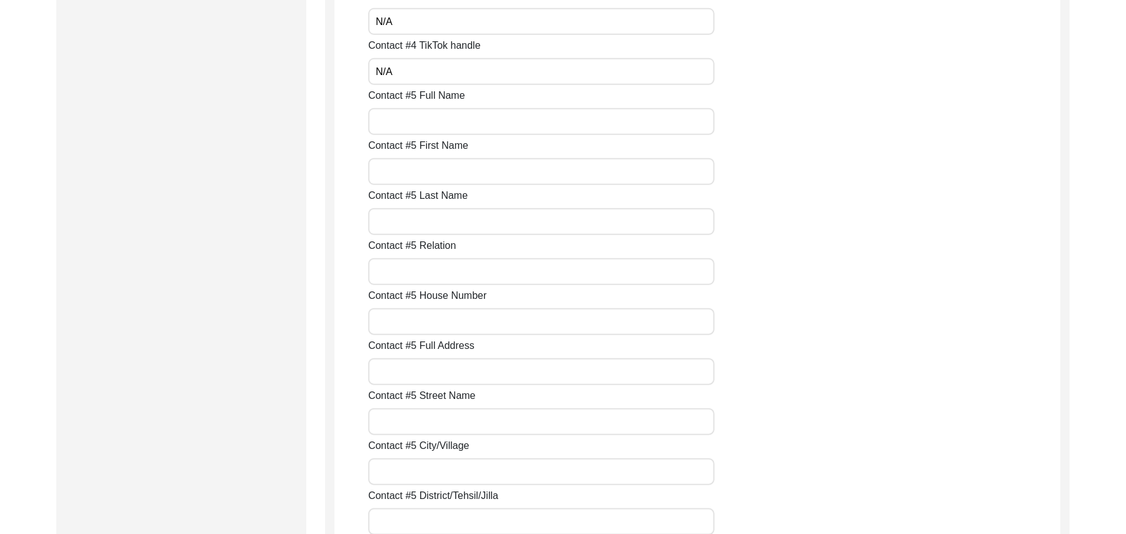
type input "N/A"
click at [406, 131] on input "Contact #5 Full Name" at bounding box center [541, 121] width 346 height 27
paste input "N/A"
type input "N/A"
click at [409, 170] on input "Contact #5 First Name" at bounding box center [541, 171] width 346 height 27
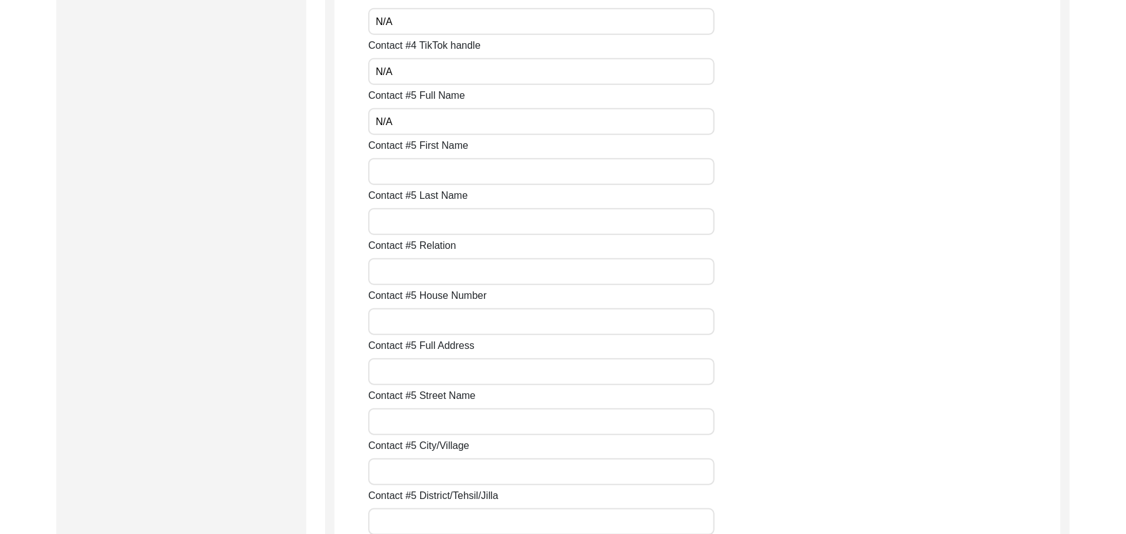
paste input "N/A"
type input "N/A"
click at [411, 226] on input "Contact #5 Last Name" at bounding box center [541, 221] width 346 height 27
paste input "N/A"
type input "N/A"
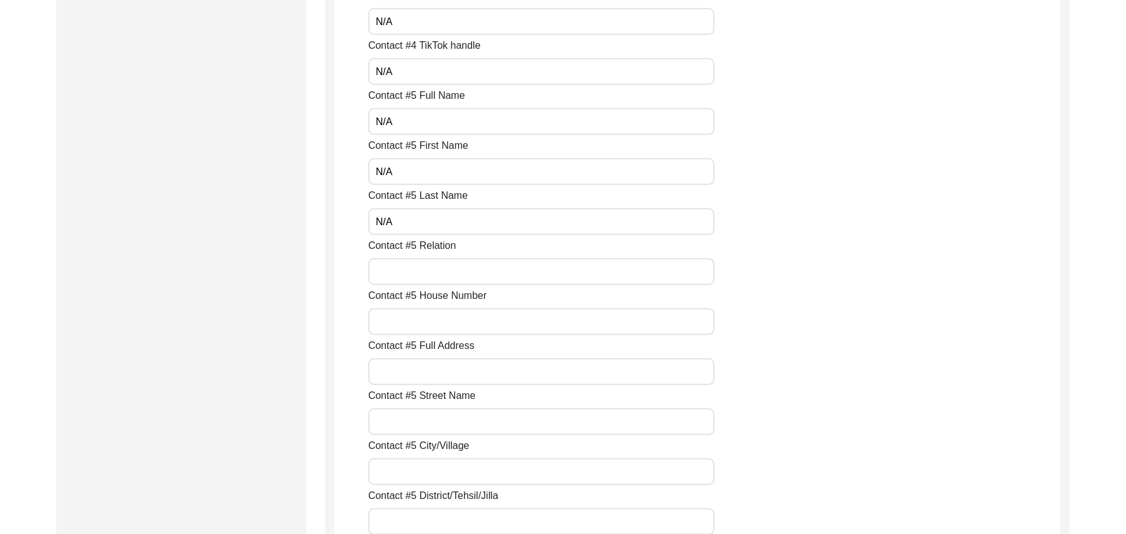
click at [411, 280] on input "Contact #5 Relation" at bounding box center [541, 271] width 346 height 27
paste input "N/A"
type input "N/A"
click at [418, 321] on input "Contact #5 House Number" at bounding box center [541, 321] width 346 height 27
paste input "N/A"
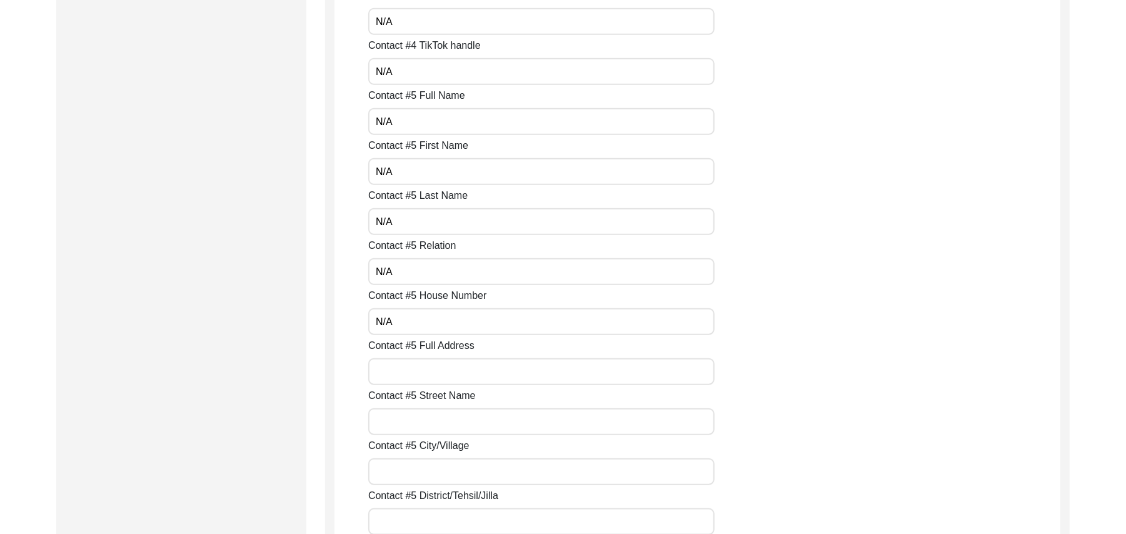
type input "N/A"
click at [424, 370] on input "Contact #5 Full Address" at bounding box center [541, 371] width 346 height 27
paste input "N/A"
type input "N/A"
click at [429, 424] on input "Contact #5 Street Name" at bounding box center [541, 421] width 346 height 27
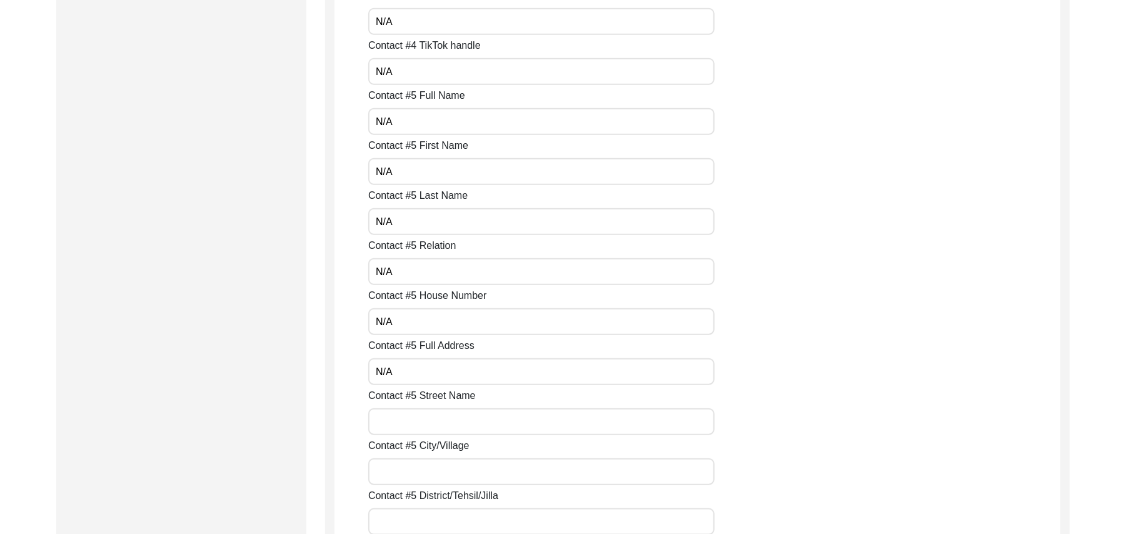
paste input "N/A"
type input "N/A"
click at [438, 478] on input "Contact #5 City/Village" at bounding box center [541, 471] width 346 height 27
paste input "N/A"
type input "N/A"
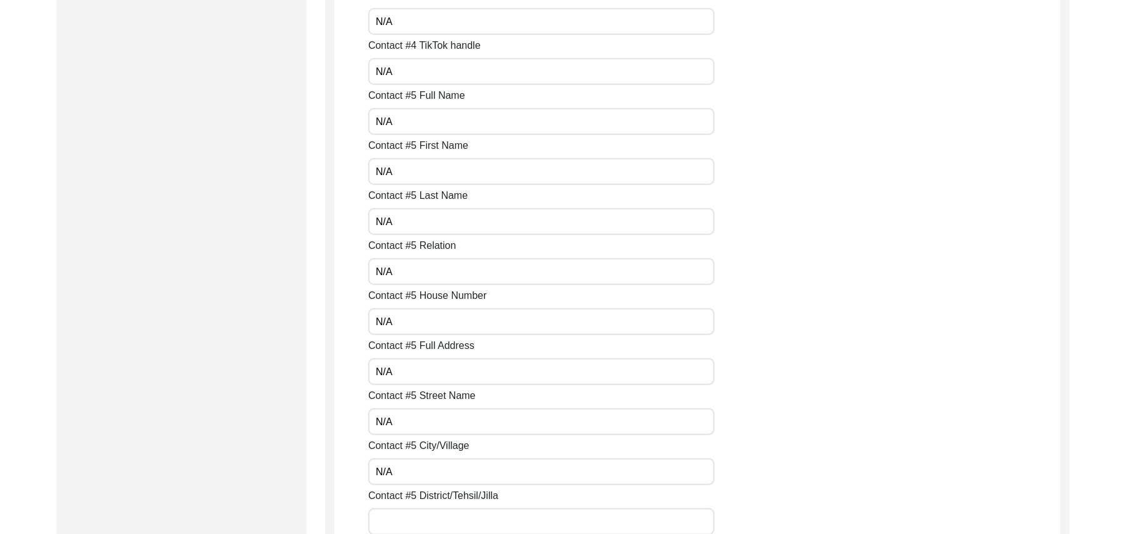
click at [441, 516] on input "Contact #5 District/Tehsil/Jilla" at bounding box center [541, 521] width 346 height 27
paste input "N/A"
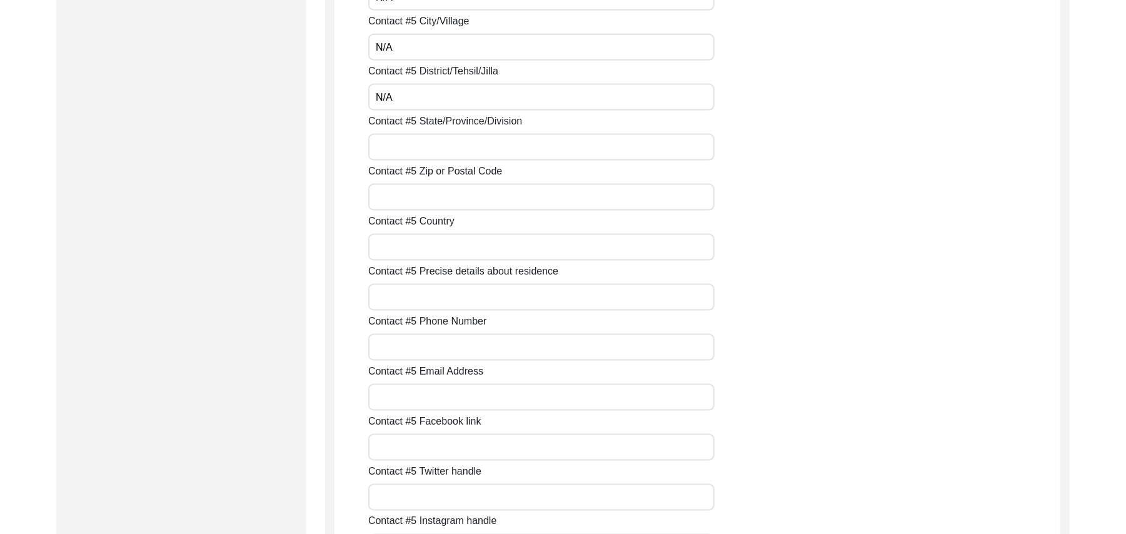
scroll to position [4626, 0]
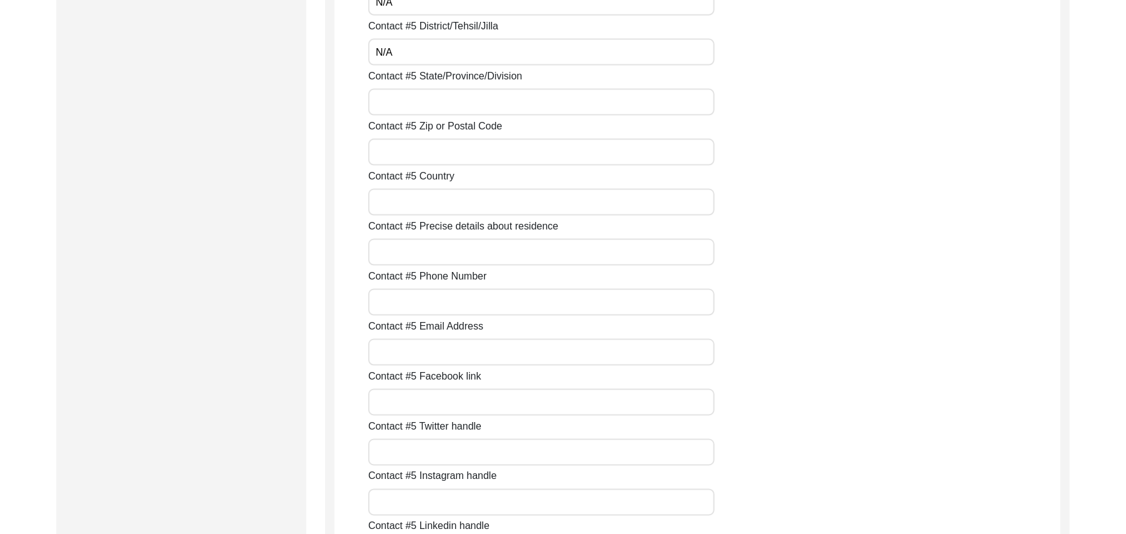
type input "N/A"
click at [476, 106] on input "Contact #5 State/Province/Division" at bounding box center [541, 102] width 346 height 27
paste input "N/A"
type input "N/A"
click at [463, 149] on input "Contact #5 Zip or Postal Code" at bounding box center [541, 152] width 346 height 27
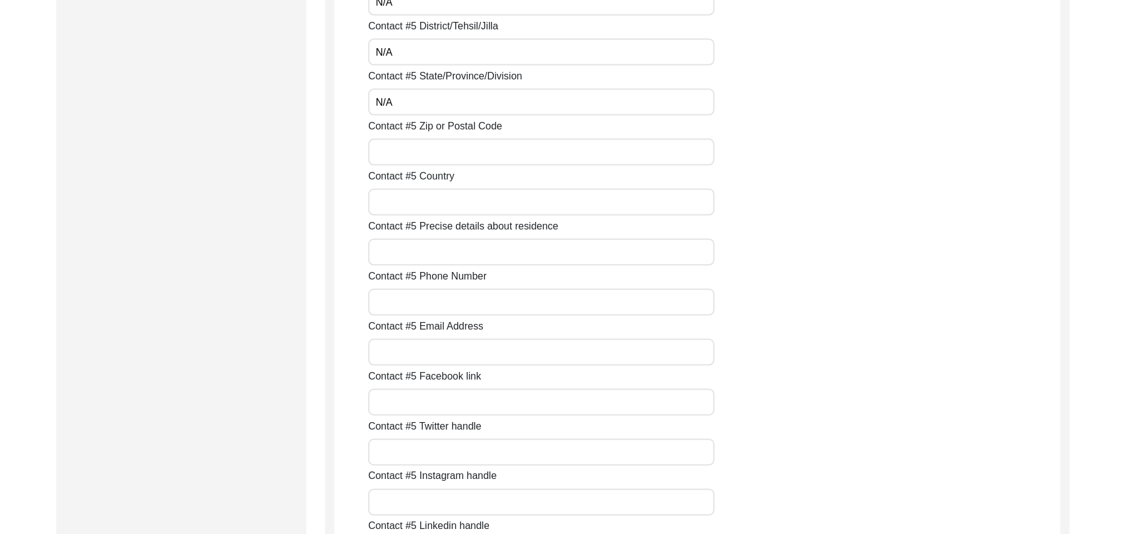
paste input "N/A"
click at [445, 206] on input "Contact #5 Country" at bounding box center [541, 202] width 346 height 27
paste input "N/A"
click at [444, 251] on input "Contact #5 Precise details about residence" at bounding box center [541, 252] width 346 height 27
paste input "N/A"
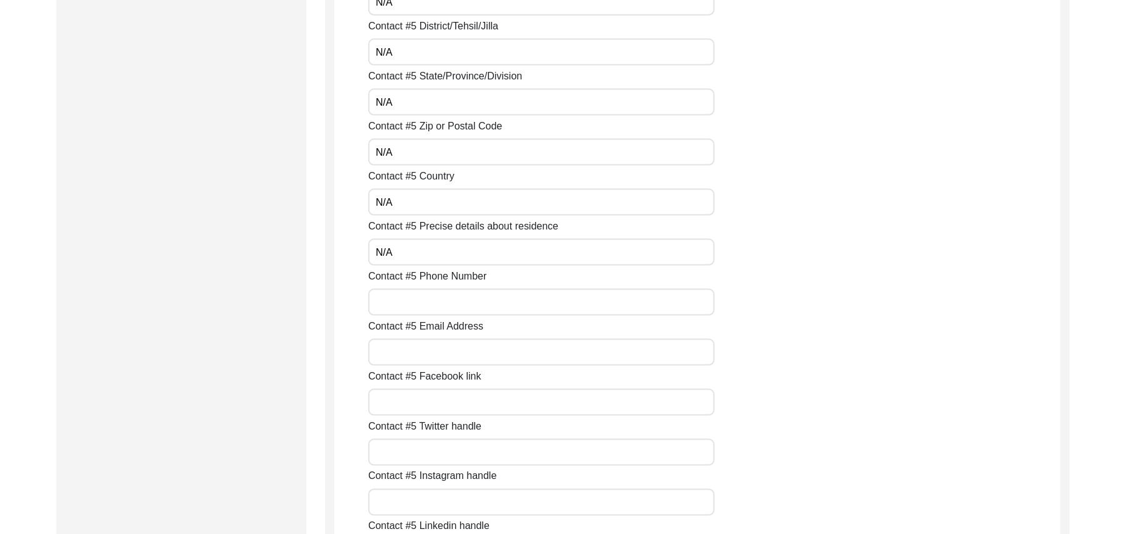
click at [438, 298] on input "Contact #5 Phone Number" at bounding box center [541, 302] width 346 height 27
paste input "N/A"
click at [441, 351] on input "Contact #5 Email Address" at bounding box center [541, 352] width 346 height 27
paste input "N/A"
click at [441, 405] on input "Contact #5 Facebook link" at bounding box center [541, 402] width 346 height 27
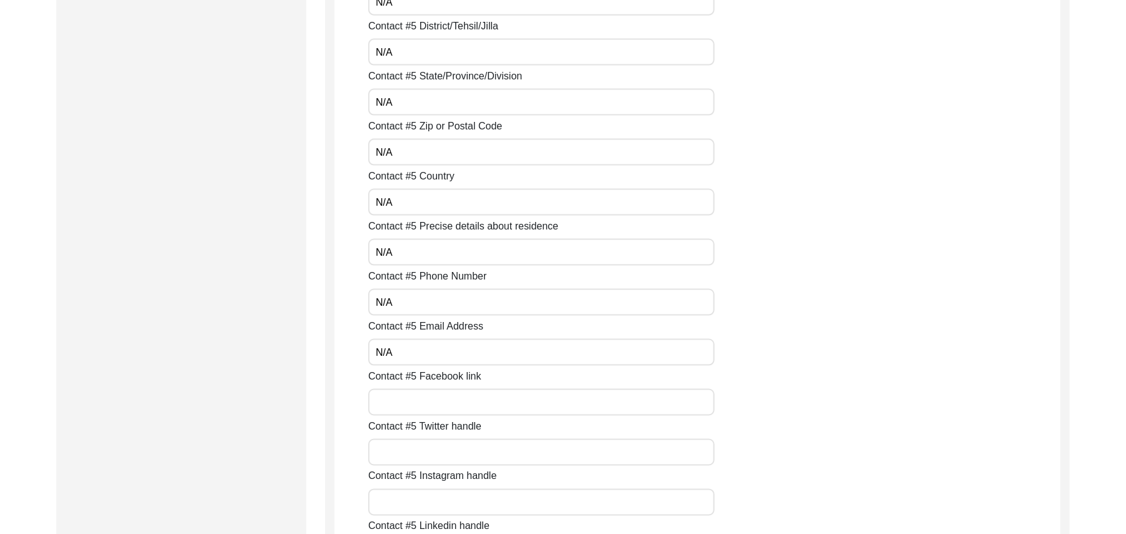
paste input "N/A"
click at [435, 458] on input "Contact #5 Twitter handle" at bounding box center [541, 452] width 346 height 27
paste input "N/A"
click at [430, 504] on input "Contact #5 Instagram handle" at bounding box center [541, 502] width 346 height 27
paste input "N/A"
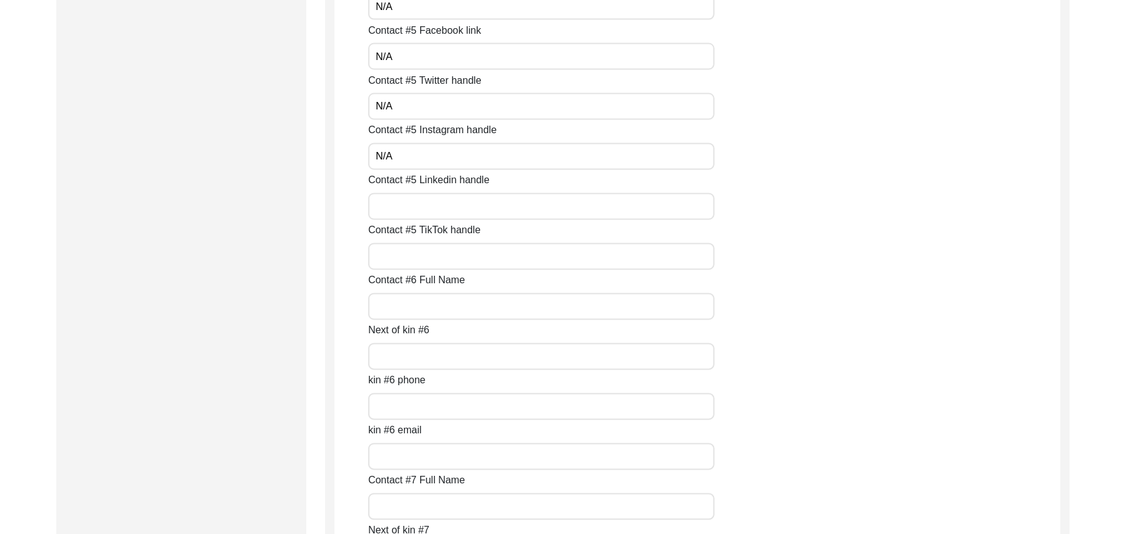
scroll to position [5095, 0]
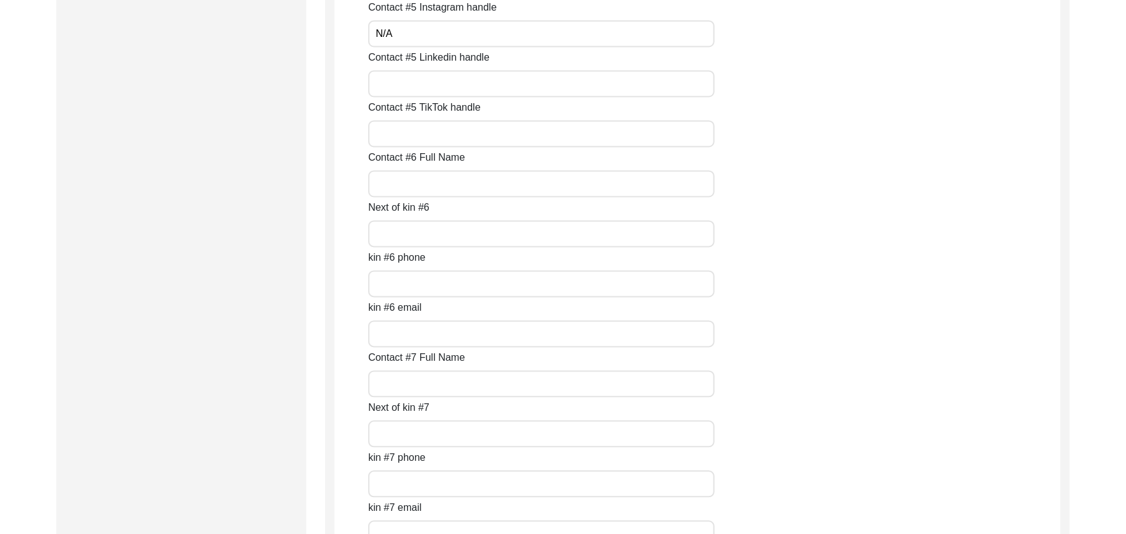
click at [429, 88] on input "Contact #5 Linkedin handle" at bounding box center [541, 83] width 346 height 27
paste input "N/A"
click at [413, 134] on input "Contact #5 TikTok handle" at bounding box center [541, 133] width 346 height 27
paste input "N/A"
click at [408, 186] on input "Contact #6 Full Name" at bounding box center [541, 183] width 346 height 27
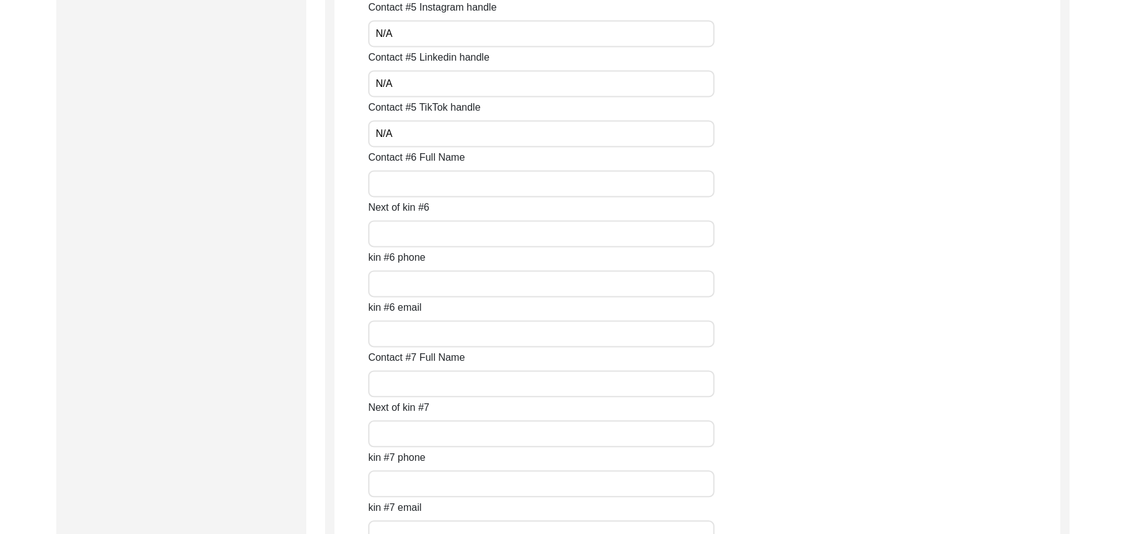
paste input "N/A"
click at [410, 235] on input "Next of kin #6" at bounding box center [541, 233] width 346 height 27
paste input "N/A"
click at [415, 288] on input "kin #6 phone" at bounding box center [541, 283] width 346 height 27
paste input "N/A"
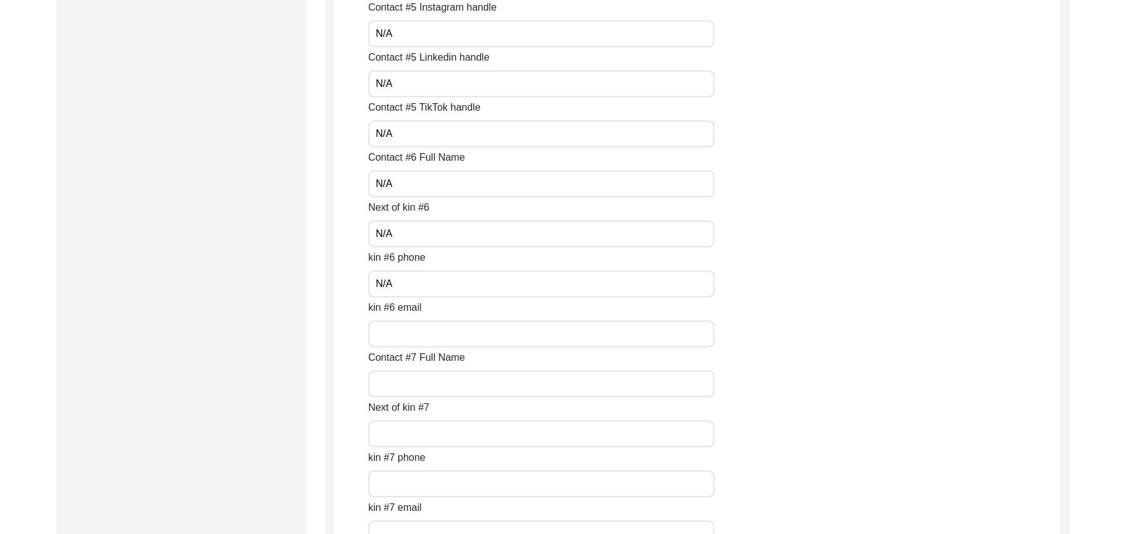
click at [408, 323] on input "kin #6 email" at bounding box center [541, 333] width 346 height 27
paste input "N/A"
click at [404, 388] on input "Contact #7 Full Name" at bounding box center [541, 383] width 346 height 27
paste input "N/A"
click at [406, 435] on input "Next of kin #7" at bounding box center [541, 433] width 346 height 27
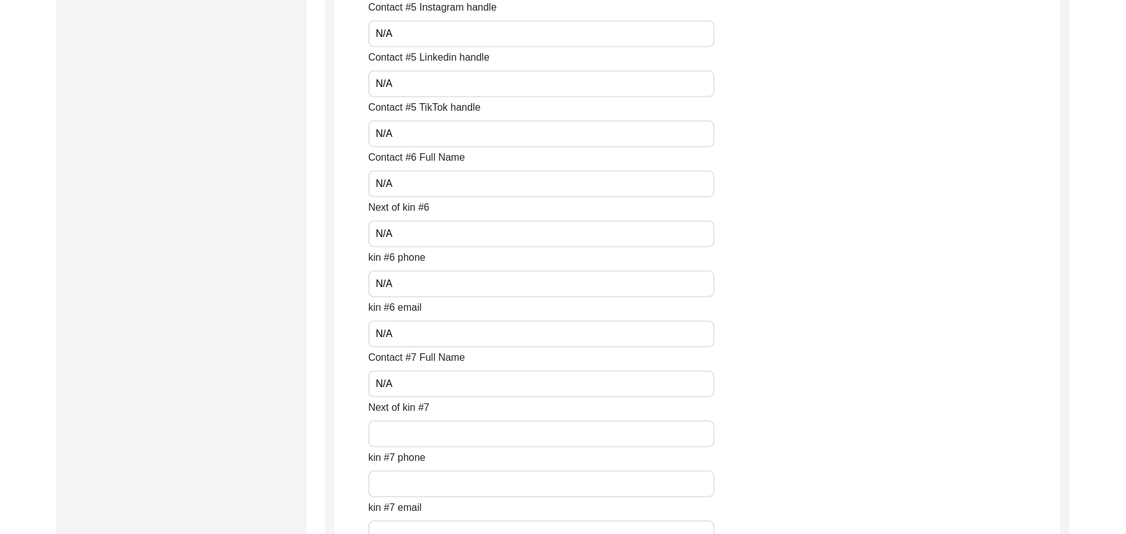
paste input "N/A"
click at [401, 486] on input "kin #7 phone" at bounding box center [541, 483] width 346 height 27
paste input "N/A"
click at [413, 526] on input "kin #7 email" at bounding box center [541, 533] width 346 height 27
paste input "N/A"
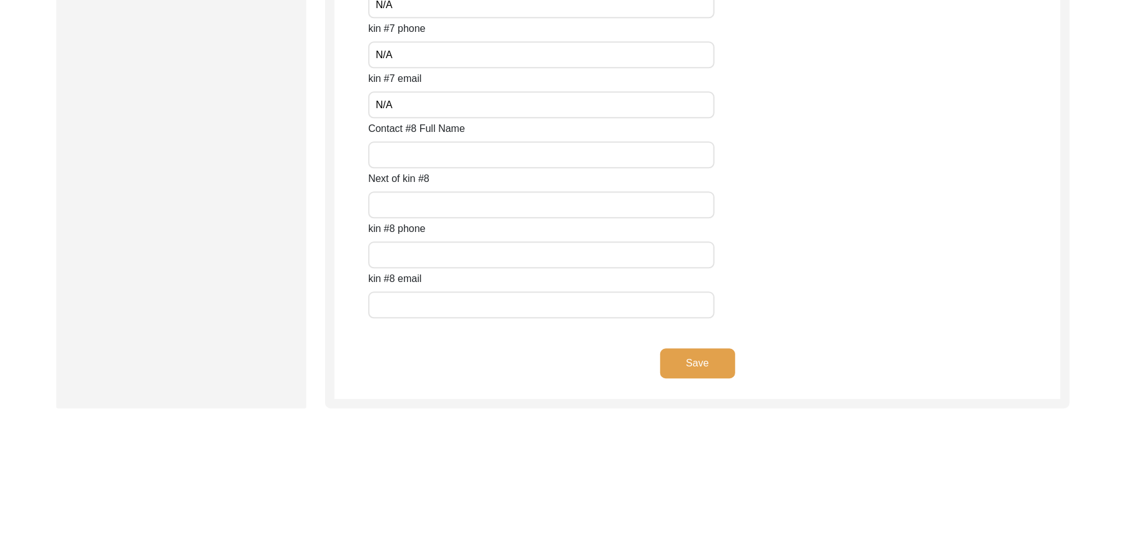
scroll to position [5577, 0]
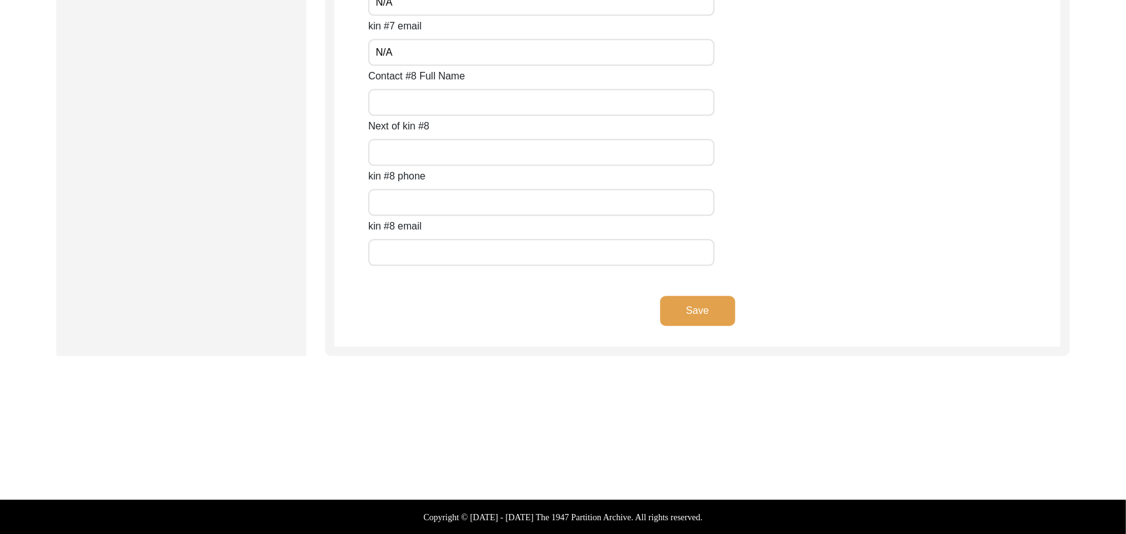
click at [384, 103] on input "Contact #8 Full Name" at bounding box center [541, 102] width 346 height 27
paste input "N/A"
click at [391, 153] on input "Next of kin #8" at bounding box center [541, 152] width 346 height 27
paste input "N/A"
click at [398, 199] on input "text" at bounding box center [541, 202] width 346 height 27
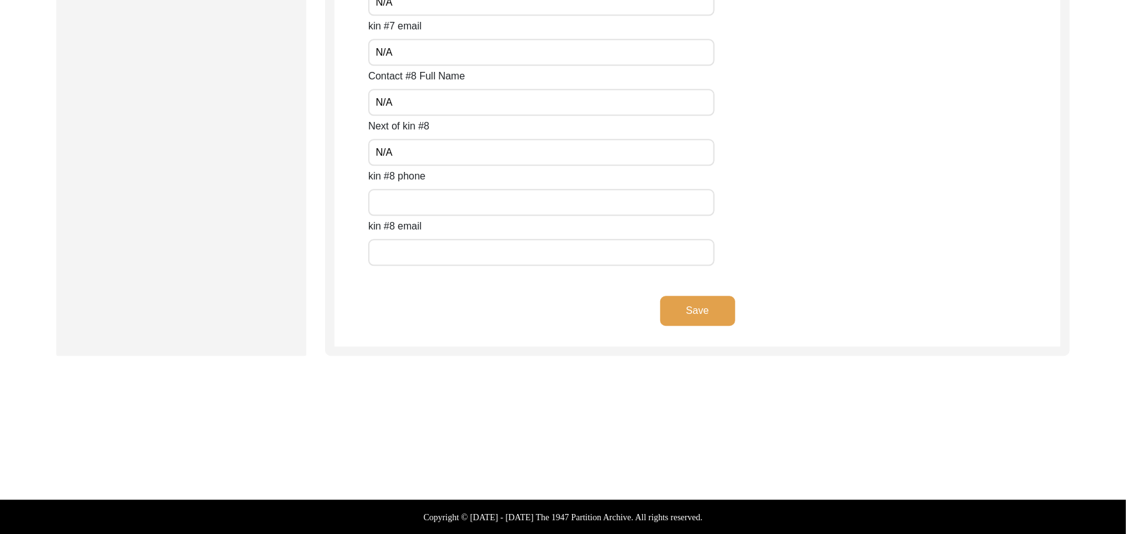
paste input "N/A"
click at [401, 246] on input "text" at bounding box center [541, 252] width 346 height 27
paste input "N/A"
click at [671, 306] on button "Save" at bounding box center [697, 311] width 75 height 30
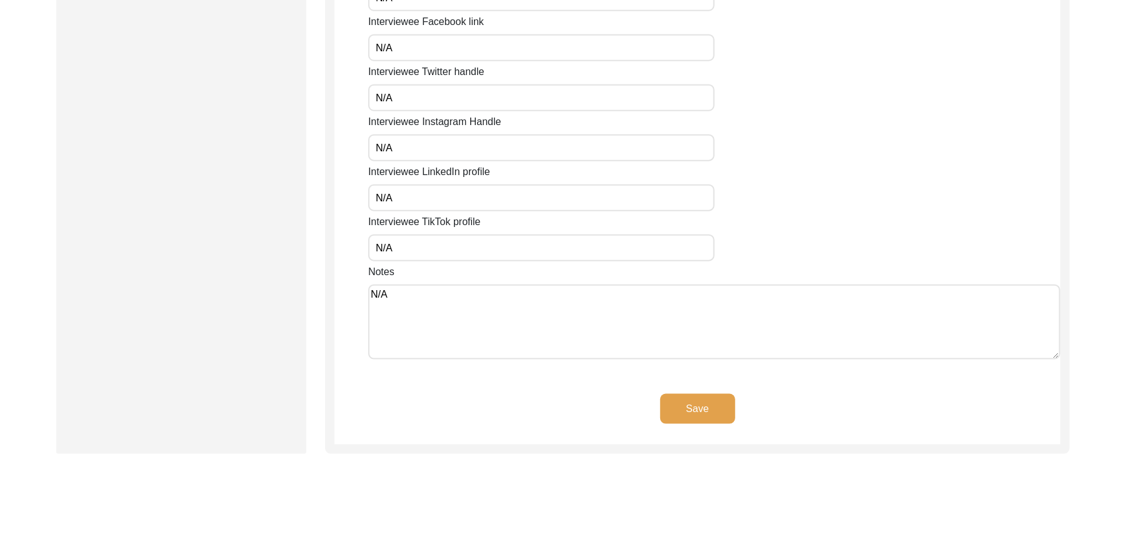
scroll to position [969, 0]
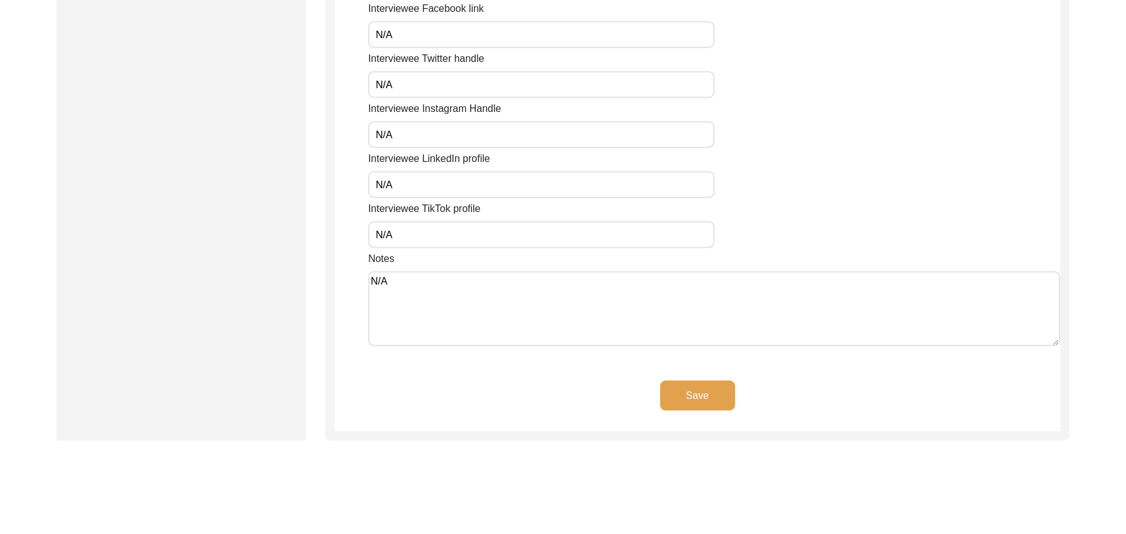
click at [718, 393] on button "Save" at bounding box center [697, 396] width 75 height 30
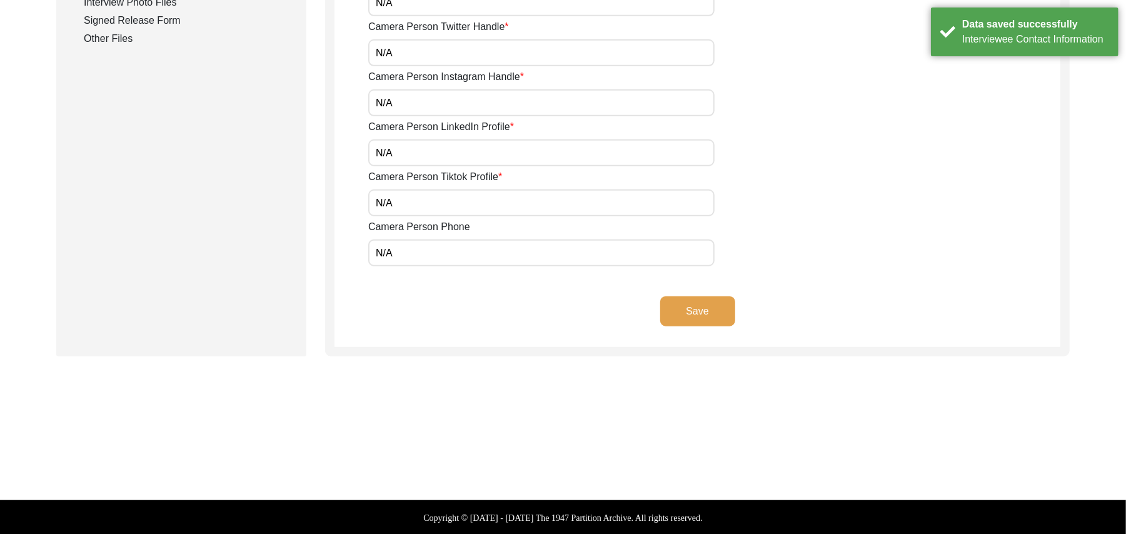
click at [709, 308] on button "Save" at bounding box center [697, 311] width 75 height 30
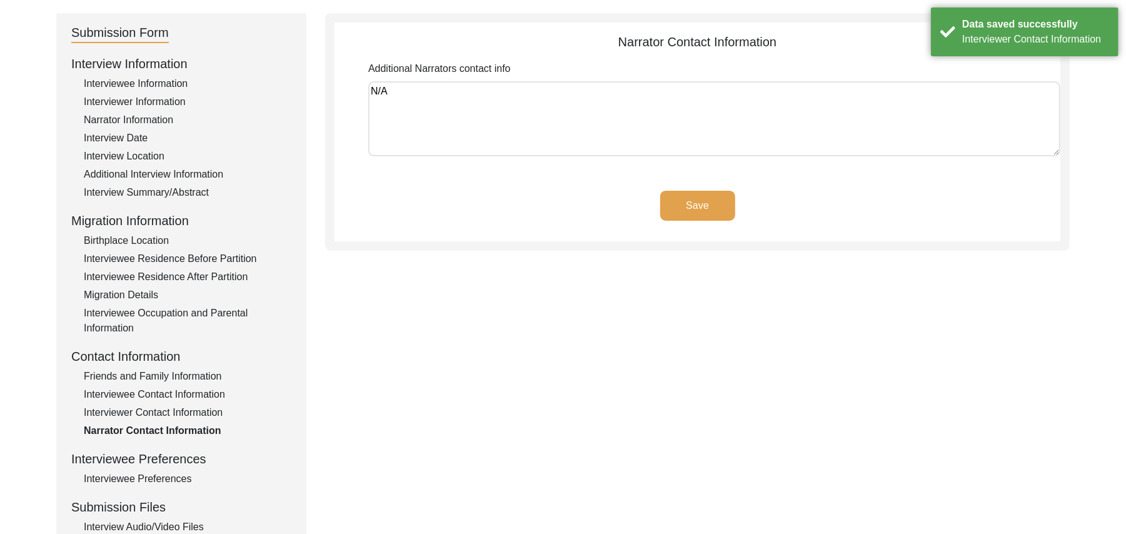
scroll to position [105, 0]
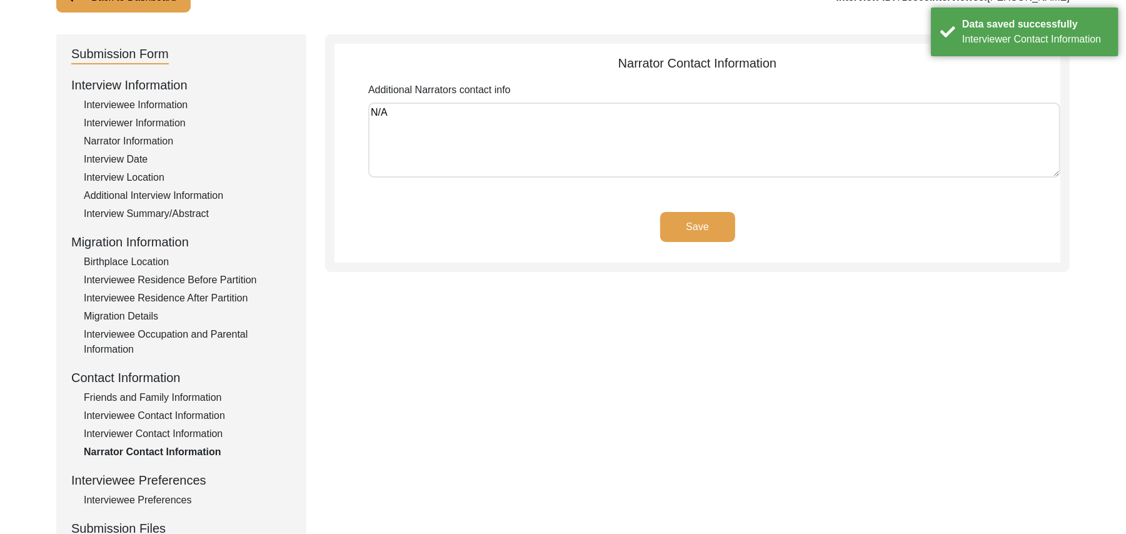
click at [716, 221] on button "Save" at bounding box center [697, 227] width 75 height 30
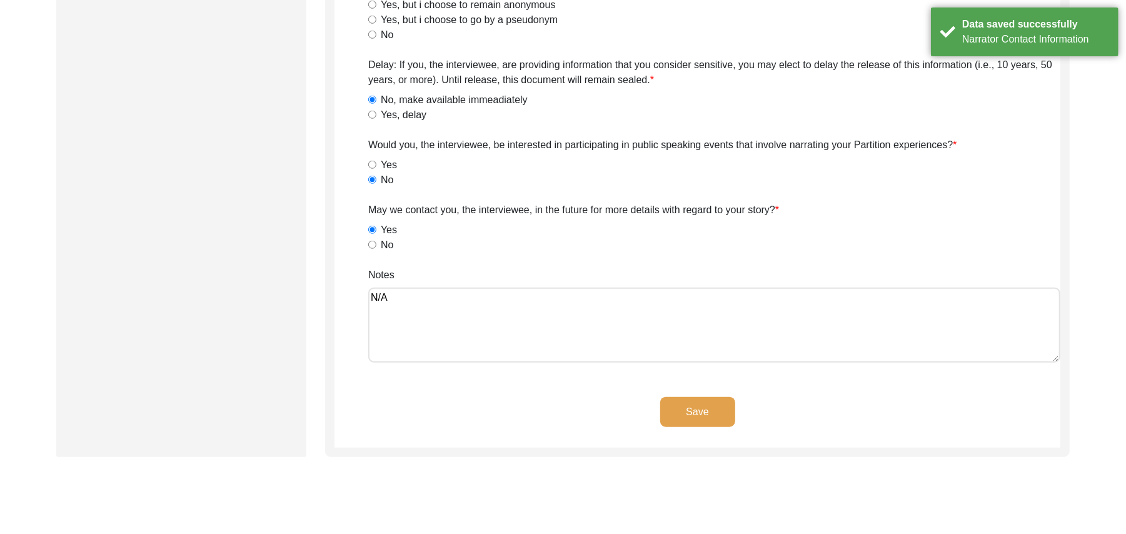
scroll to position [779, 0]
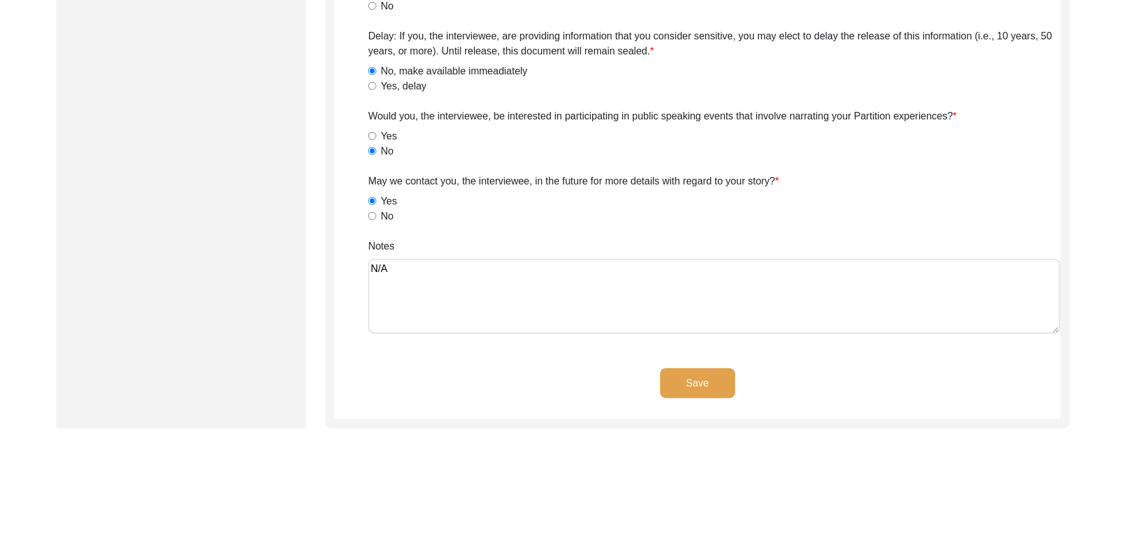
click at [723, 379] on button "Save" at bounding box center [697, 383] width 75 height 30
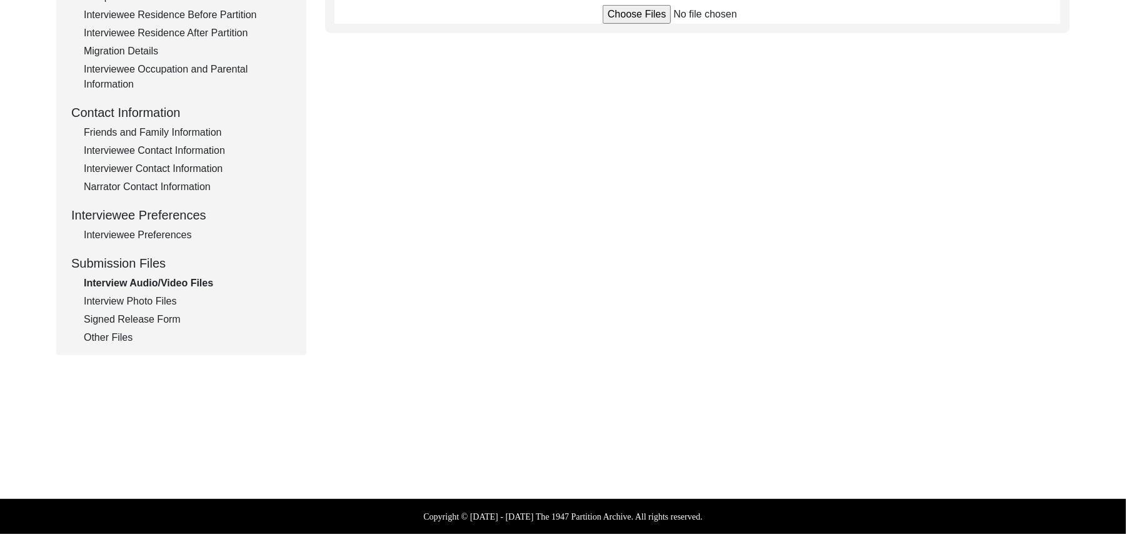
scroll to position [369, 0]
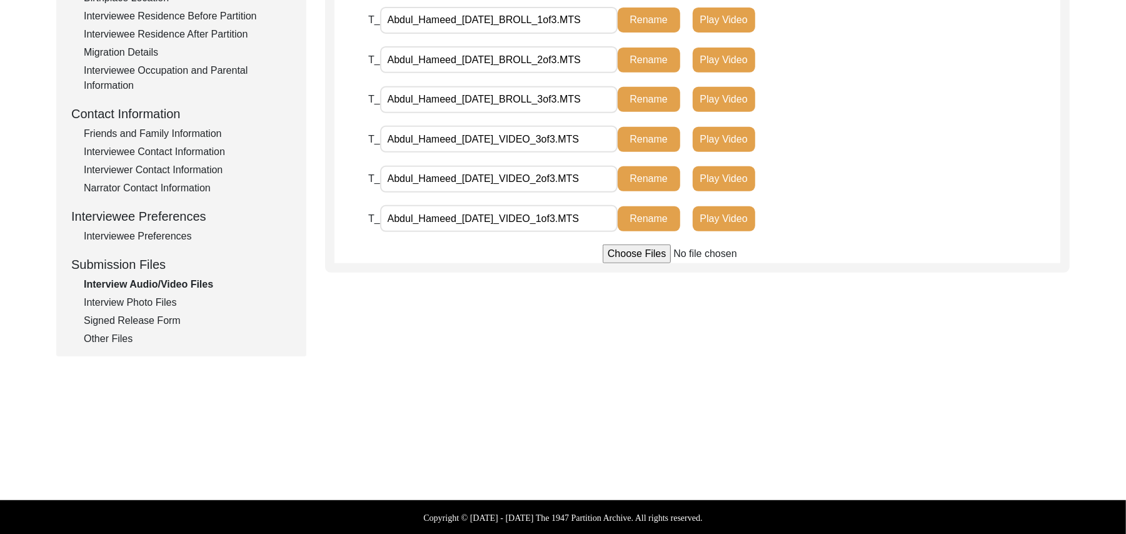
click at [156, 299] on div "Interview Photo Files" at bounding box center [188, 302] width 208 height 15
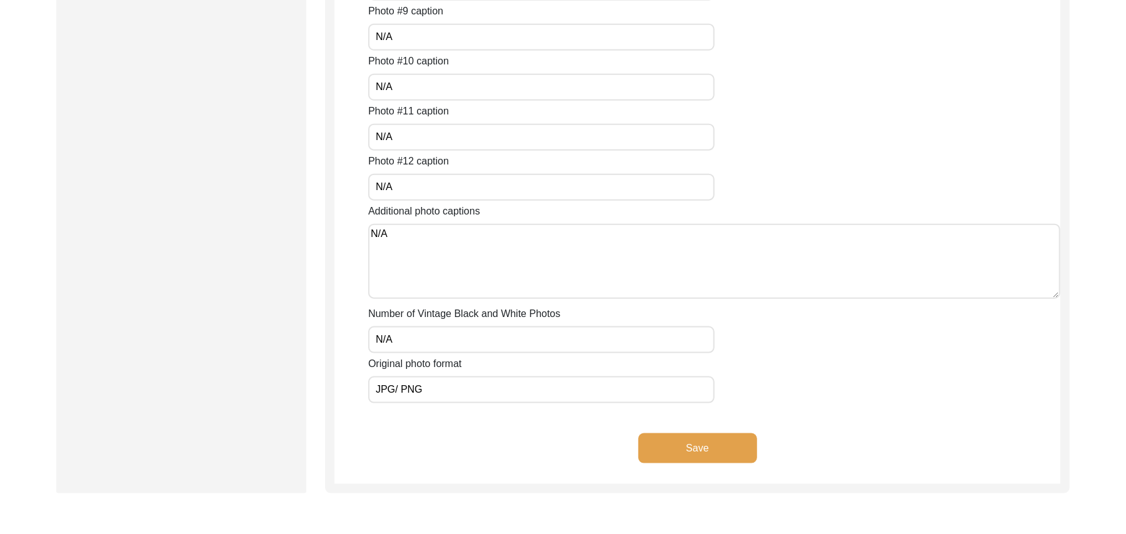
scroll to position [1098, 0]
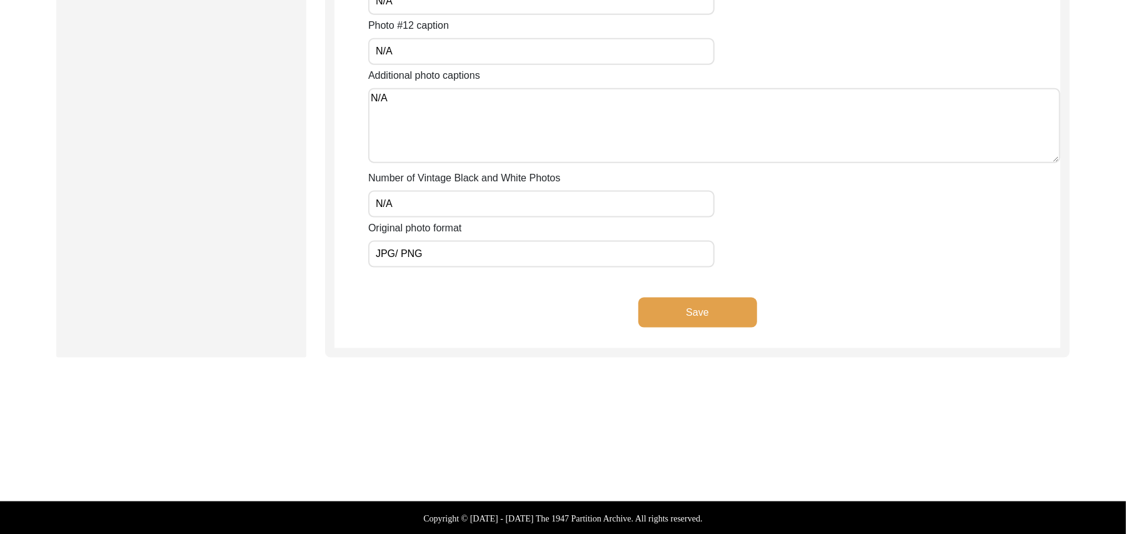
click at [724, 303] on button "Save" at bounding box center [697, 313] width 119 height 30
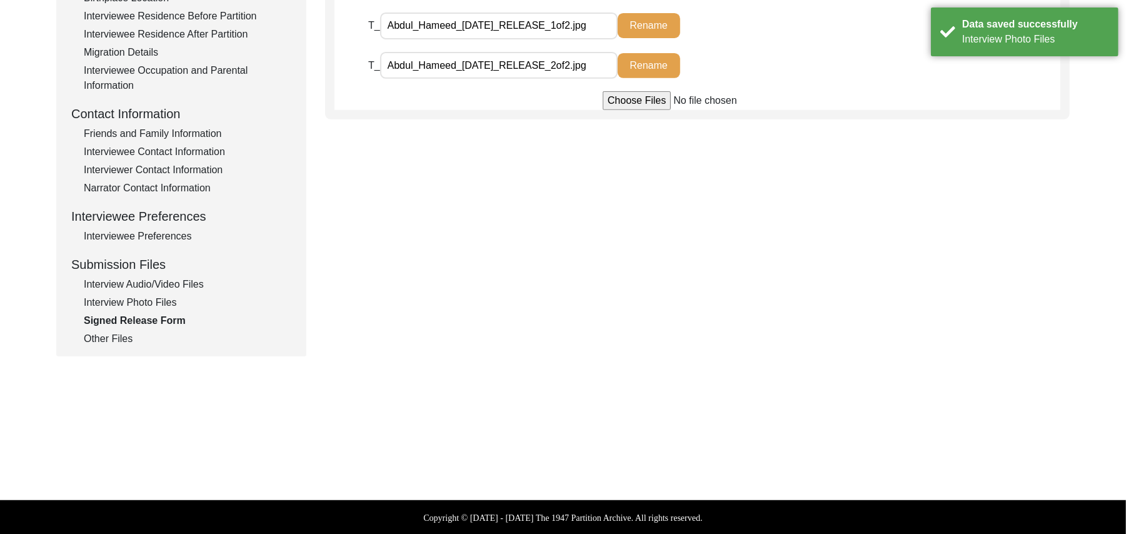
click at [124, 331] on div "Other Files" at bounding box center [188, 338] width 208 height 15
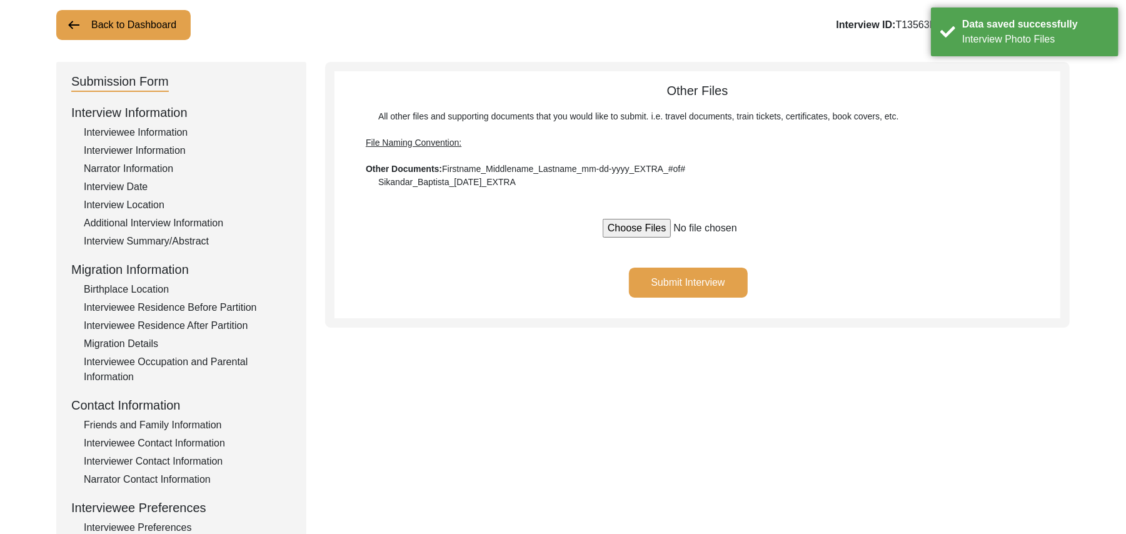
scroll to position [25, 0]
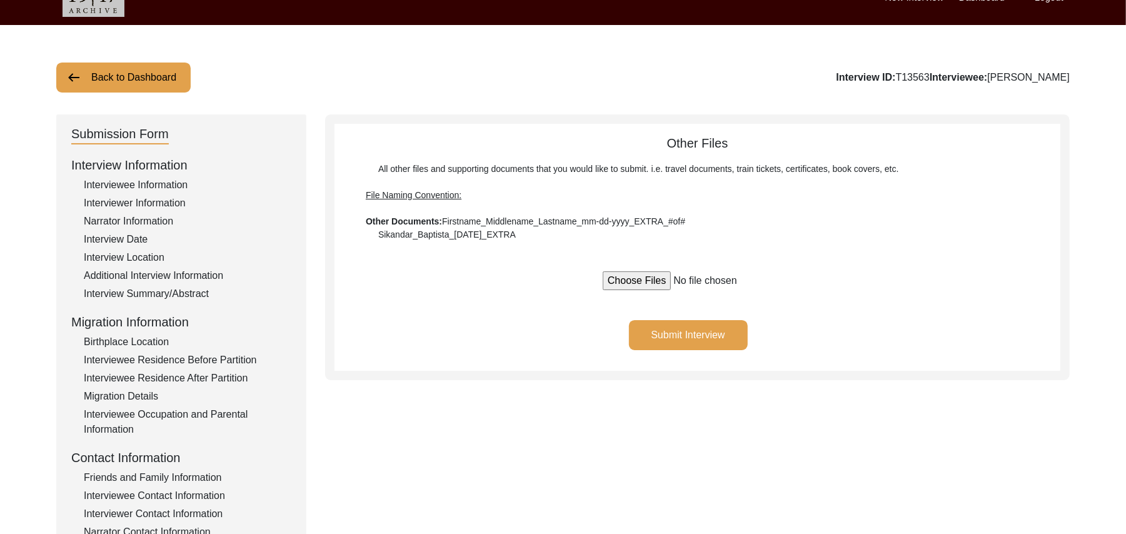
click at [723, 323] on button "Submit Interview" at bounding box center [688, 335] width 119 height 30
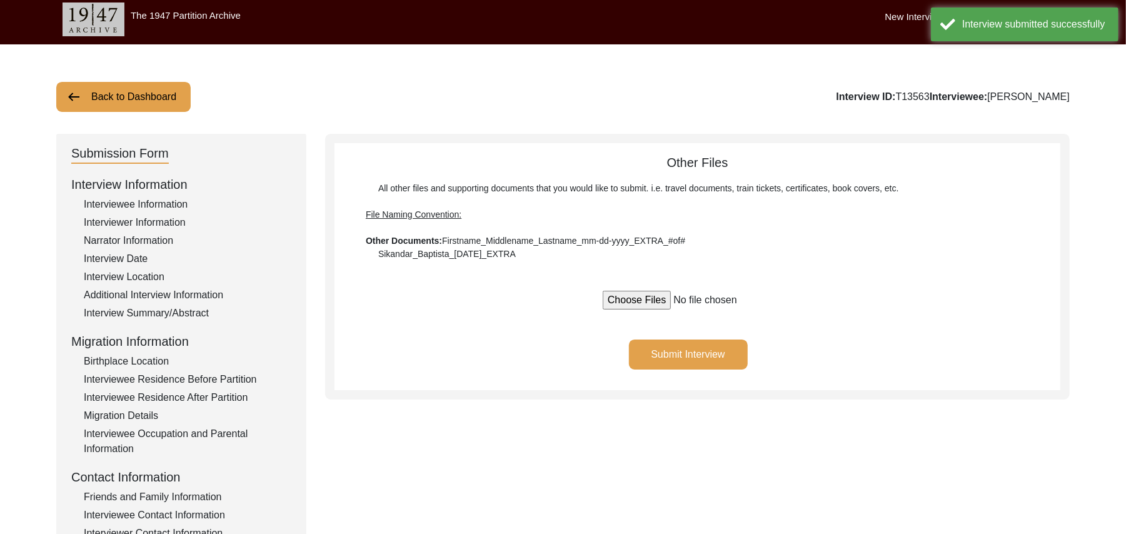
scroll to position [0, 0]
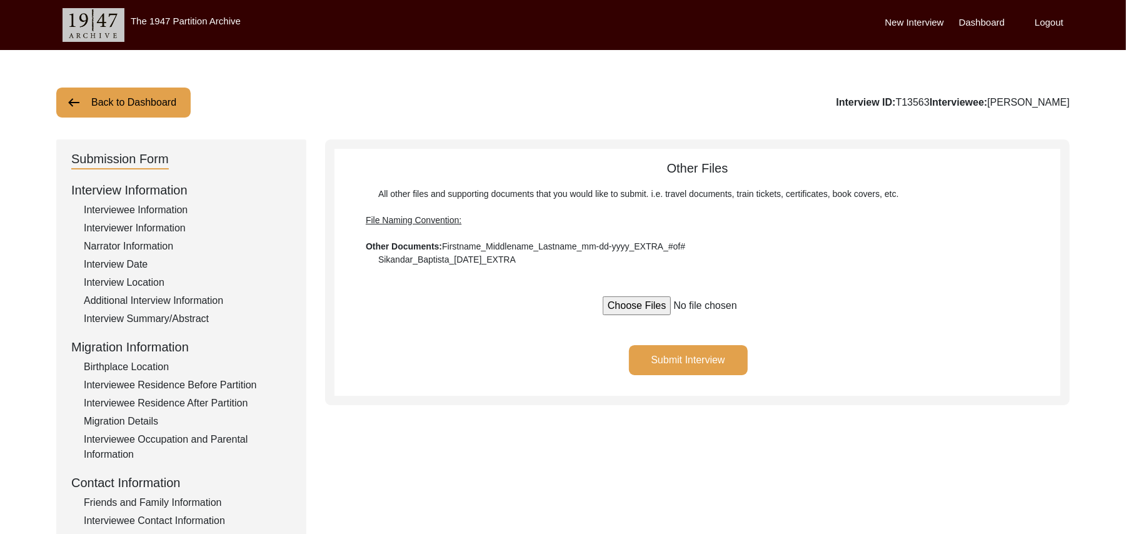
click at [110, 104] on button "Back to Dashboard" at bounding box center [123, 103] width 134 height 30
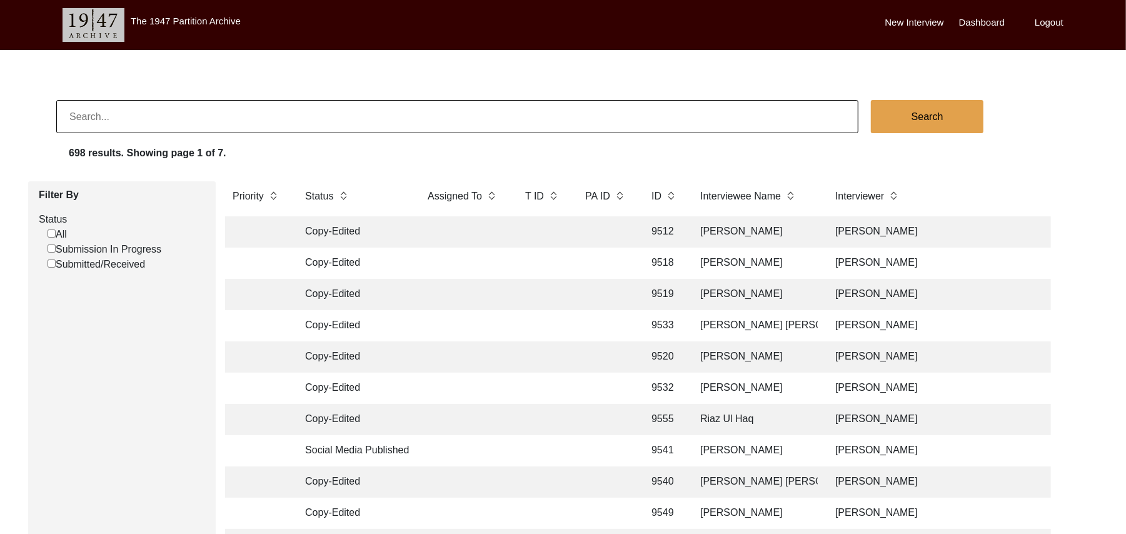
click at [49, 264] on input "Submitted/Received" at bounding box center [52, 263] width 8 height 8
checkbox input "false"
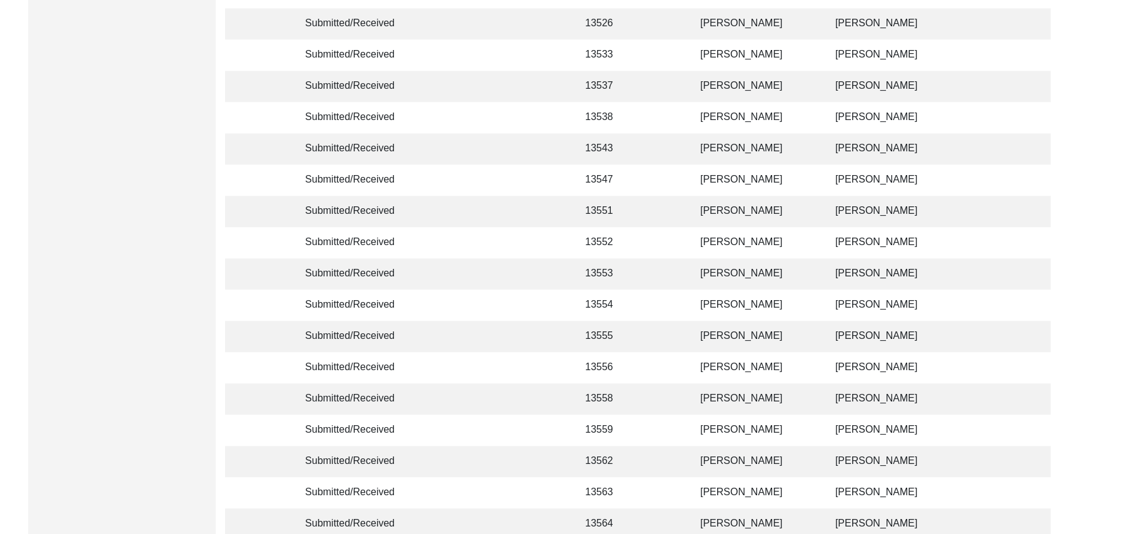
scroll to position [2206, 0]
